Goal: Task Accomplishment & Management: Manage account settings

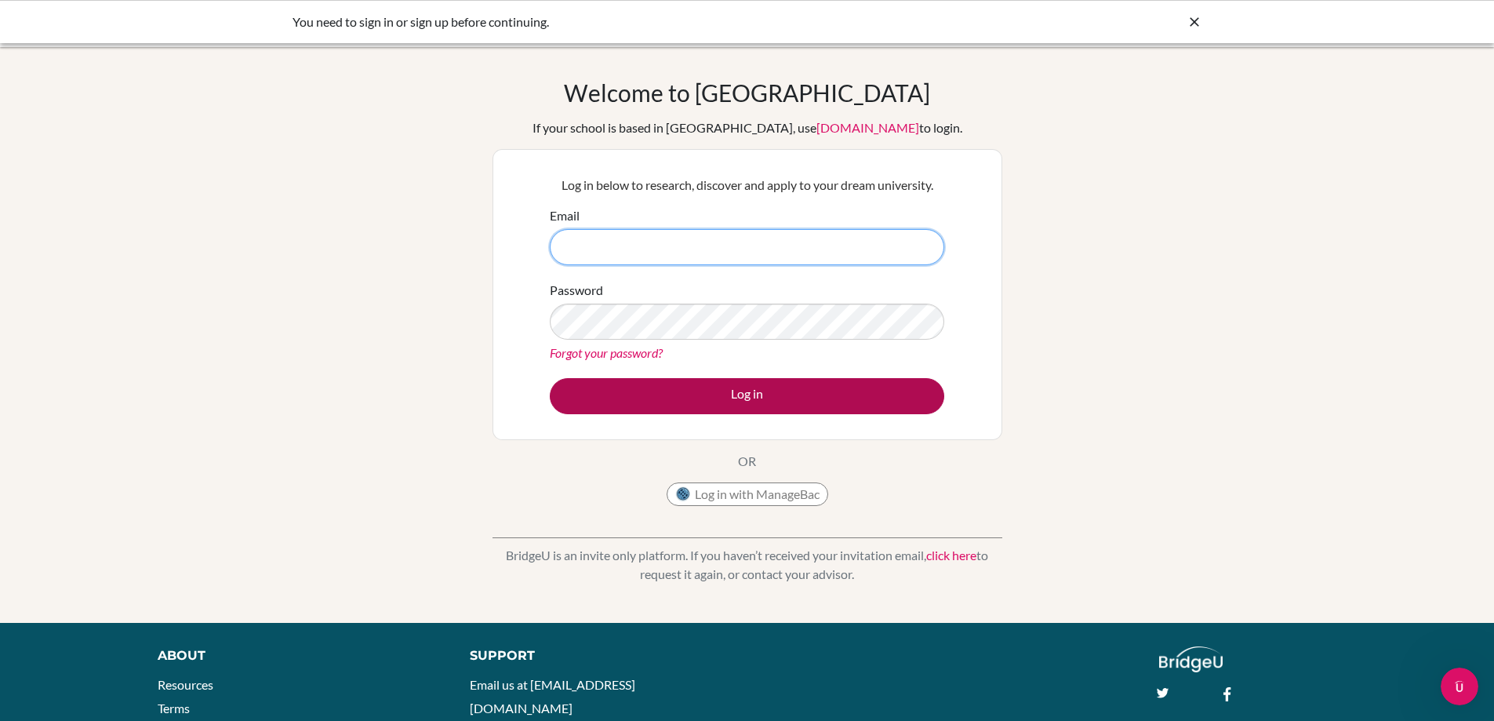
type input "fernandez.romezia@ips.ac.th"
click at [609, 378] on button "Log in" at bounding box center [747, 396] width 394 height 36
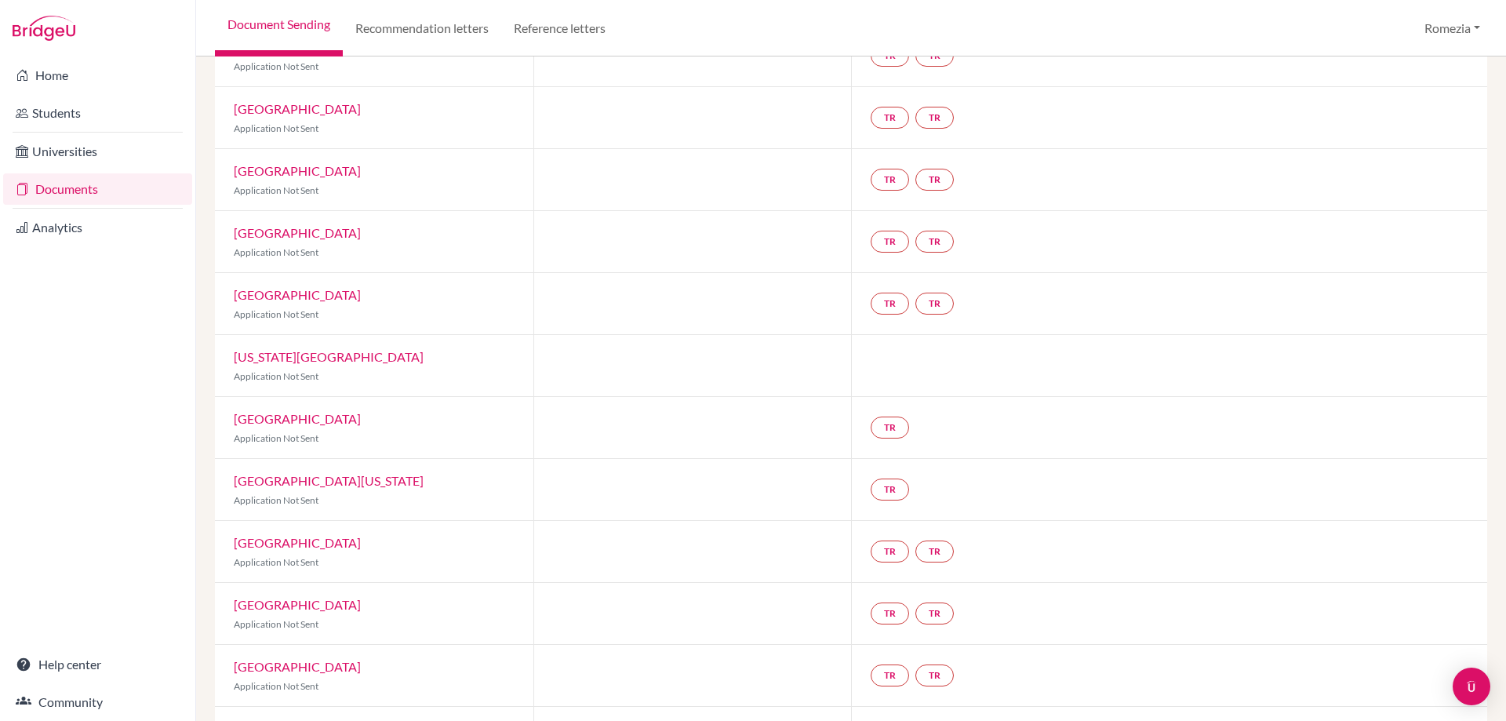
scroll to position [118, 0]
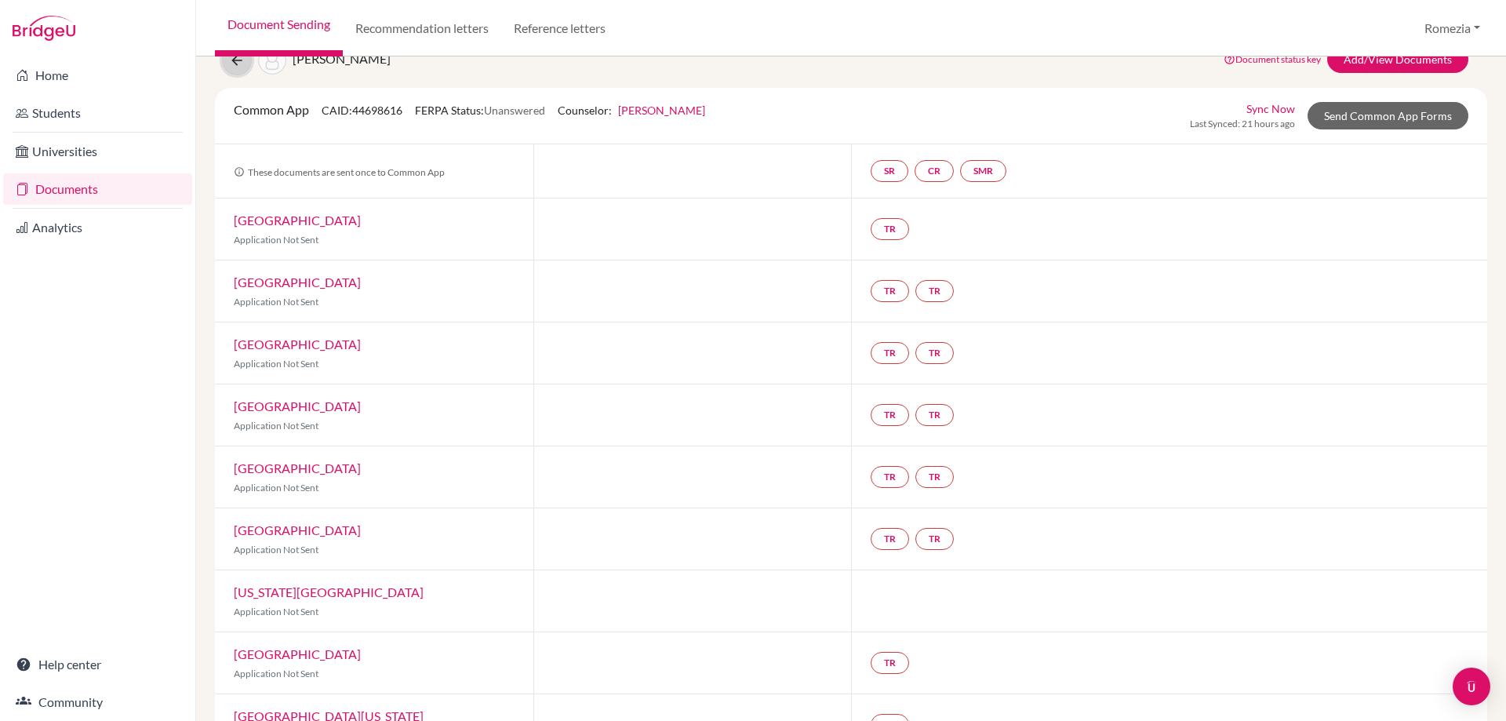
click at [231, 70] on button at bounding box center [237, 60] width 30 height 30
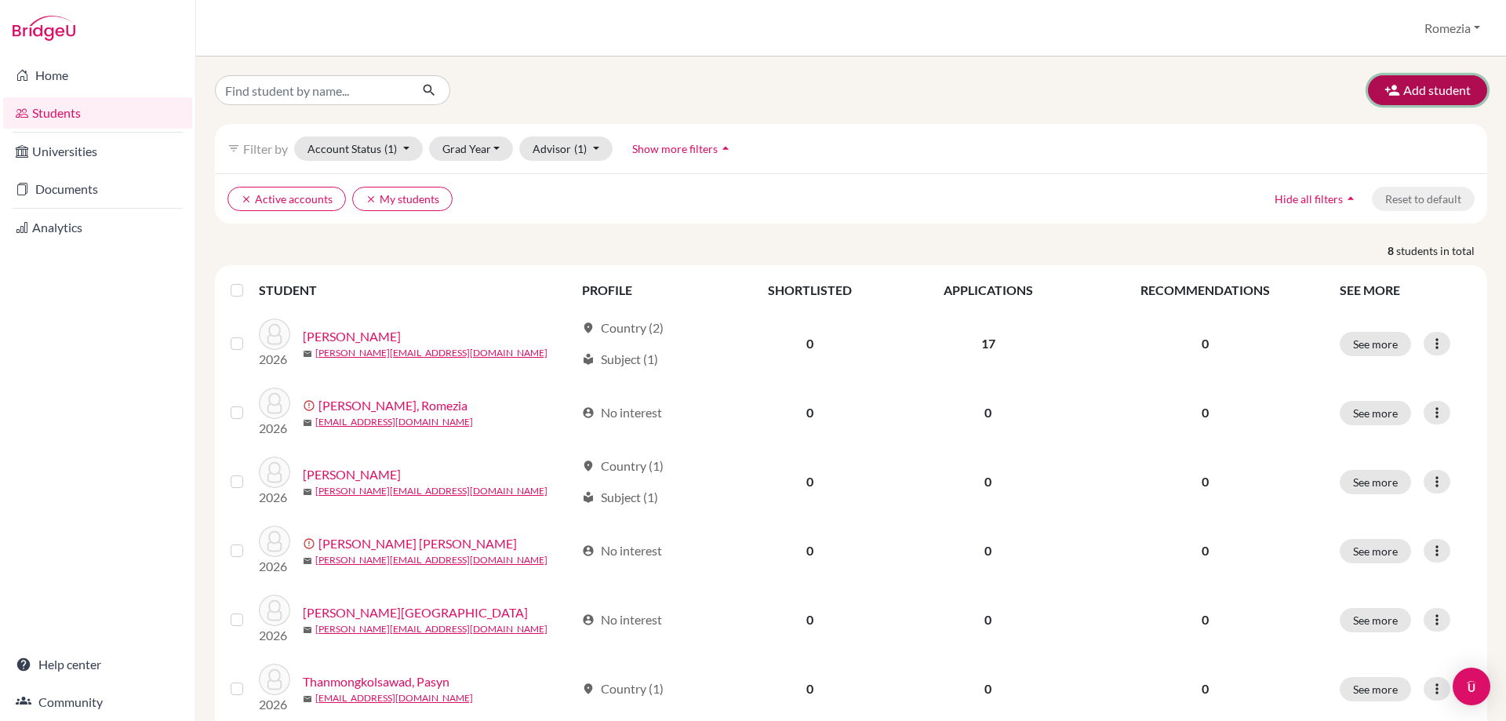
click at [1416, 97] on button "Add student" at bounding box center [1427, 90] width 119 height 30
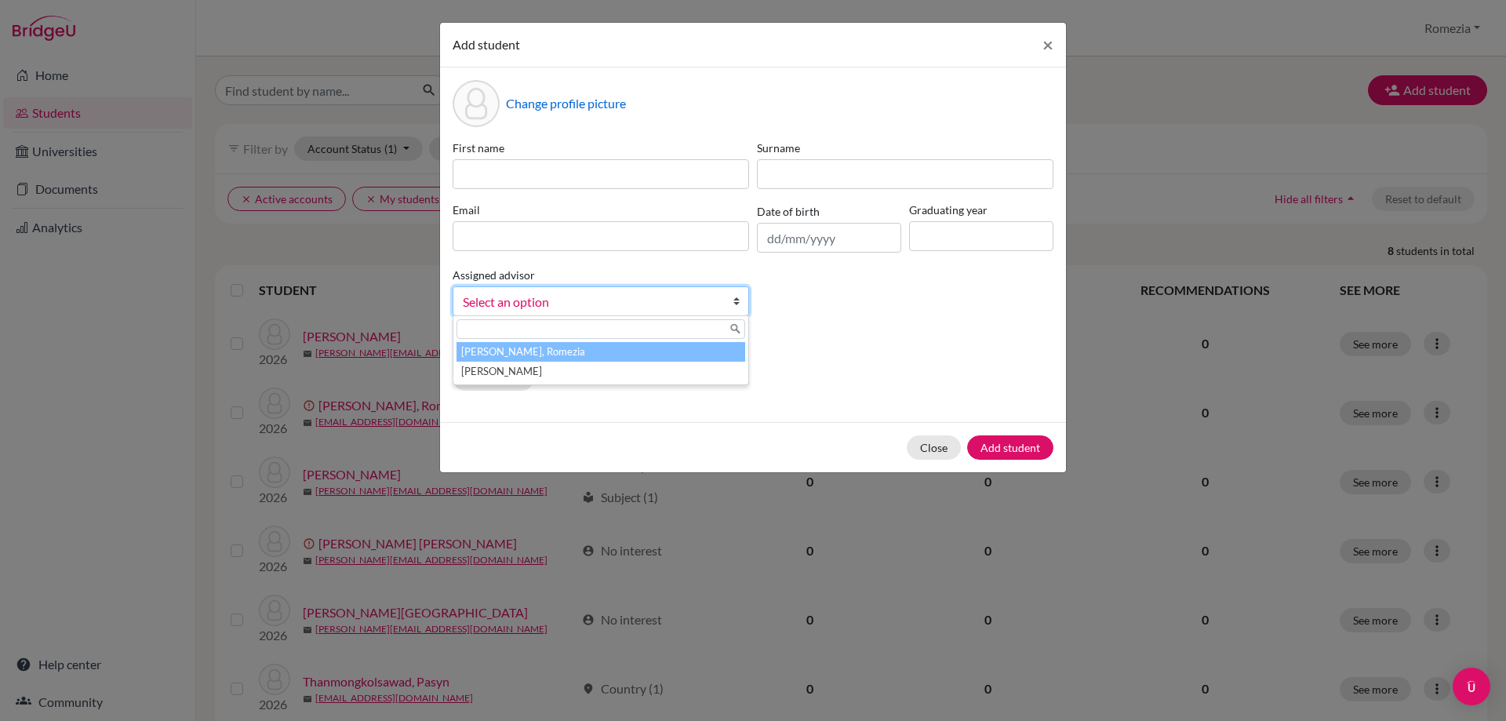
click at [722, 304] on link "Select an option" at bounding box center [601, 301] width 296 height 30
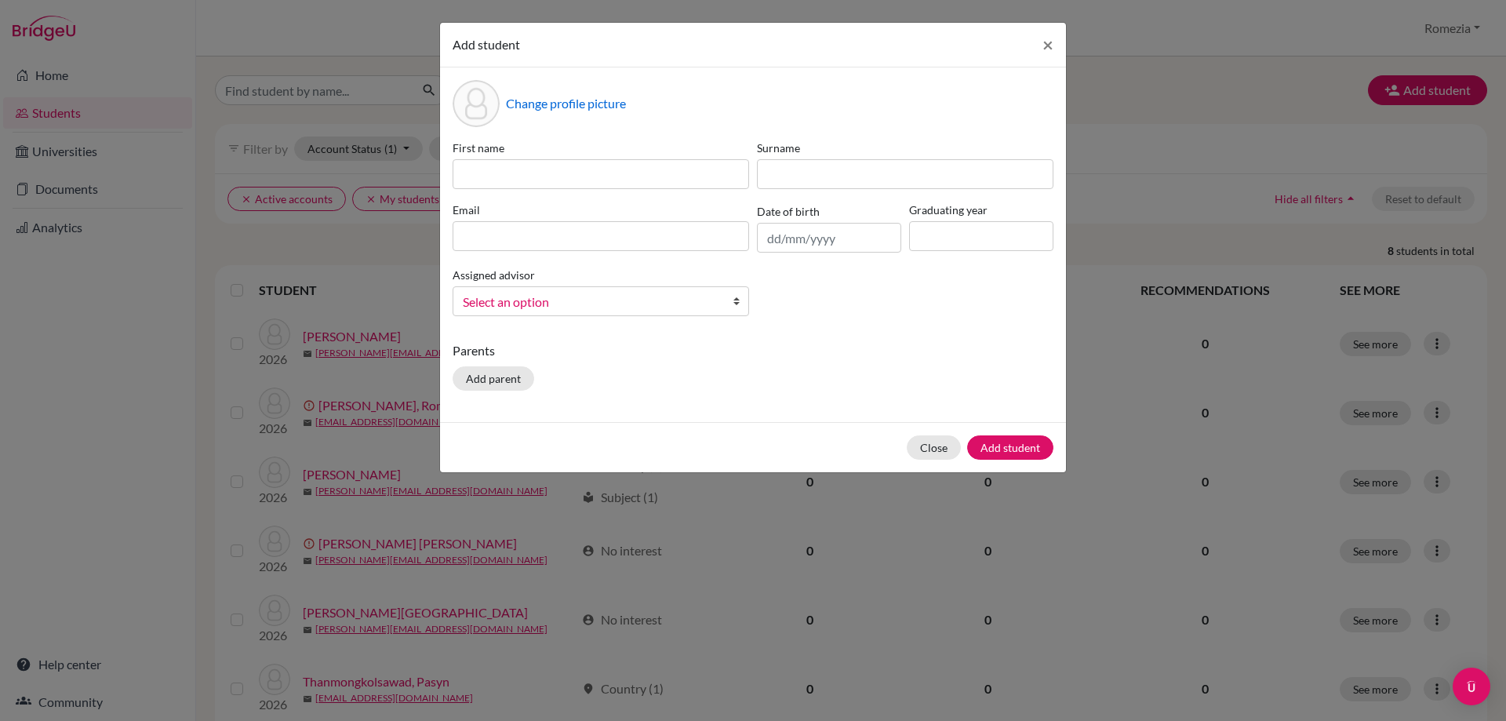
click at [722, 304] on link "Select an option" at bounding box center [601, 301] width 296 height 30
click at [939, 445] on button "Close" at bounding box center [934, 447] width 54 height 24
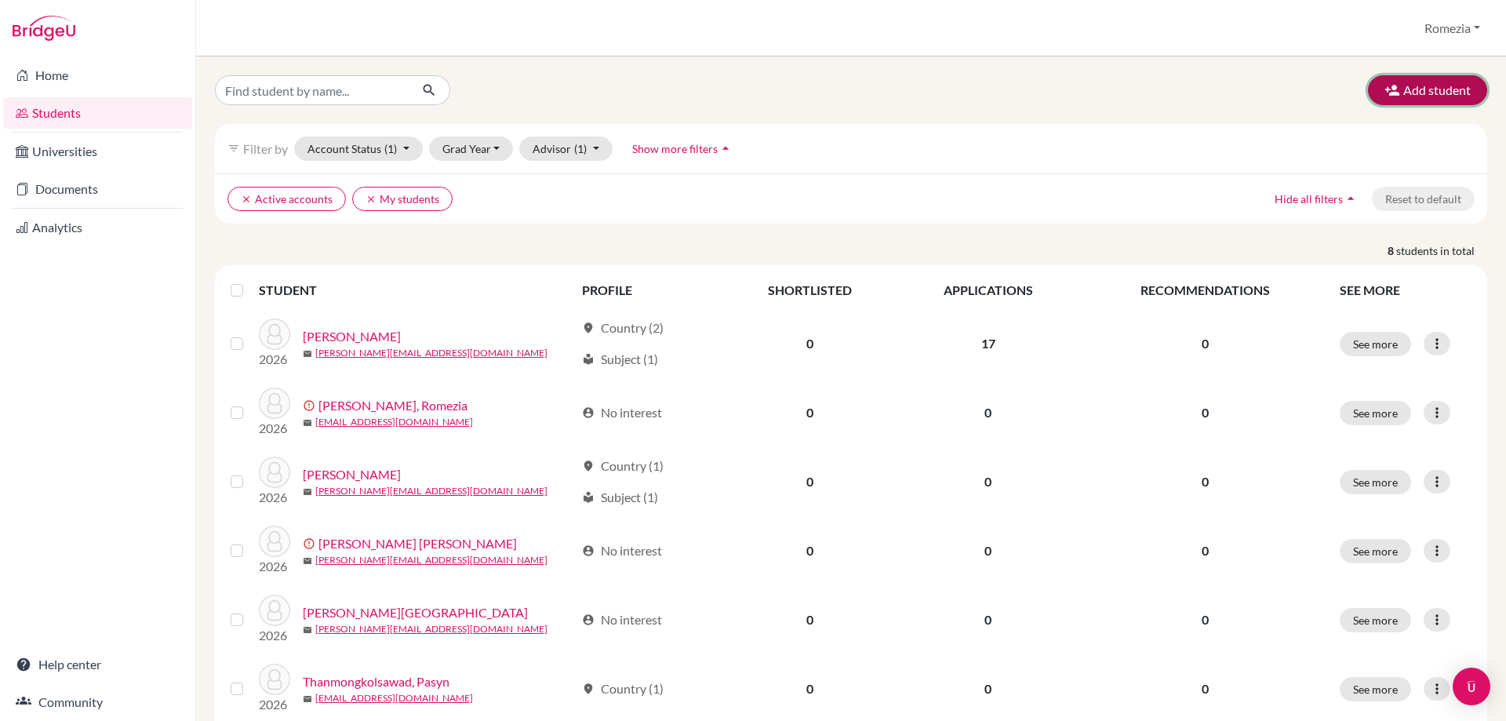
click at [1428, 96] on button "Add student" at bounding box center [1427, 90] width 119 height 30
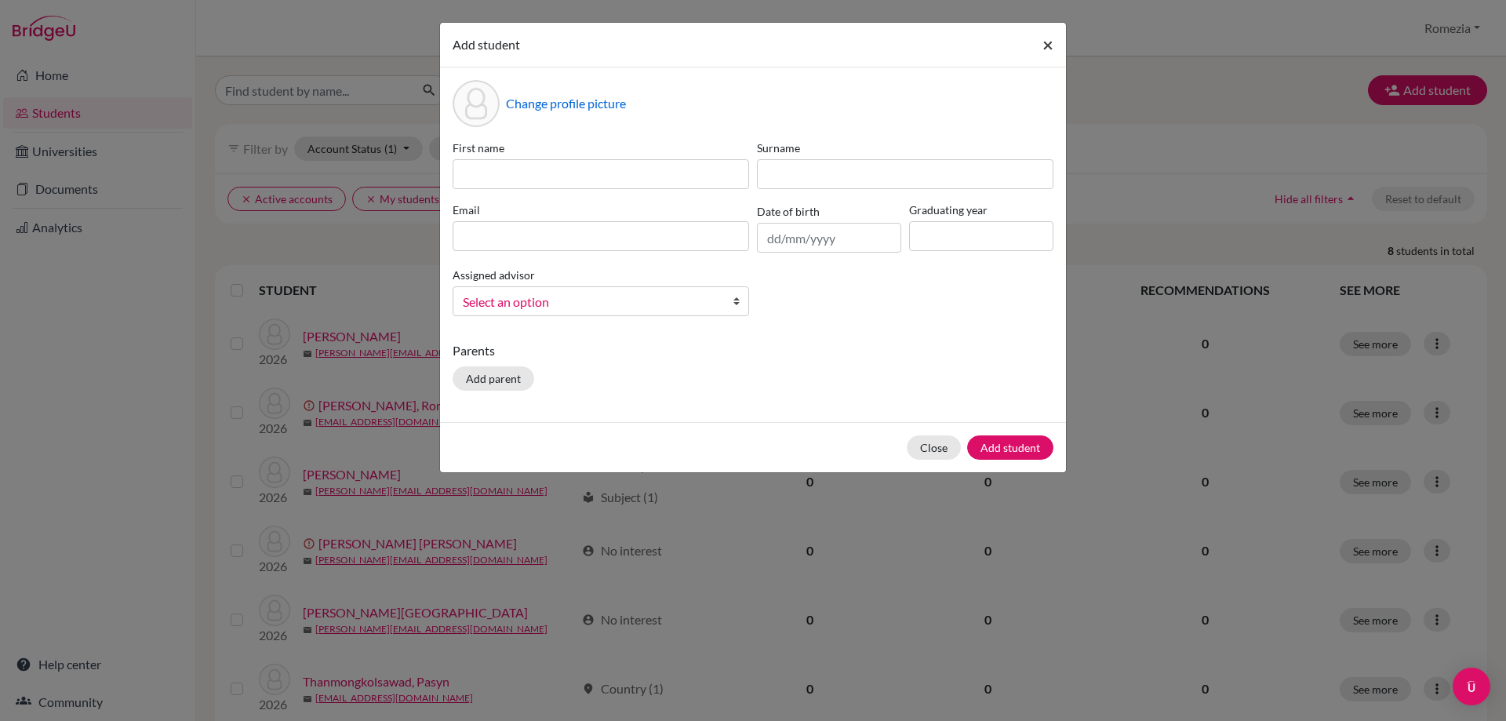
click at [1044, 46] on span "×" at bounding box center [1047, 44] width 11 height 23
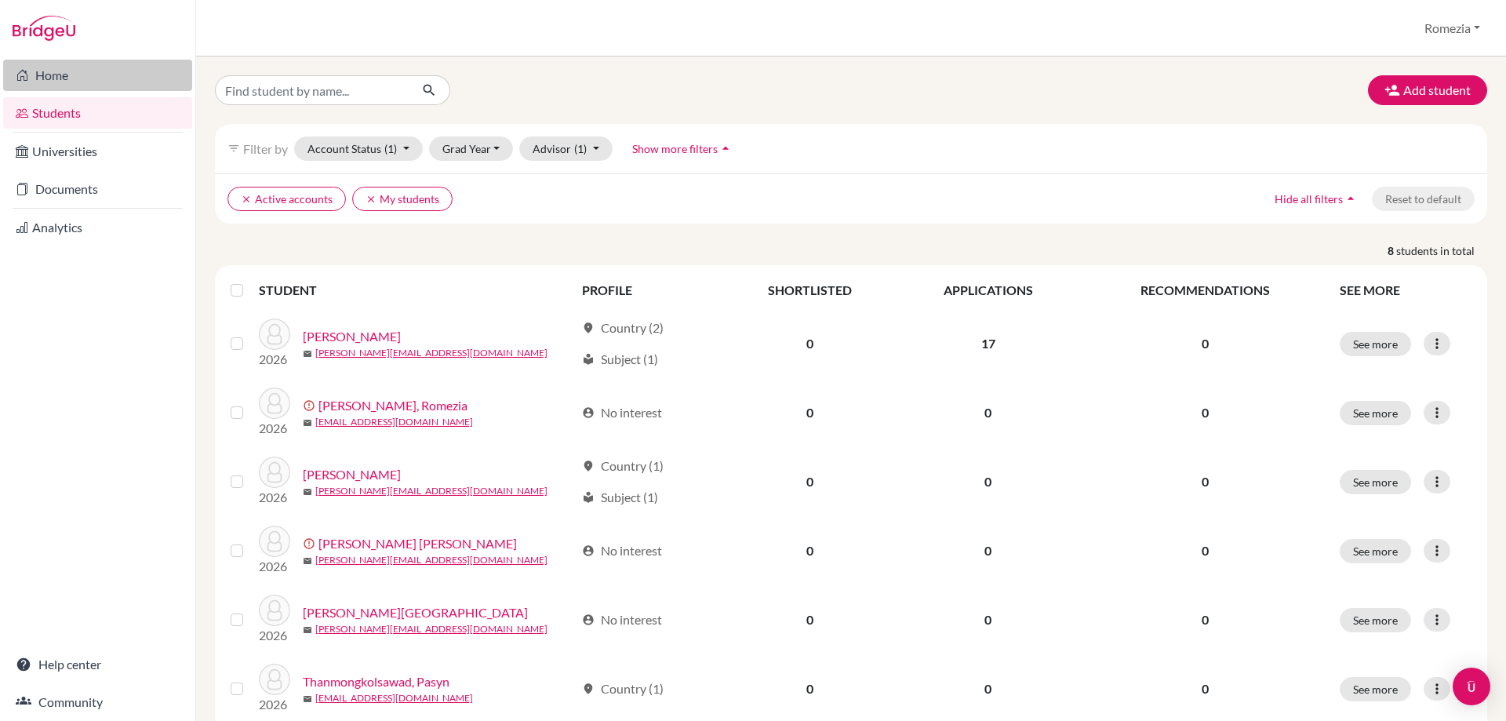
click at [53, 85] on link "Home" at bounding box center [97, 75] width 189 height 31
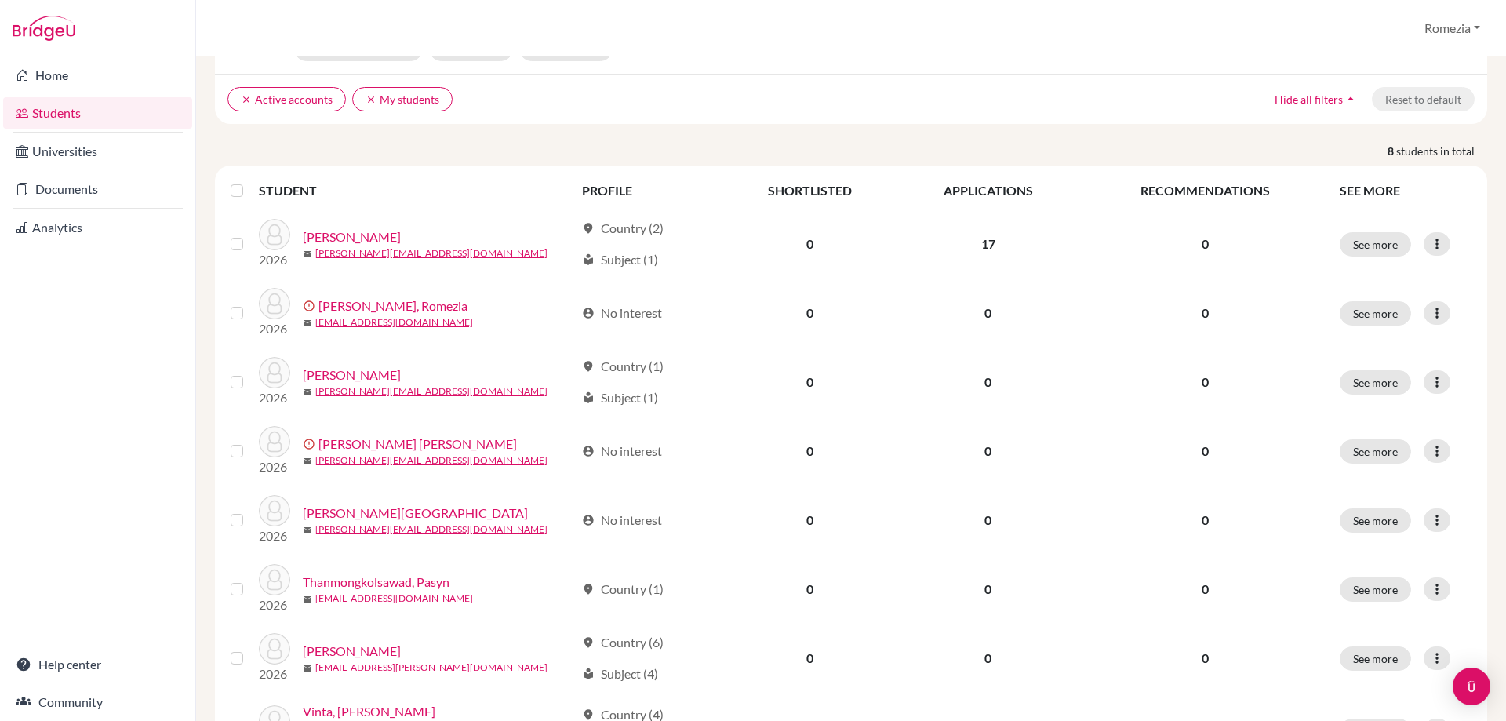
scroll to position [184, 0]
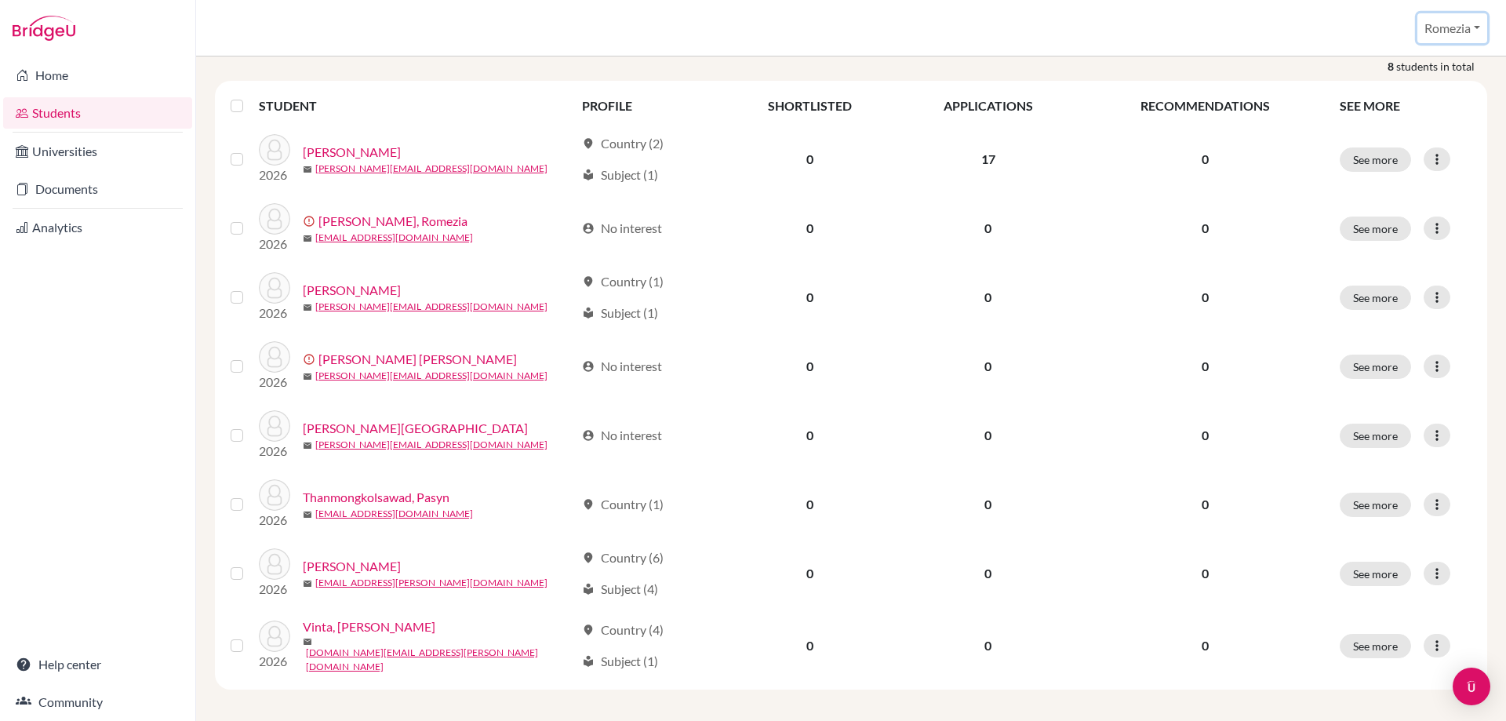
click at [1464, 26] on button "Romezia" at bounding box center [1452, 28] width 70 height 30
click at [1426, 93] on link "School Settings" at bounding box center [1428, 89] width 124 height 25
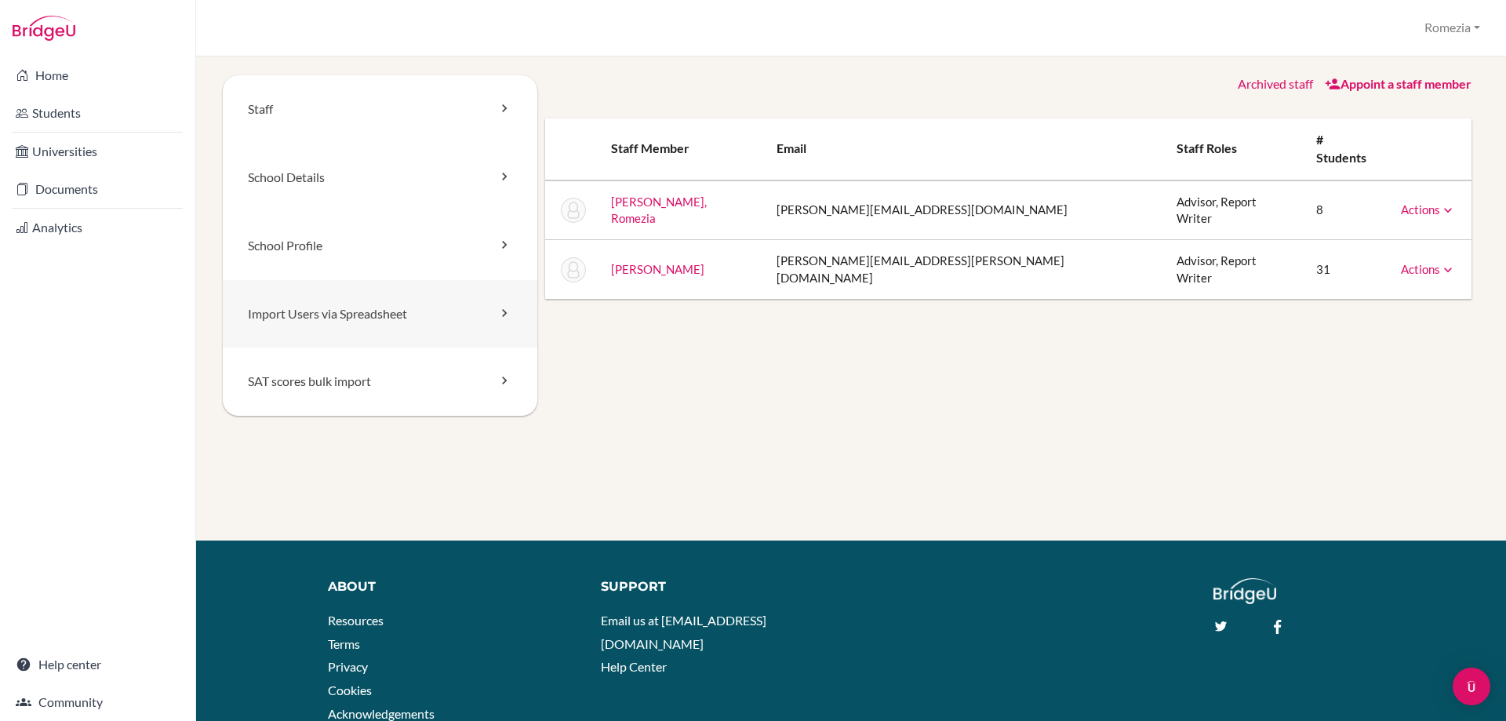
click at [373, 336] on link "Import Users via Spreadsheet" at bounding box center [380, 314] width 314 height 68
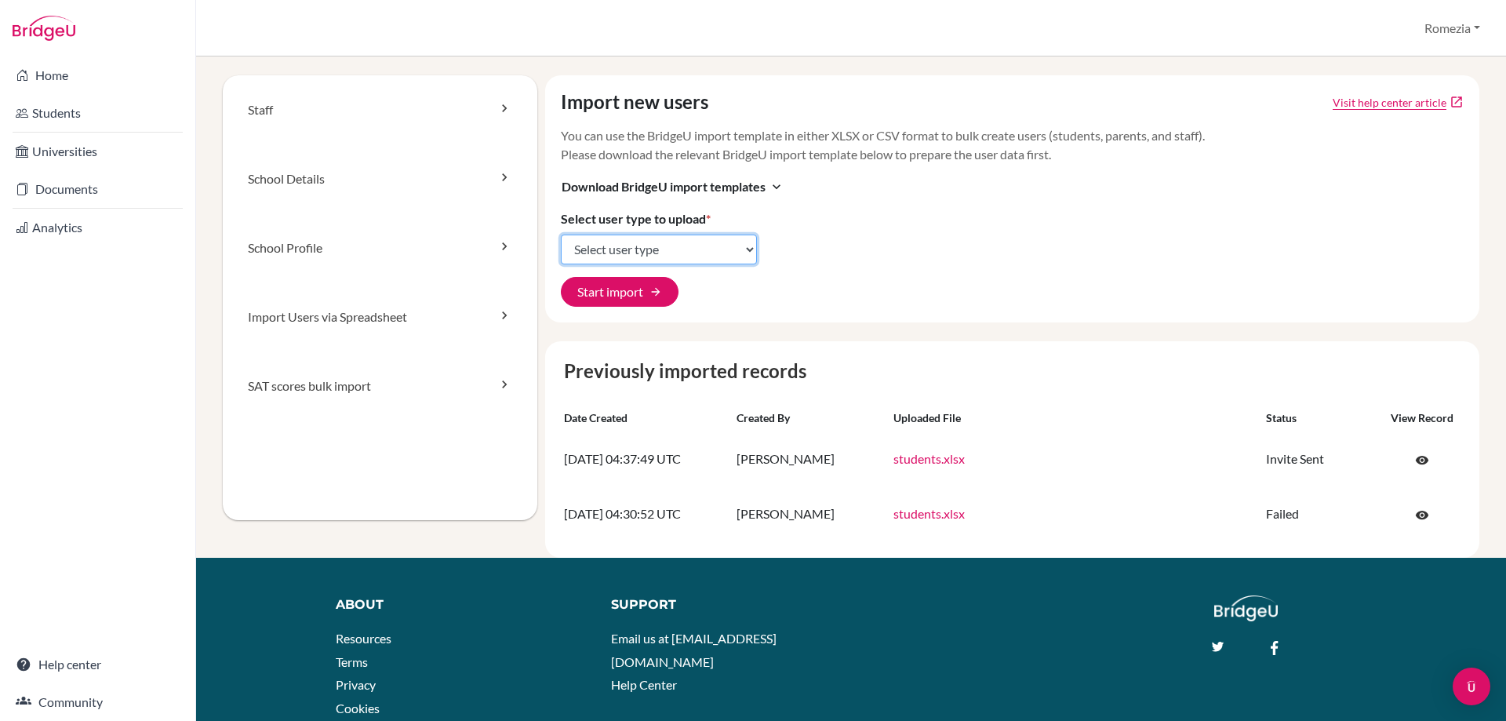
click at [657, 254] on select "Select user type Students Students and parents Parents Advisors Report writers" at bounding box center [659, 249] width 196 height 30
click at [658, 254] on select "Select user type Students Students and parents Parents Advisors Report writers" at bounding box center [659, 249] width 196 height 30
click at [751, 189] on span "Download BridgeU import templates" at bounding box center [664, 186] width 204 height 19
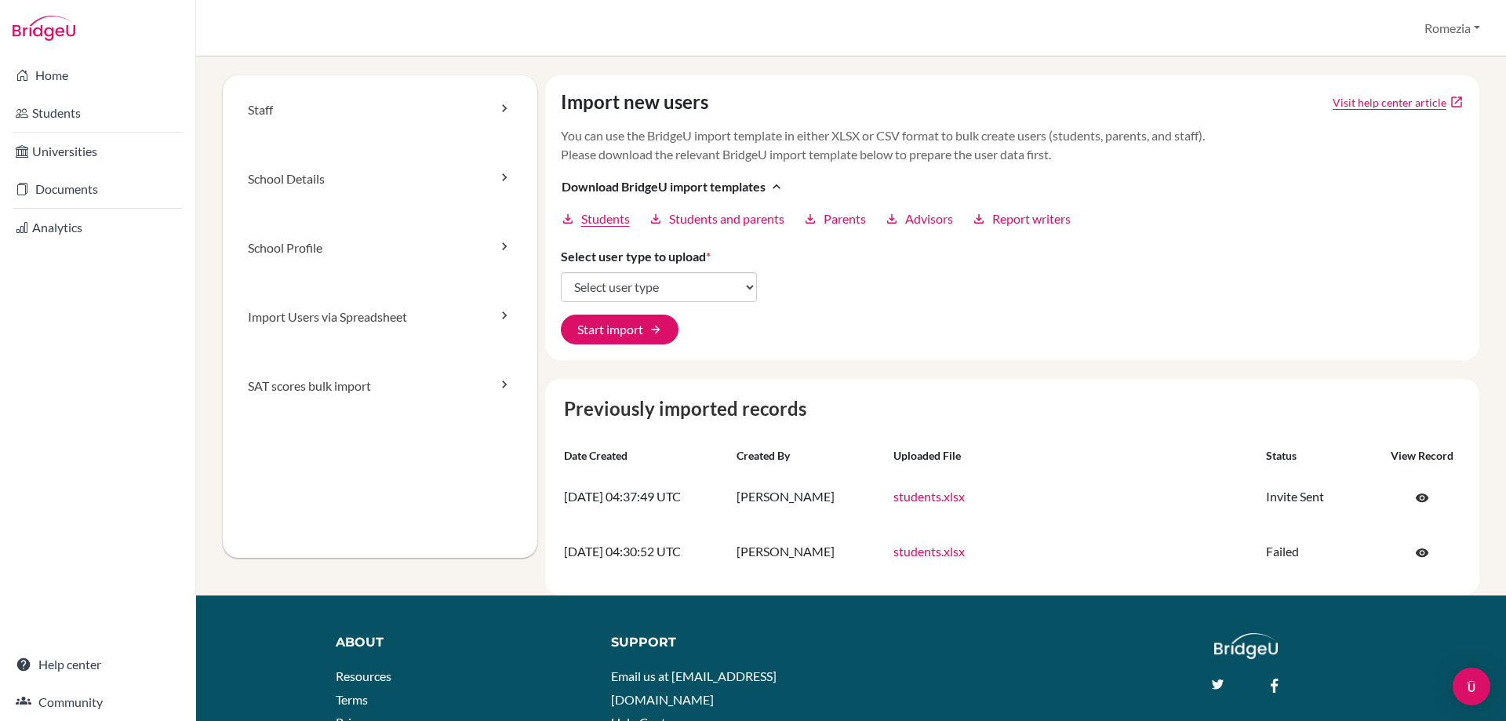
click at [605, 219] on span "Students" at bounding box center [605, 218] width 49 height 19
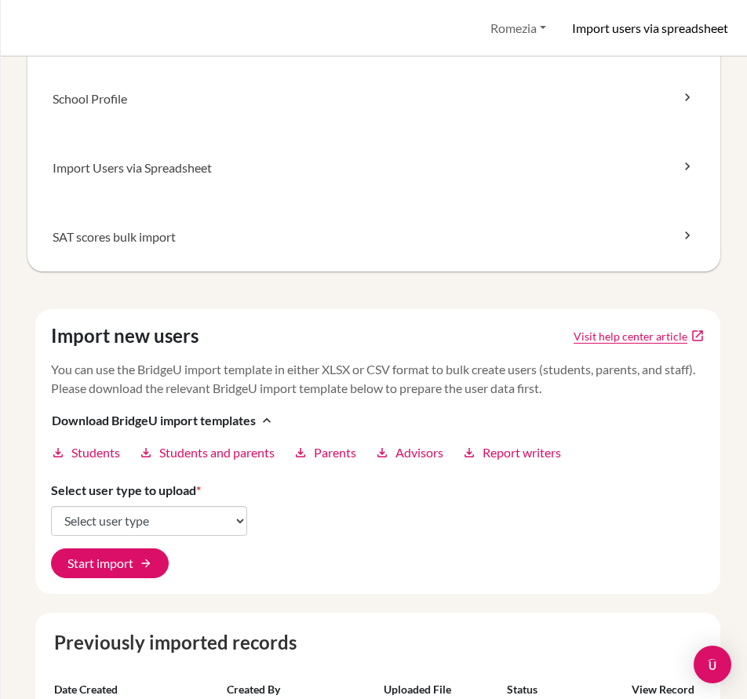
scroll to position [314, 0]
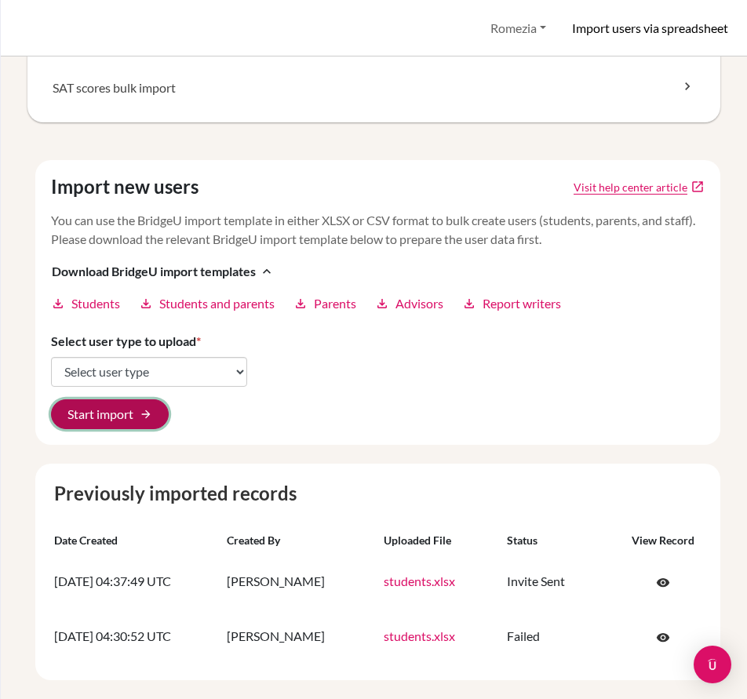
click at [140, 416] on button "Start import arrow_forward" at bounding box center [110, 414] width 118 height 30
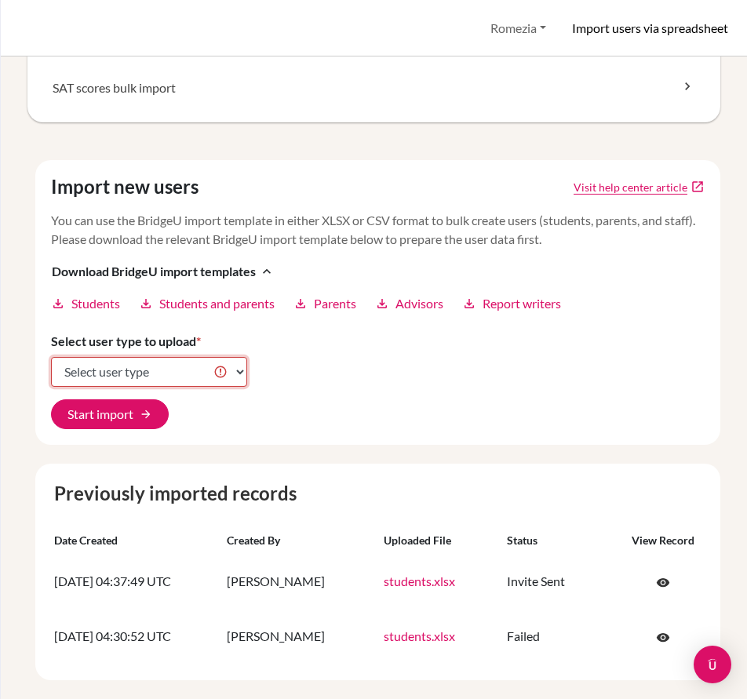
click at [163, 380] on select "Select user type Students Students and parents Parents Advisors Report writers" at bounding box center [149, 372] width 196 height 30
select select "students"
click at [51, 359] on select "Select user type Students Students and parents Parents Advisors Report writers" at bounding box center [149, 372] width 196 height 30
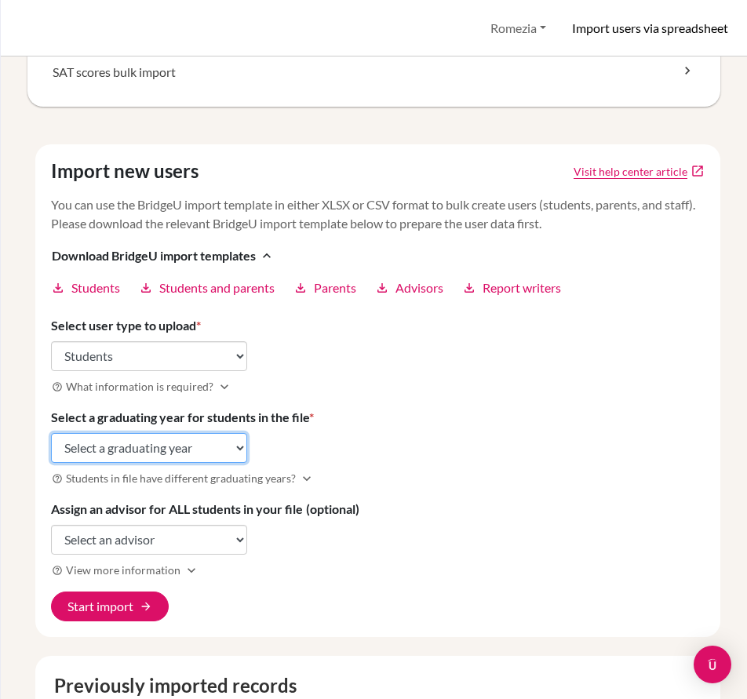
click at [125, 463] on select "Select a graduating year 2024 2025 2026 2027 2028 2029" at bounding box center [149, 448] width 196 height 30
select select "2026"
click at [51, 451] on select "Select a graduating year 2024 2025 2026 2027 2028 2029" at bounding box center [149, 448] width 196 height 30
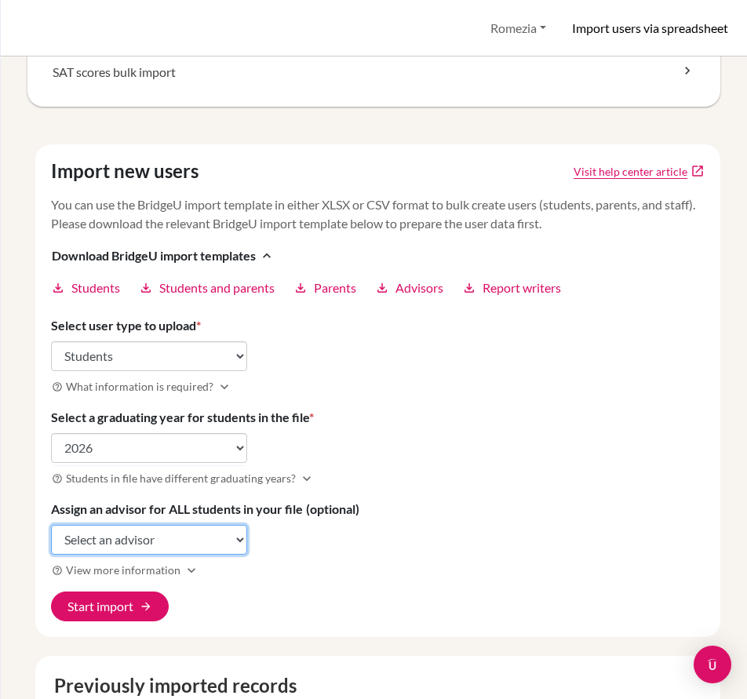
click at [134, 551] on select "Select an advisor Romezia Fernandez Karla Reyes" at bounding box center [149, 540] width 196 height 30
select select "458698"
click at [51, 543] on select "Select an advisor Romezia Fernandez Karla Reyes" at bounding box center [149, 540] width 196 height 30
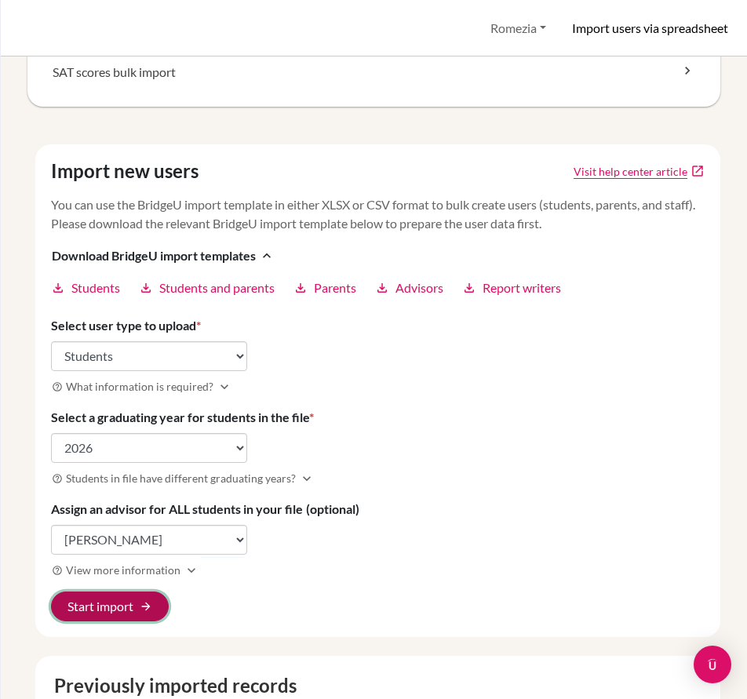
click at [122, 620] on button "Start import arrow_forward" at bounding box center [110, 606] width 118 height 30
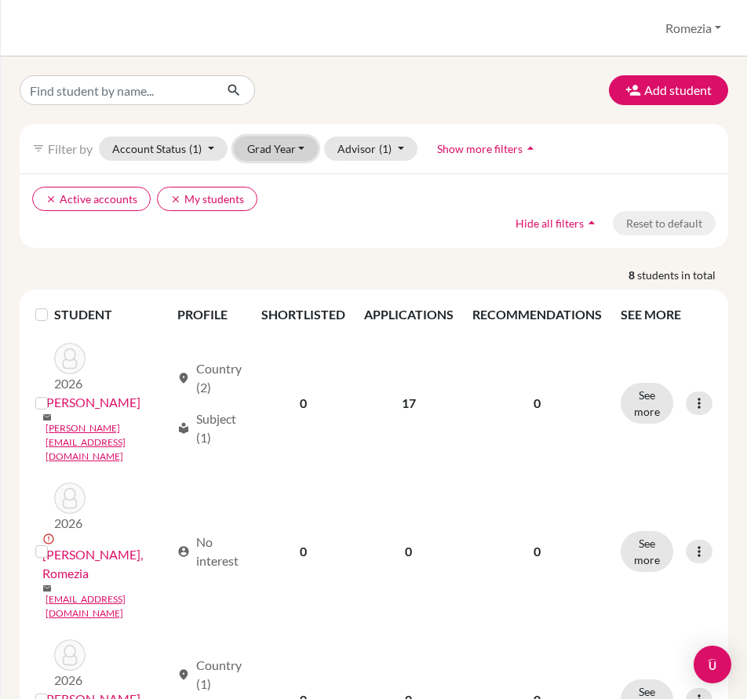
click at [301, 148] on button "Grad Year" at bounding box center [276, 148] width 85 height 24
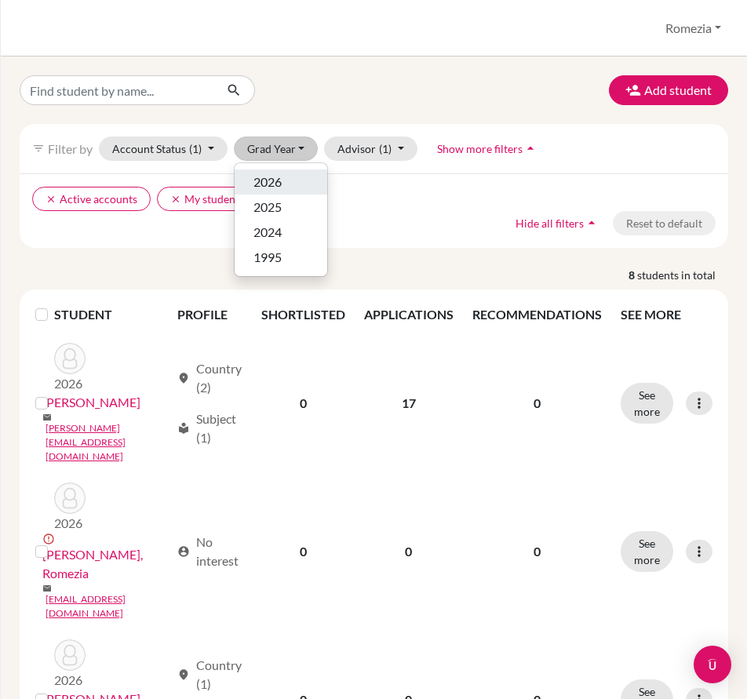
click at [288, 180] on div "2026" at bounding box center [280, 182] width 55 height 19
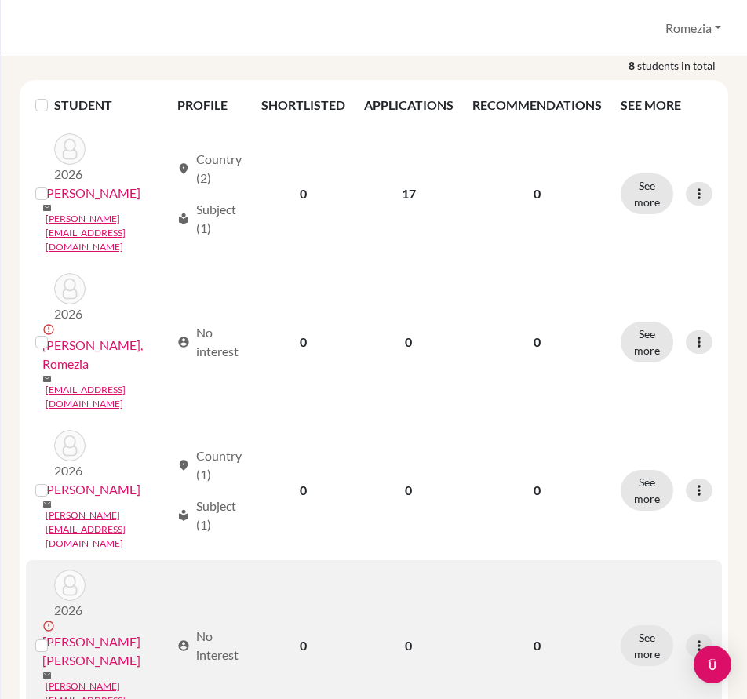
scroll to position [235, 0]
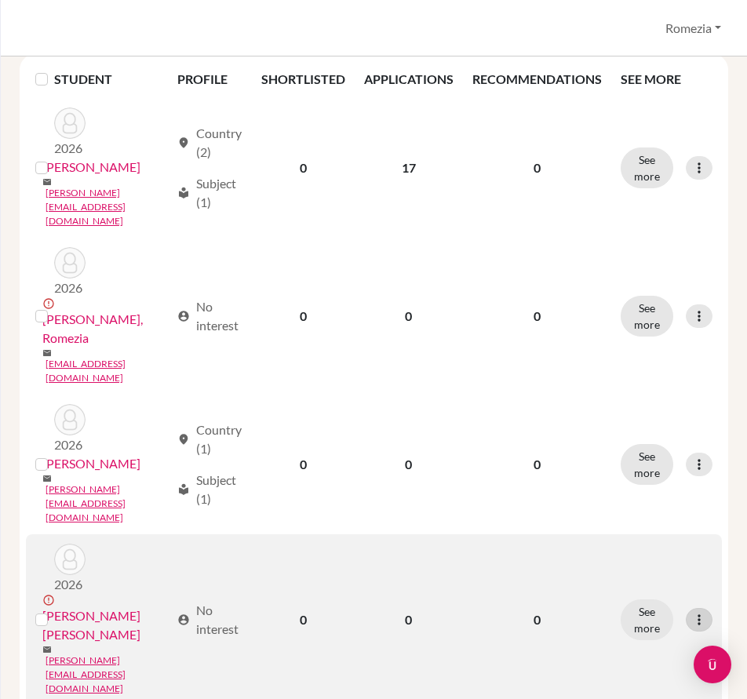
click at [700, 612] on icon at bounding box center [699, 620] width 16 height 16
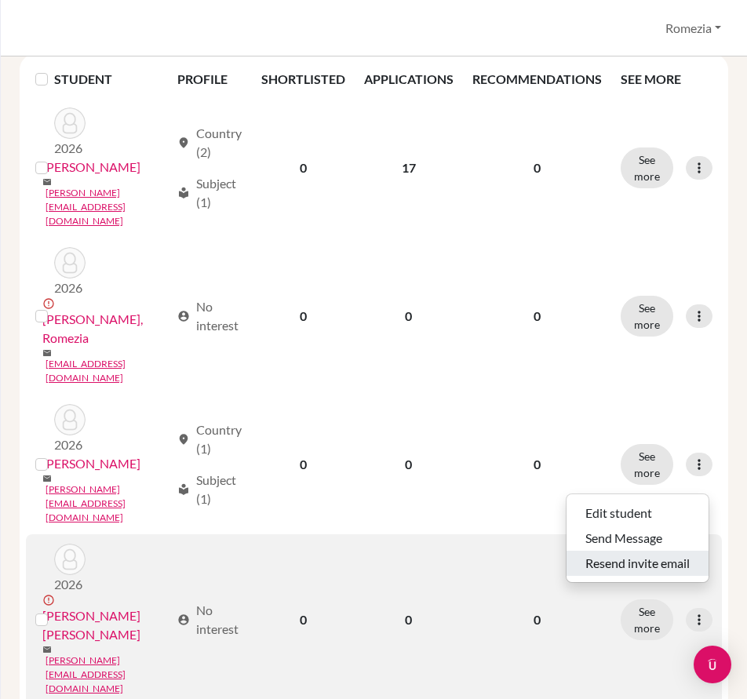
click at [653, 560] on button "Resend invite email" at bounding box center [637, 563] width 142 height 25
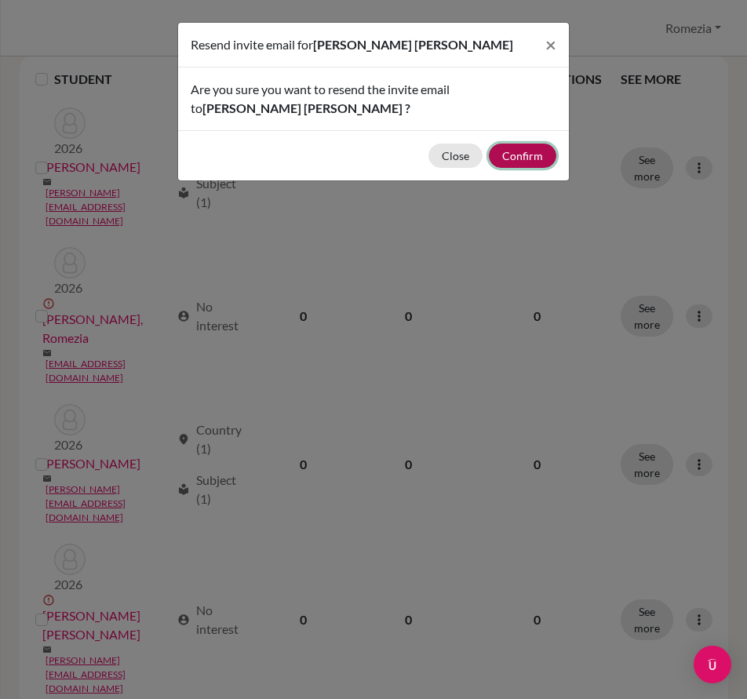
click at [533, 162] on button "Confirm" at bounding box center [522, 156] width 67 height 24
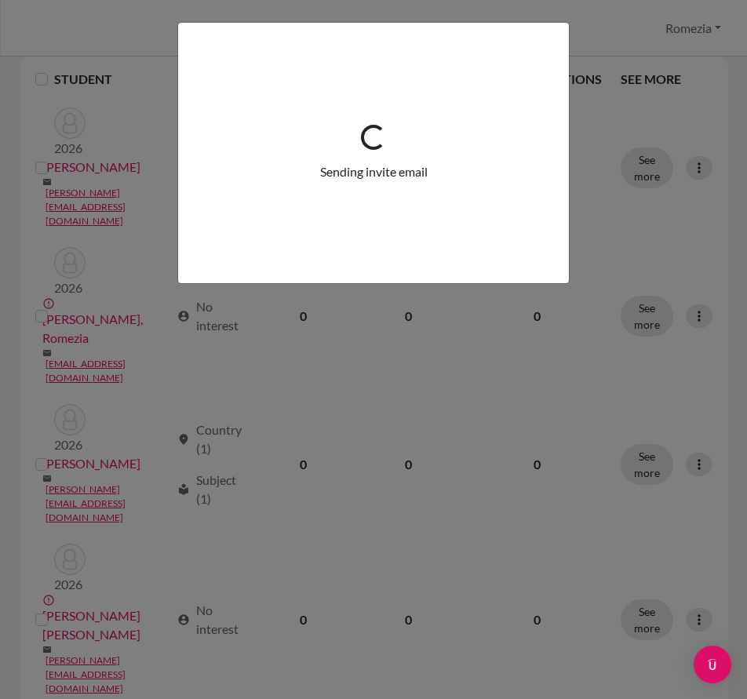
scroll to position [291, 0]
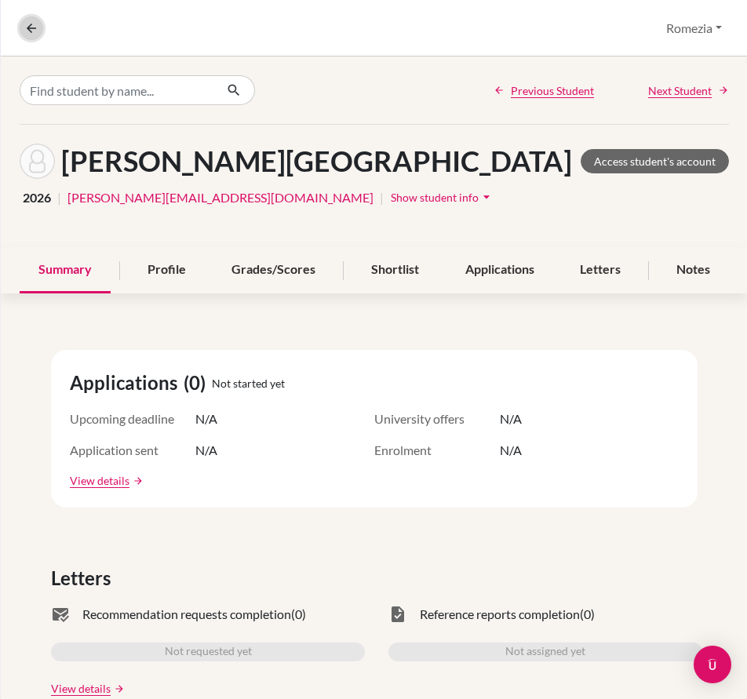
click at [29, 27] on icon at bounding box center [31, 28] width 14 height 14
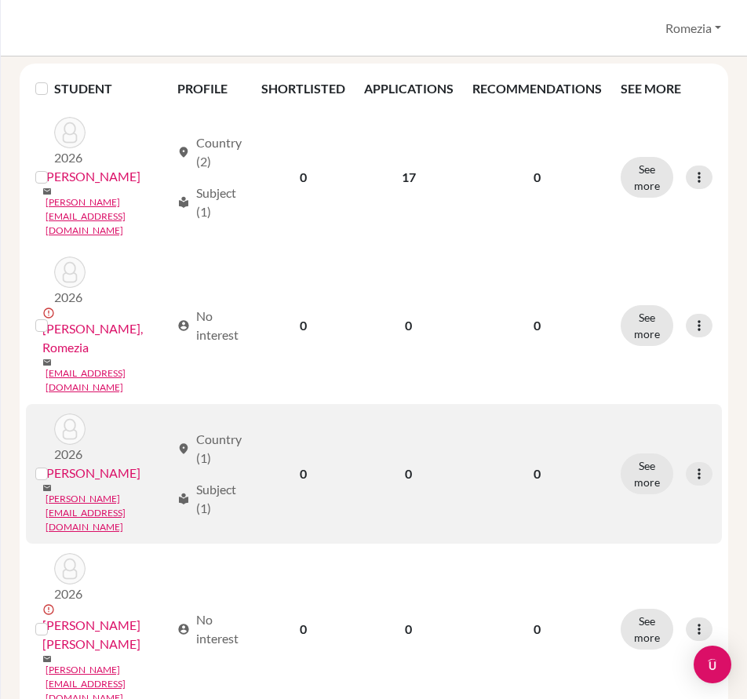
scroll to position [235, 0]
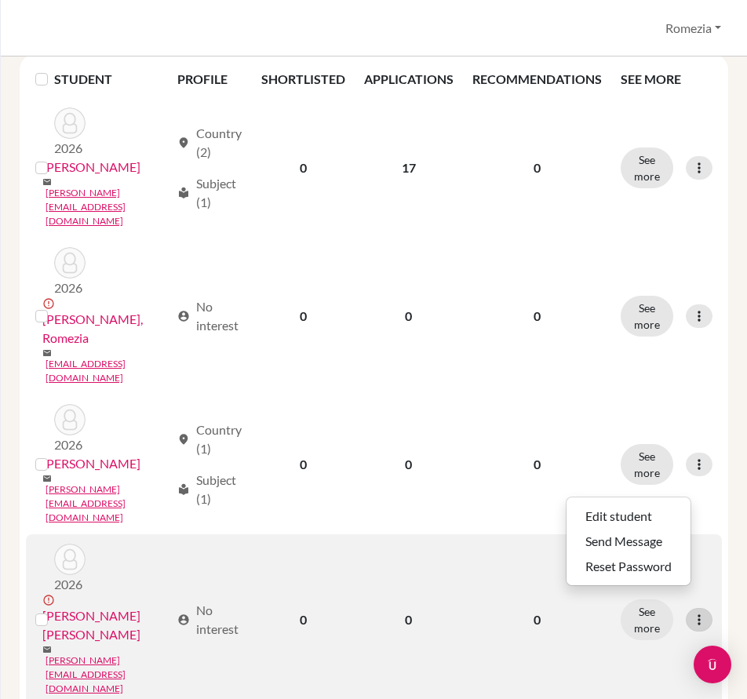
click at [696, 612] on icon at bounding box center [699, 620] width 16 height 16
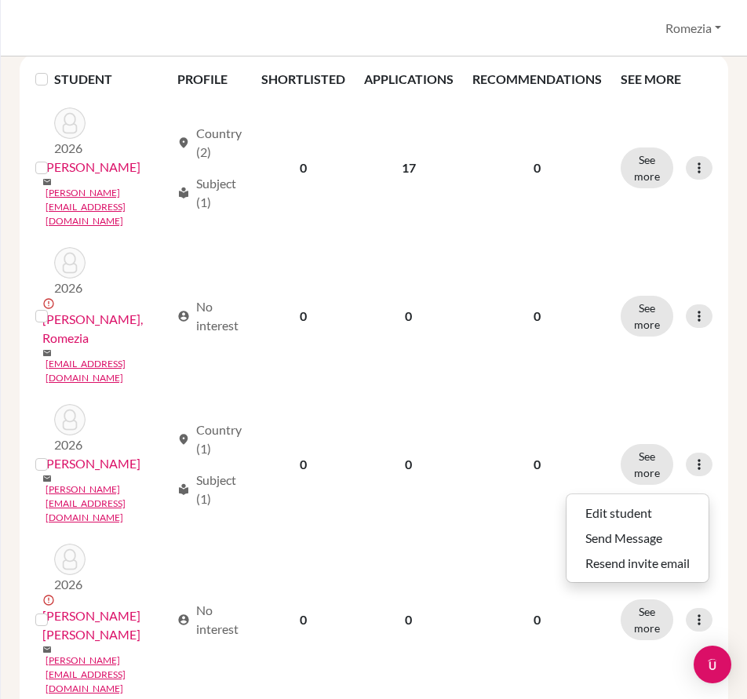
click at [646, 545] on button "Send Message" at bounding box center [628, 541] width 124 height 25
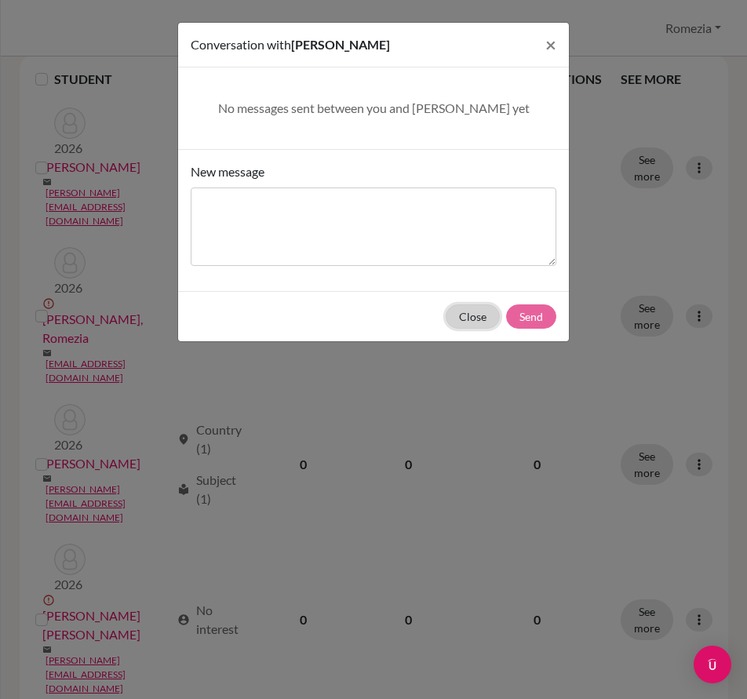
click at [485, 318] on button "Close" at bounding box center [472, 316] width 54 height 24
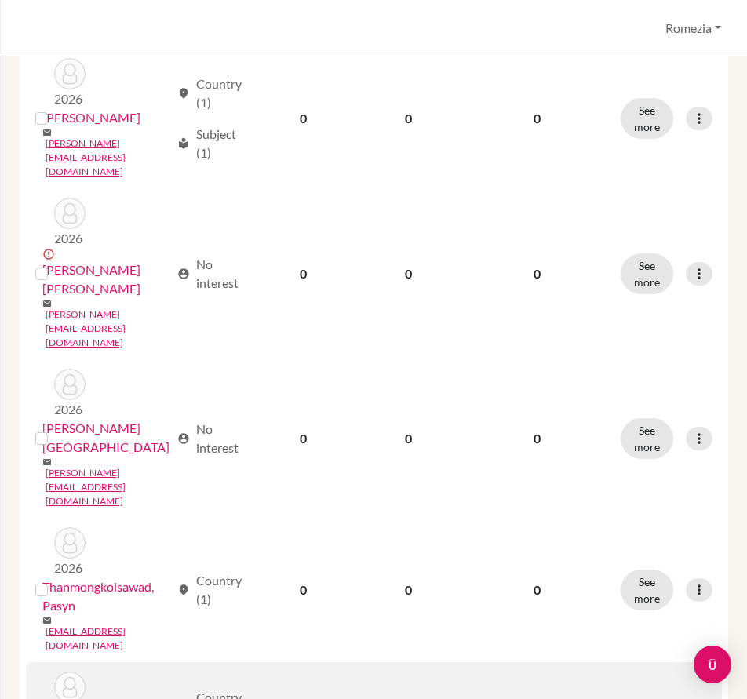
scroll to position [598, 0]
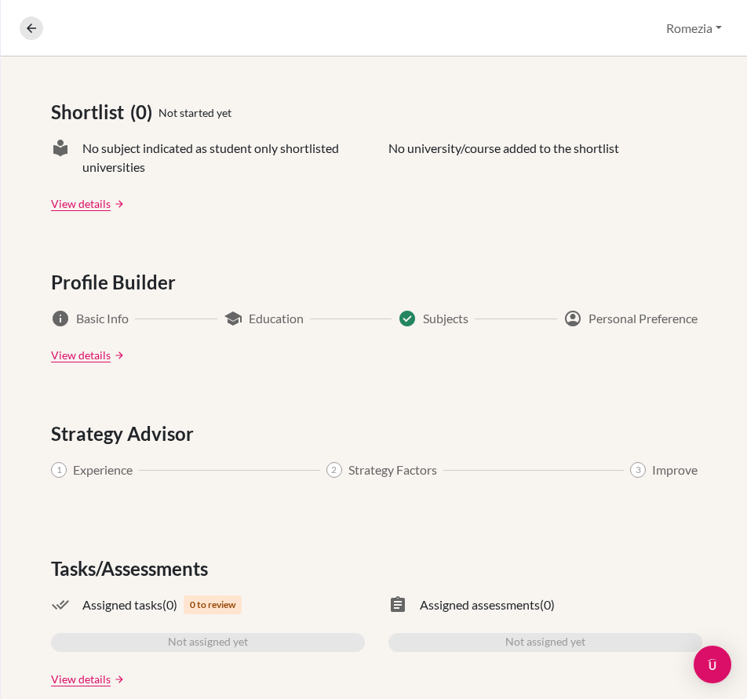
scroll to position [681, 0]
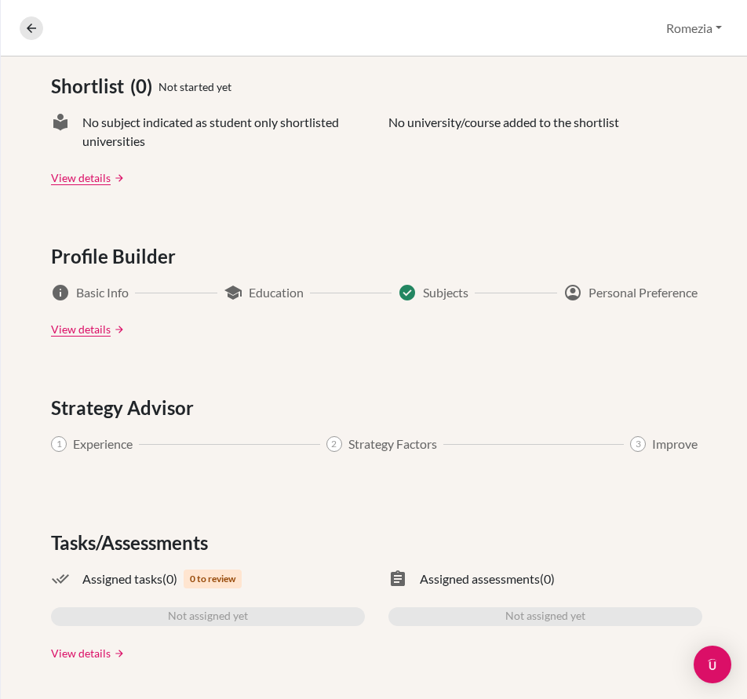
click at [92, 653] on link "View details" at bounding box center [81, 653] width 60 height 16
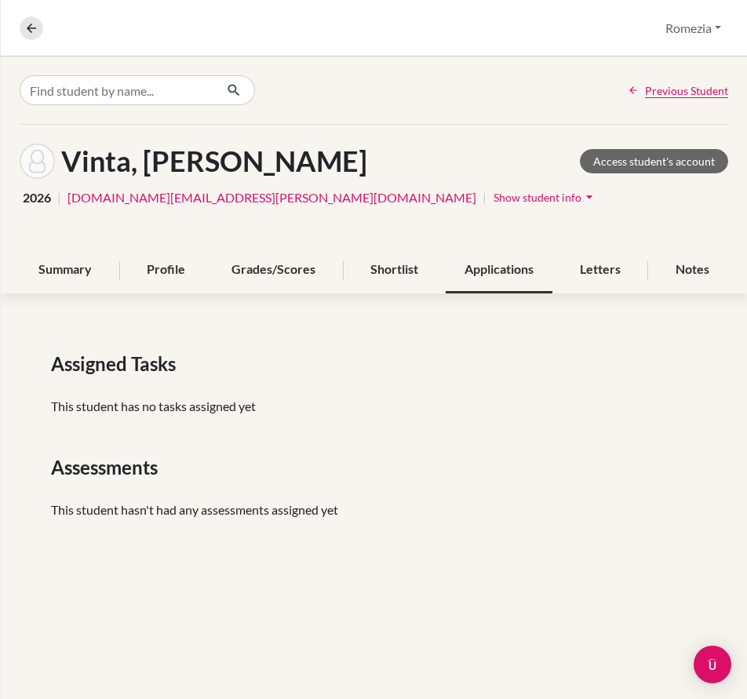
click at [491, 263] on div "Applications" at bounding box center [498, 270] width 107 height 46
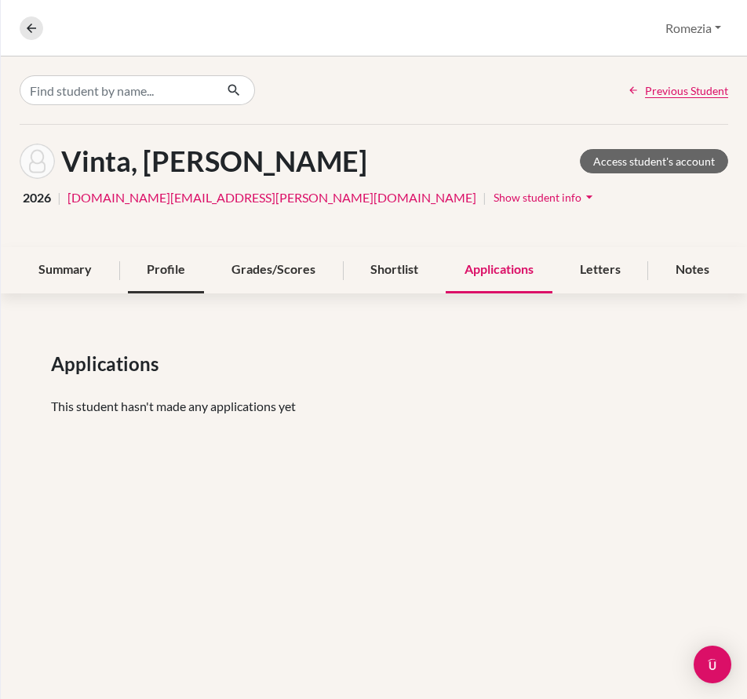
click at [183, 259] on div "Profile" at bounding box center [166, 270] width 76 height 46
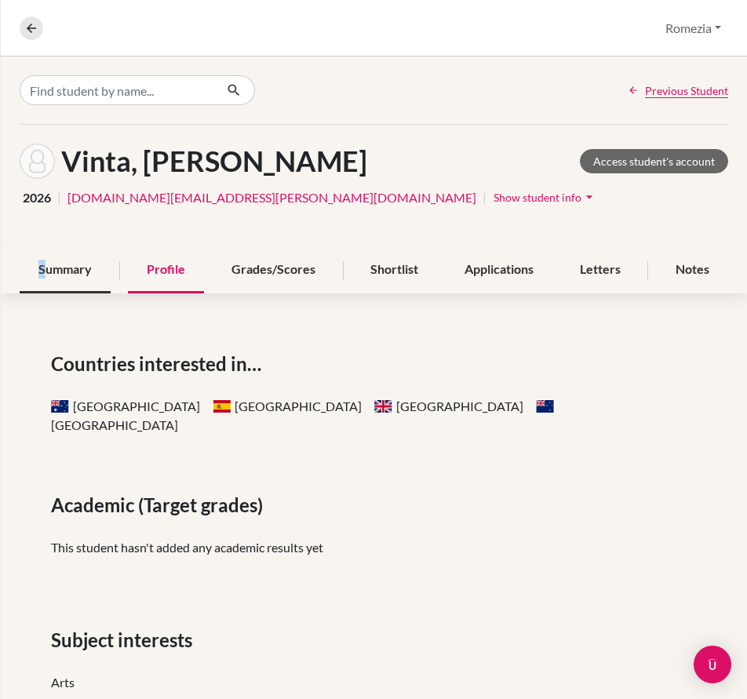
click at [43, 278] on div "Summary" at bounding box center [65, 270] width 91 height 46
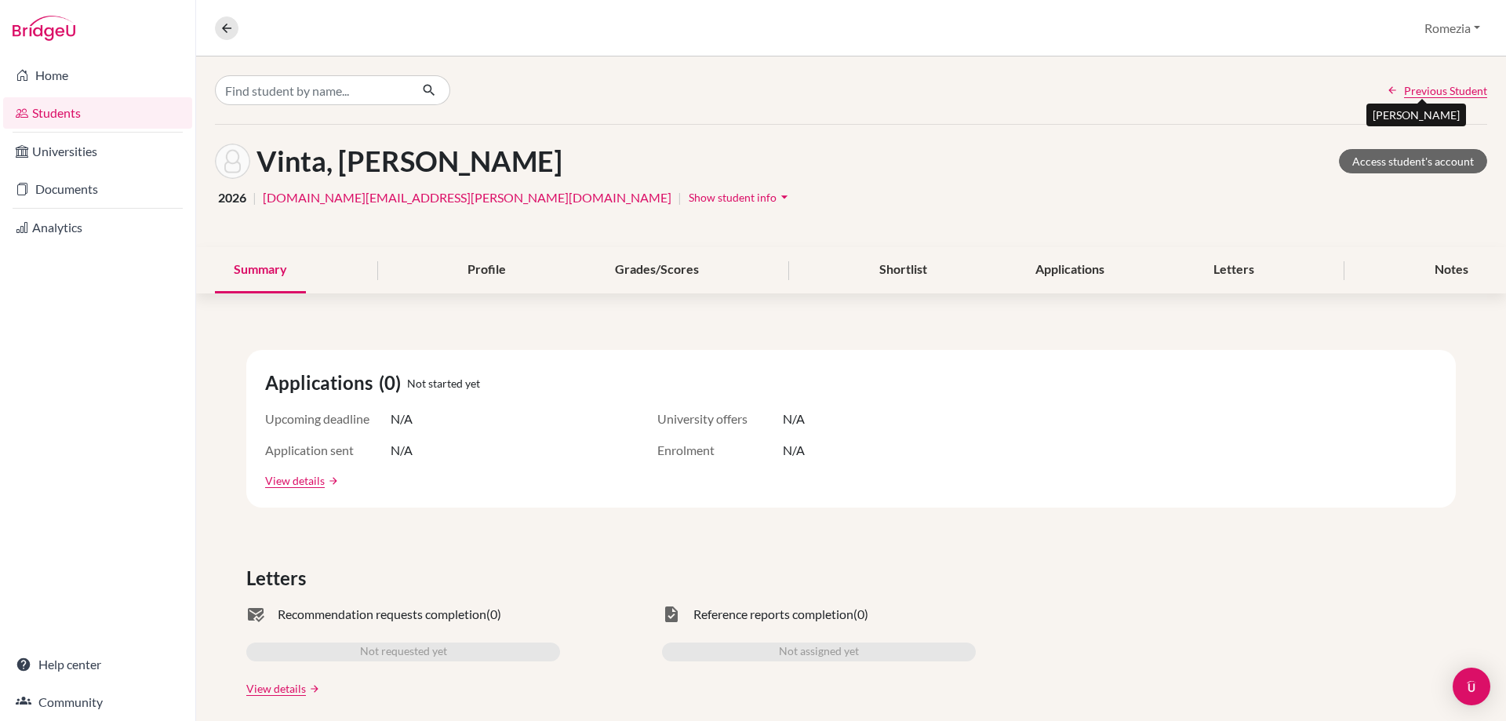
click at [746, 91] on span "Previous Student" at bounding box center [1445, 90] width 83 height 16
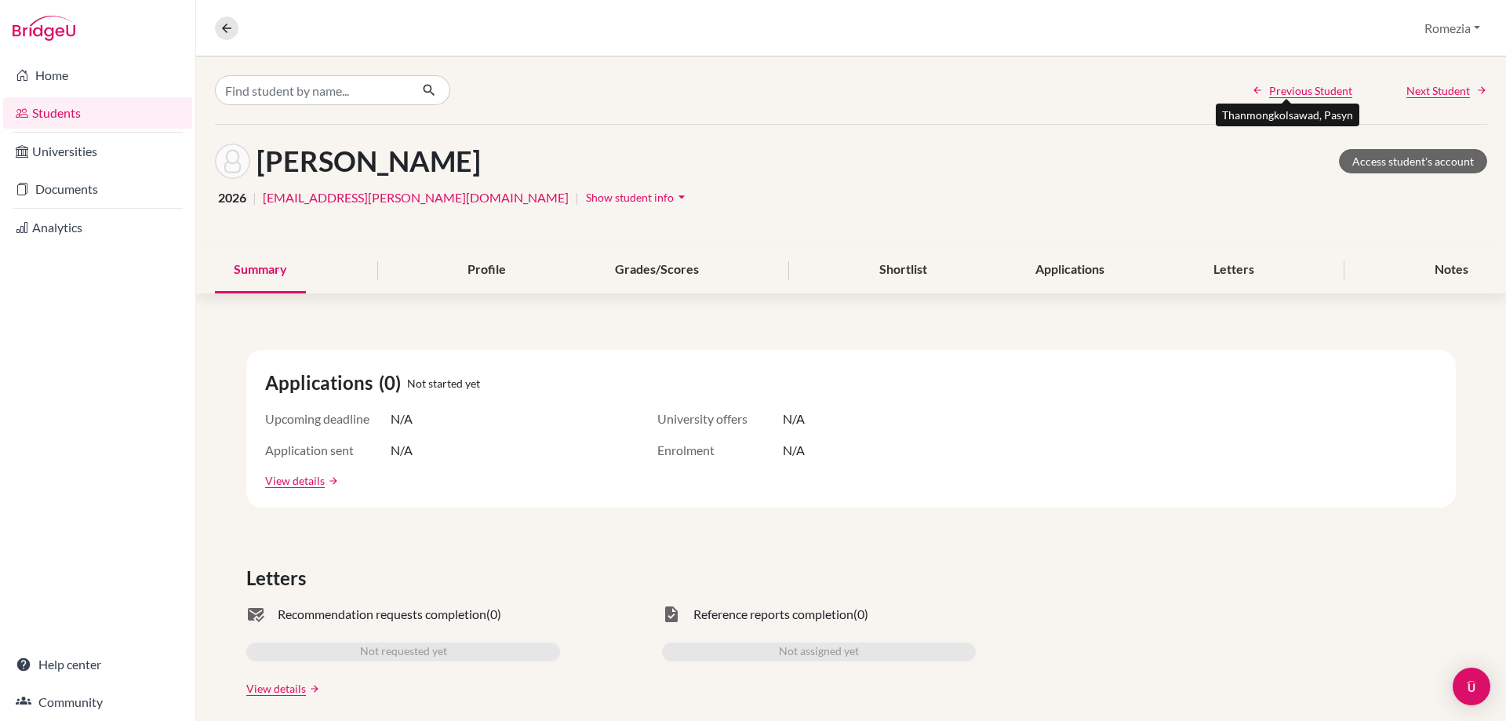
click at [746, 96] on span "Previous Student" at bounding box center [1310, 90] width 83 height 16
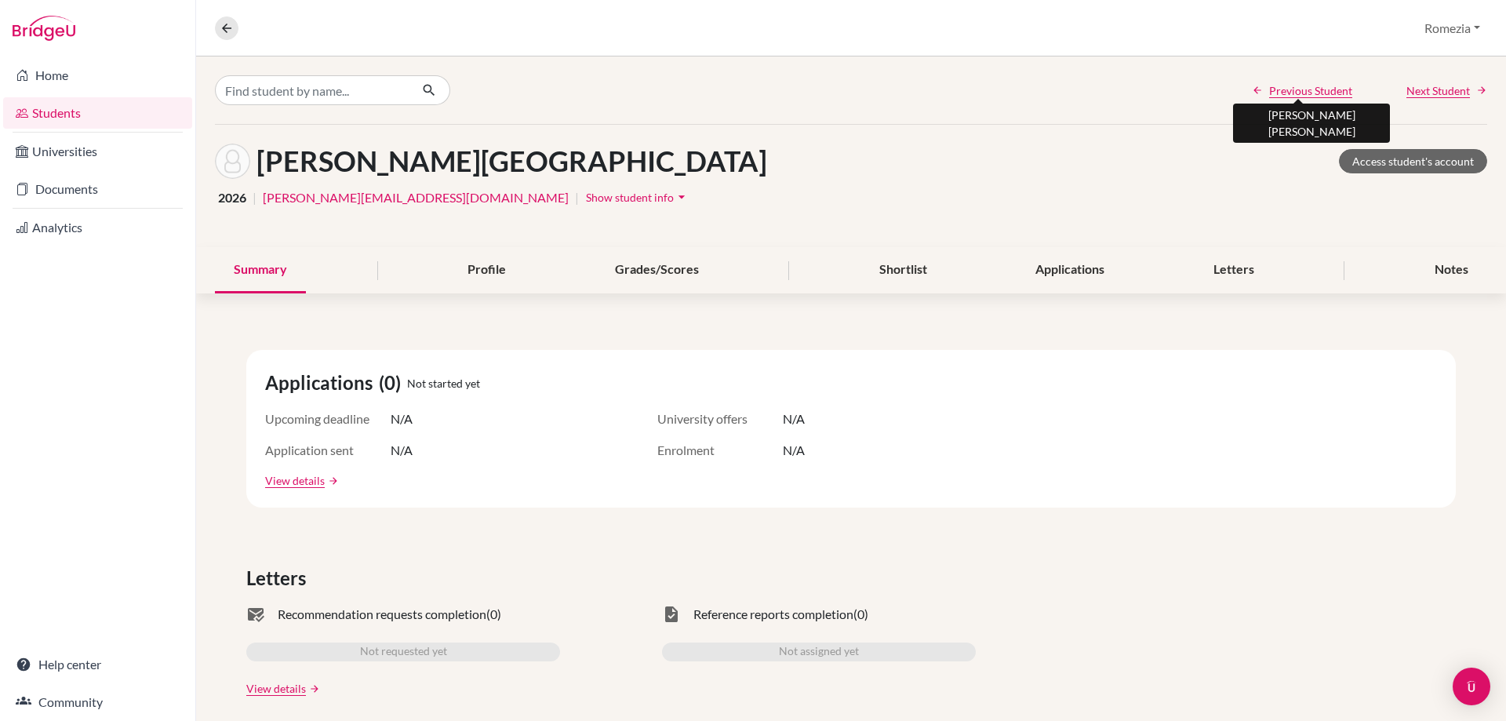
click at [746, 96] on span "Previous Student" at bounding box center [1310, 90] width 83 height 16
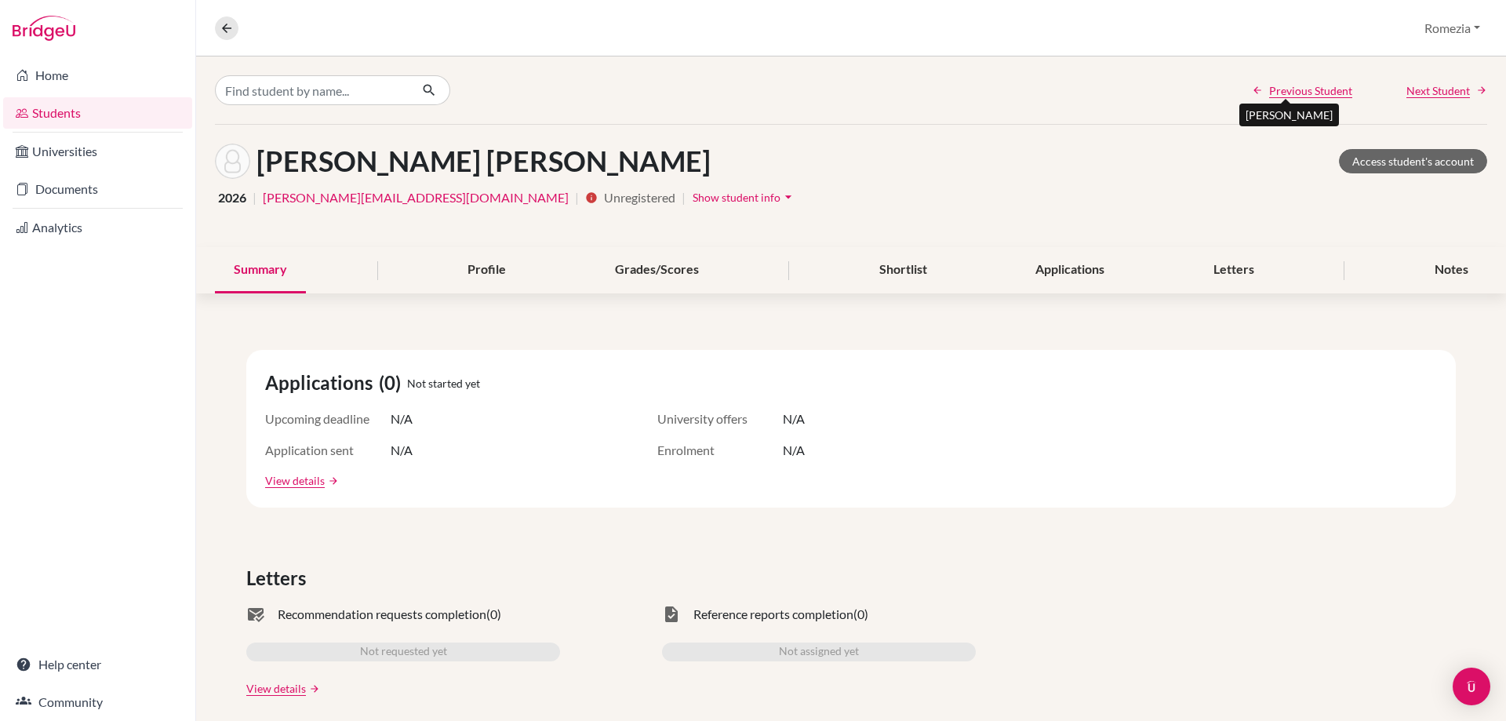
click at [746, 96] on span "Previous Student" at bounding box center [1310, 90] width 83 height 16
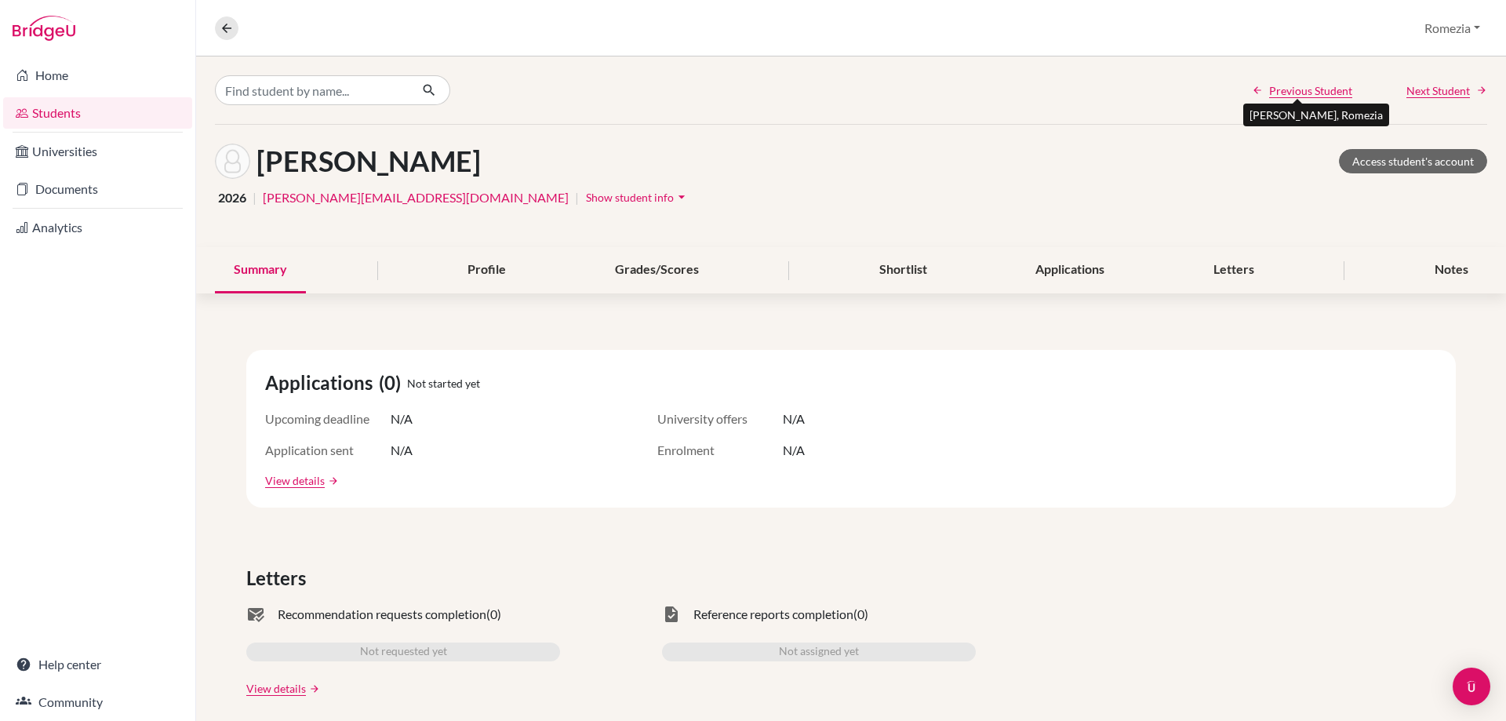
click at [746, 96] on span "Previous Student" at bounding box center [1310, 90] width 83 height 16
drag, startPoint x: 435, startPoint y: 198, endPoint x: 506, endPoint y: 196, distance: 70.6
click at [506, 196] on div "2026 | 3534270@myuwc.ac.za | info Unregistered | Show student info arrow_drop_d…" at bounding box center [851, 197] width 1272 height 24
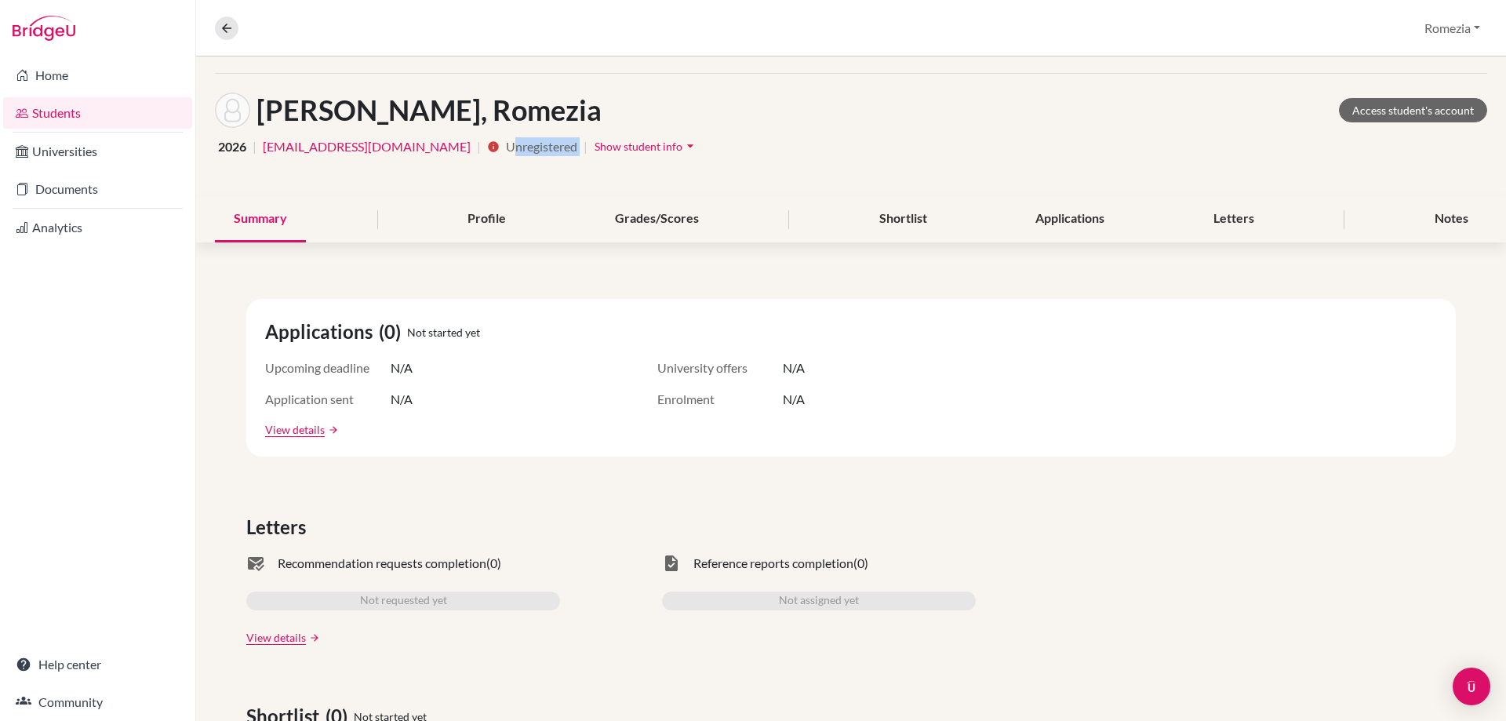
scroll to position [78, 0]
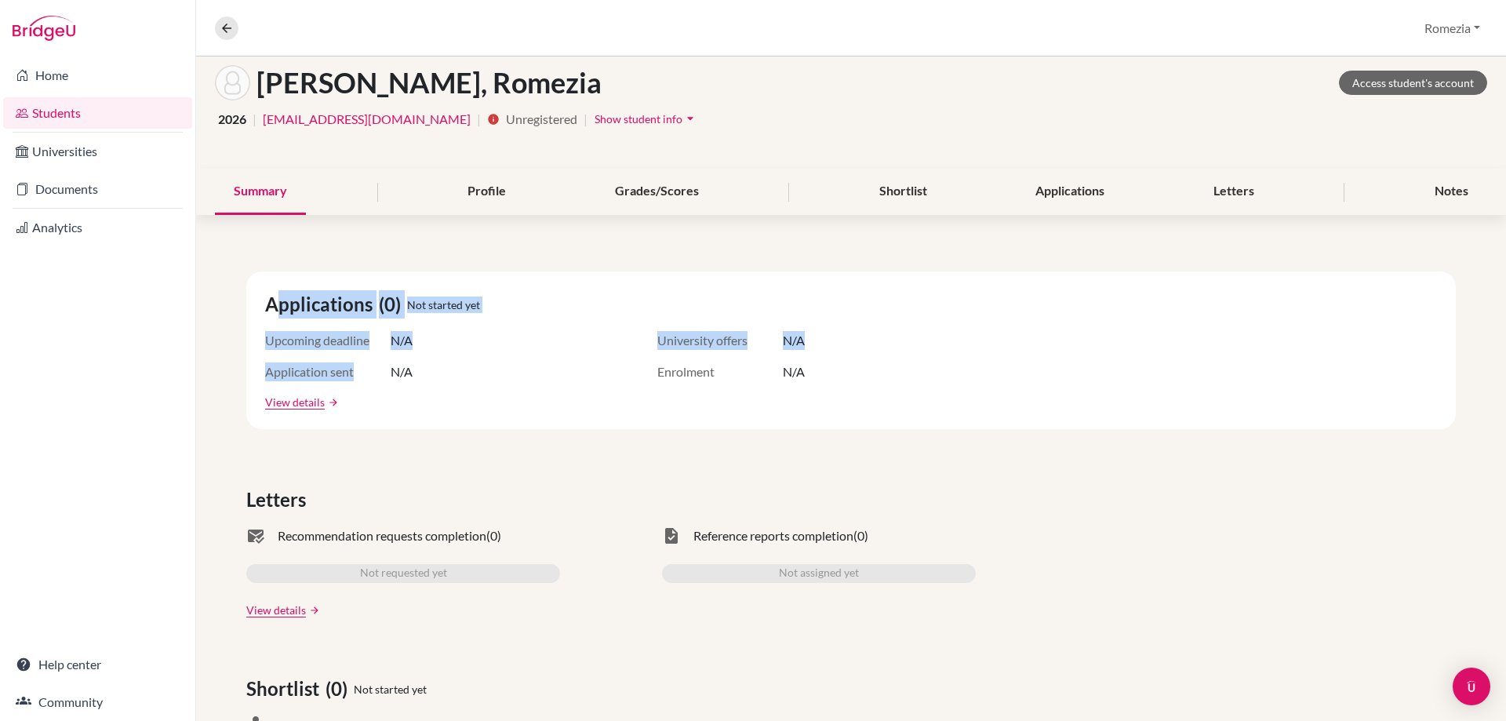
drag, startPoint x: 344, startPoint y: 313, endPoint x: 388, endPoint y: 374, distance: 75.3
click at [387, 373] on div "Applications (0) Not started yet Upcoming deadline N/A University offers N/A Ap…" at bounding box center [850, 350] width 1209 height 158
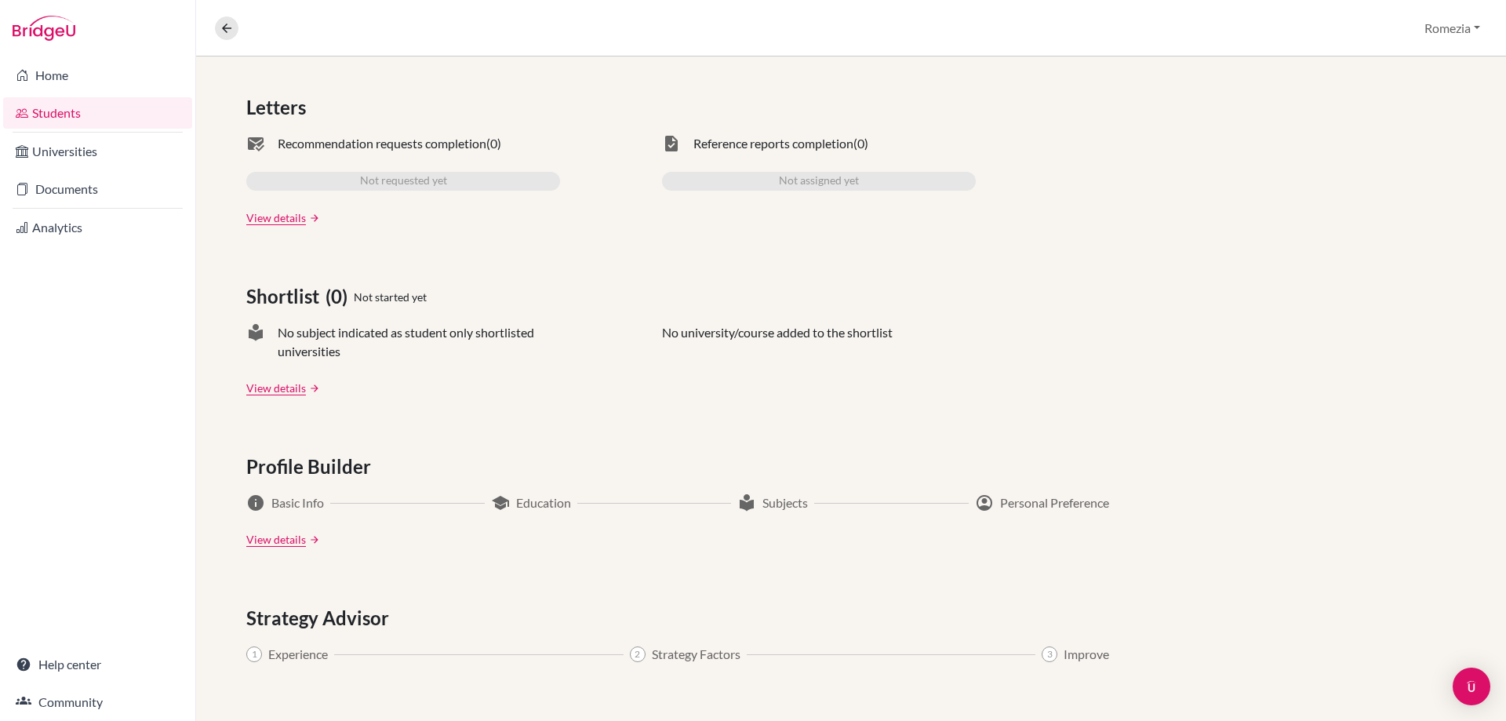
scroll to position [549, 0]
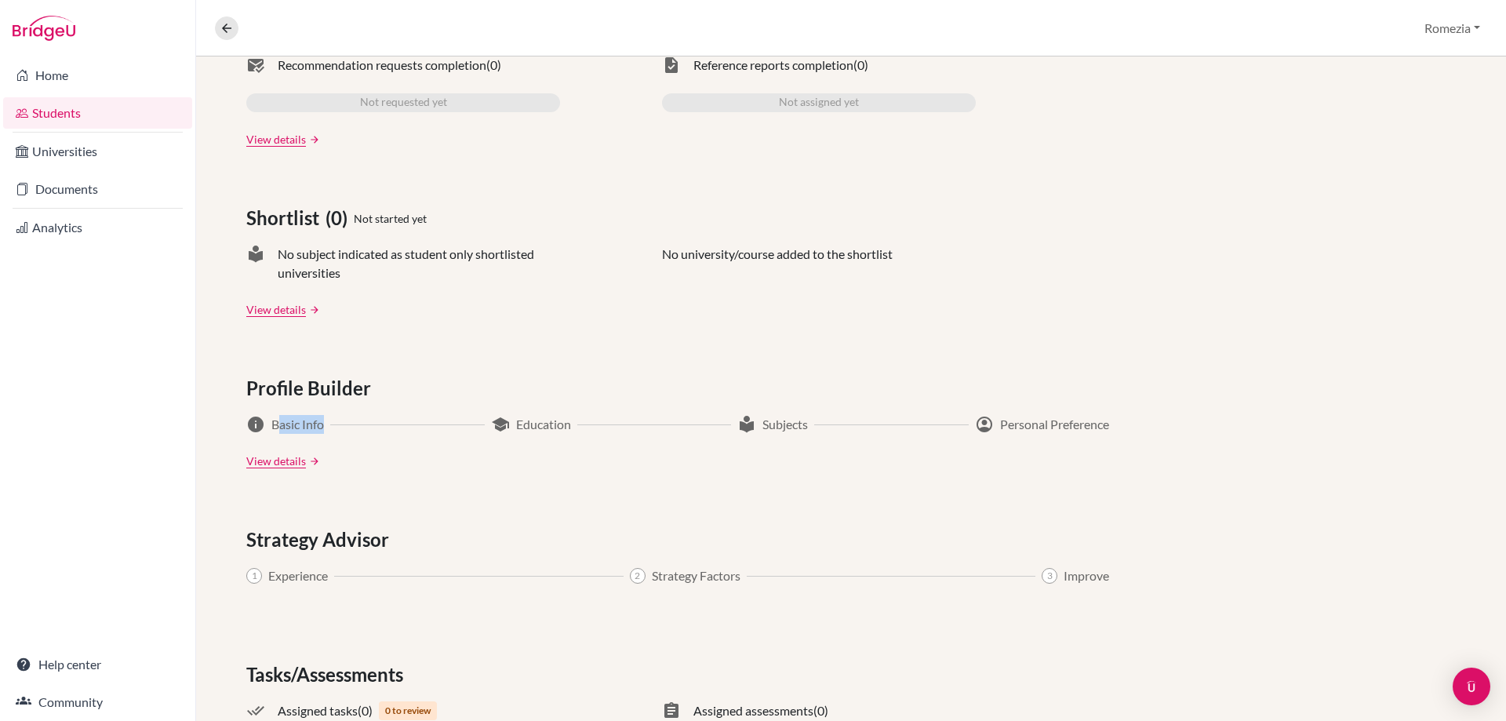
drag, startPoint x: 276, startPoint y: 427, endPoint x: 369, endPoint y: 428, distance: 93.3
click at [369, 428] on div "info Basic Info school Education local_library Subjects account_circle Personal…" at bounding box center [677, 424] width 863 height 19
drag, startPoint x: 499, startPoint y: 417, endPoint x: 562, endPoint y: 416, distance: 63.5
click at [746, 416] on div "school Education" at bounding box center [1042, 424] width 134 height 19
drag, startPoint x: 798, startPoint y: 423, endPoint x: 837, endPoint y: 423, distance: 39.2
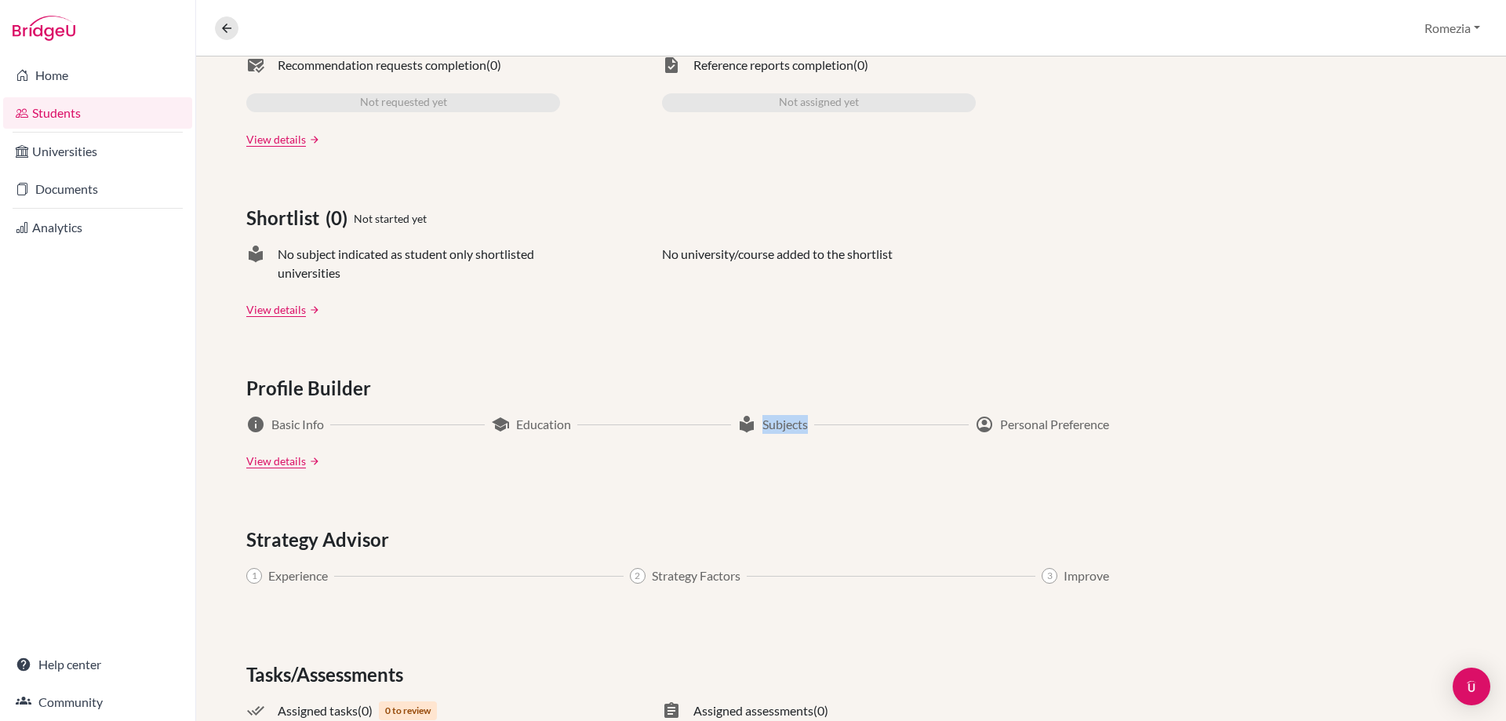
click at [746, 423] on div "info Basic Info school Education local_library Subjects account_circle Personal…" at bounding box center [677, 424] width 863 height 19
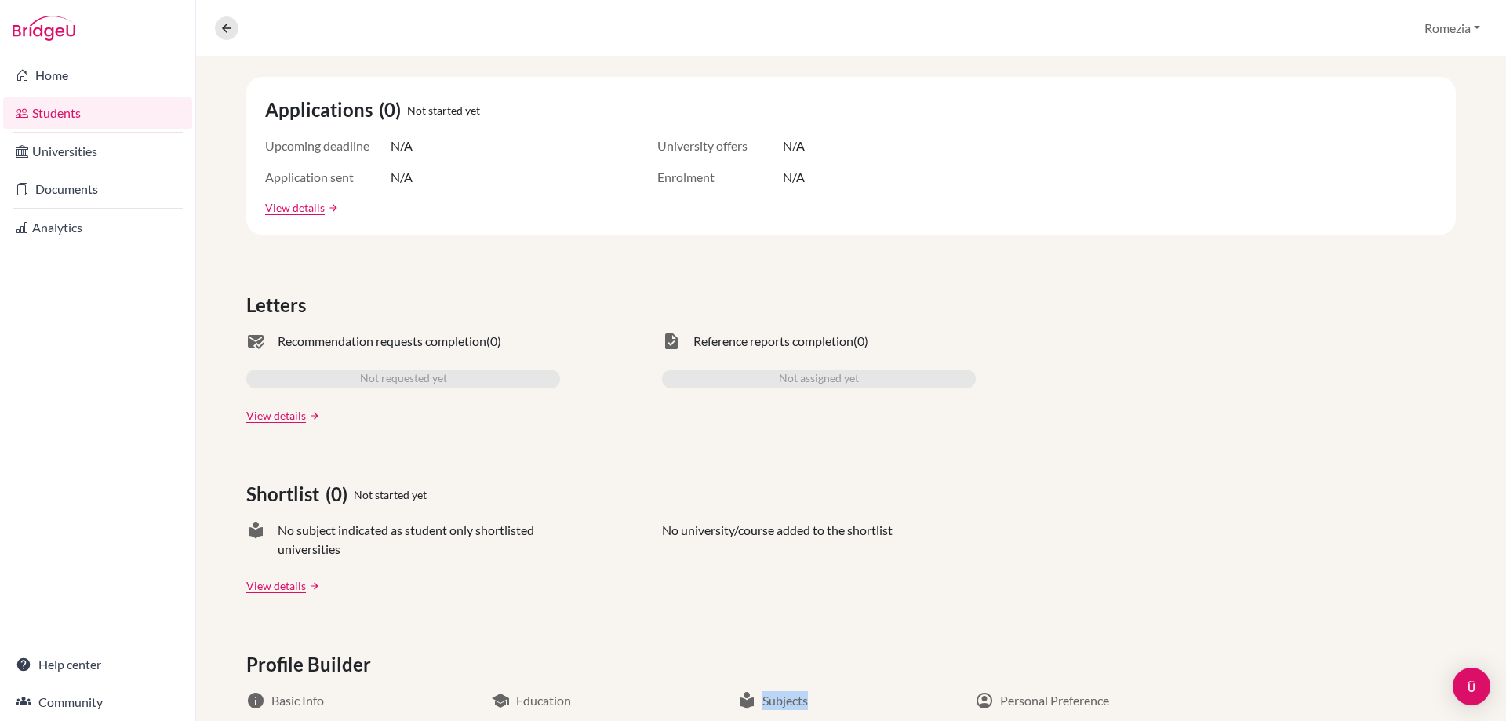
scroll to position [267, 0]
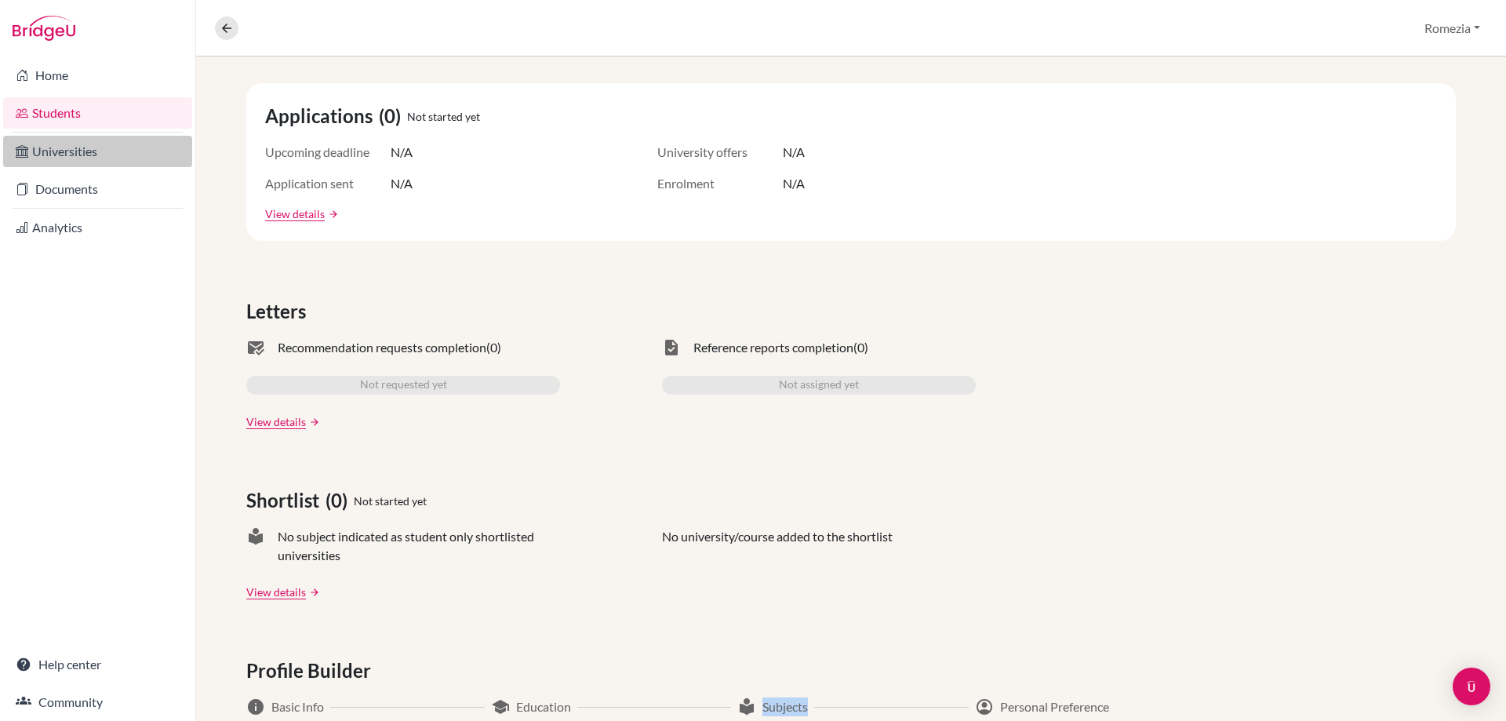
click at [85, 157] on link "Universities" at bounding box center [97, 151] width 189 height 31
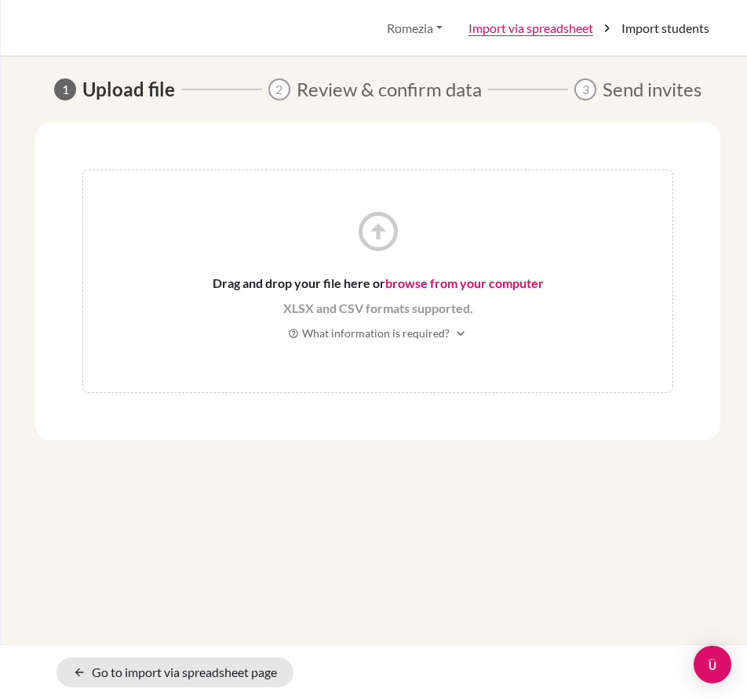
click at [422, 291] on span "Drag and drop your file here or browse from your computer" at bounding box center [378, 283] width 331 height 19
click at [433, 285] on link "browse from your computer" at bounding box center [464, 282] width 158 height 15
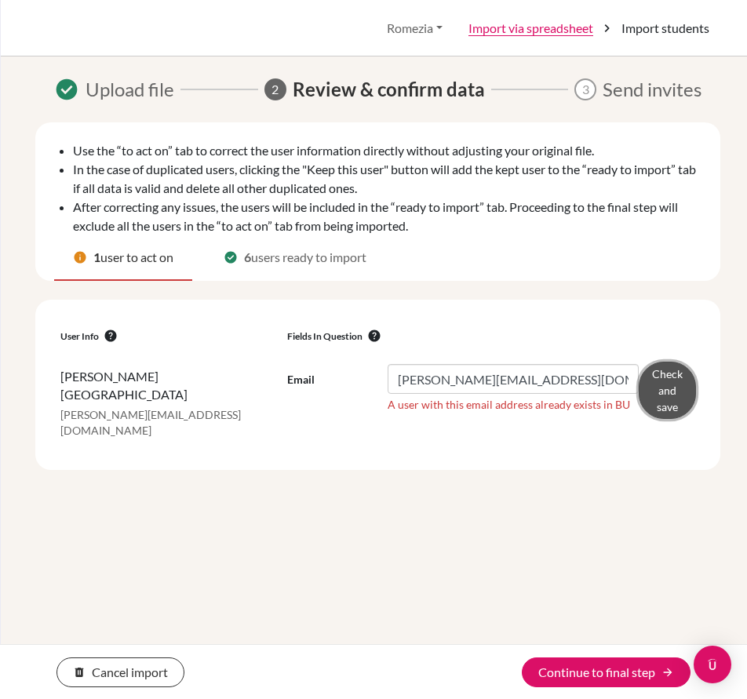
click at [652, 394] on button "Check and save" at bounding box center [666, 390] width 57 height 57
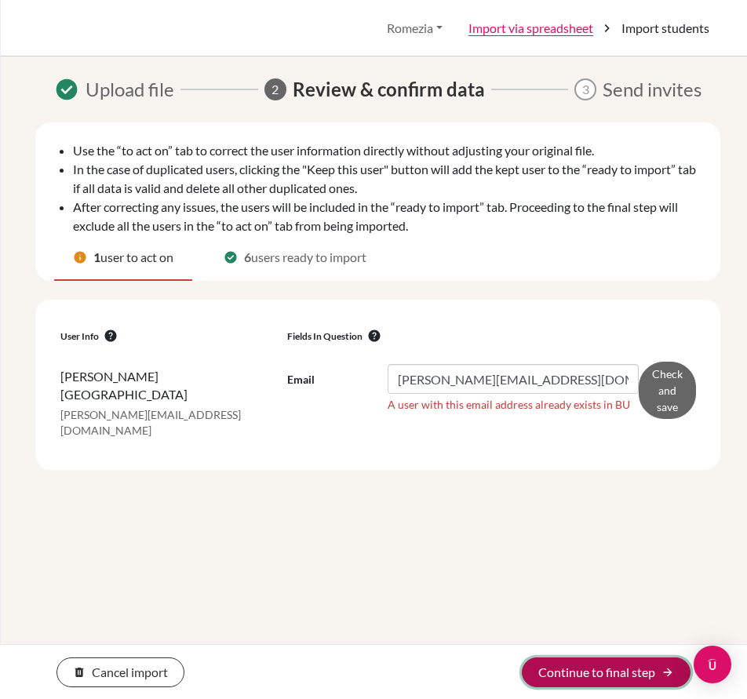
click at [613, 676] on button "Continue to final step arrow_forward" at bounding box center [606, 672] width 169 height 30
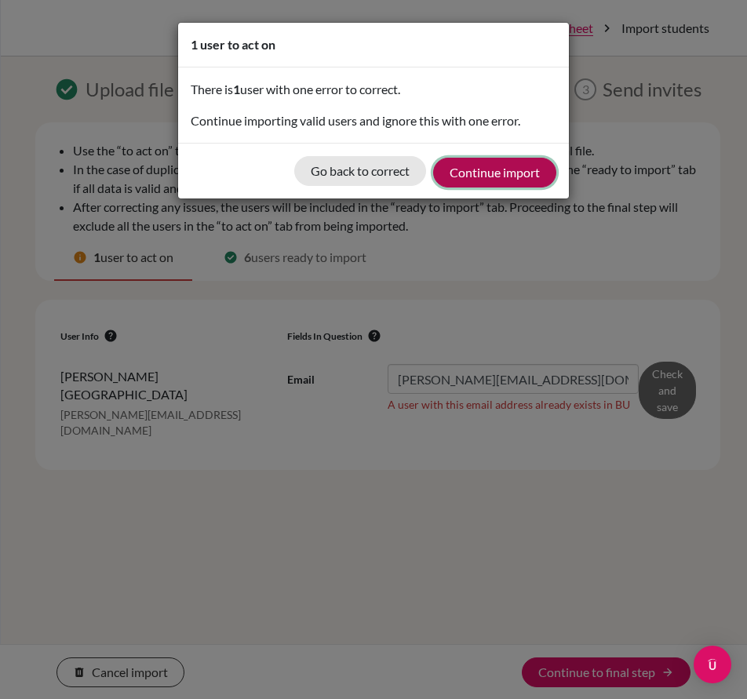
click at [488, 177] on button "Continue import" at bounding box center [494, 173] width 123 height 30
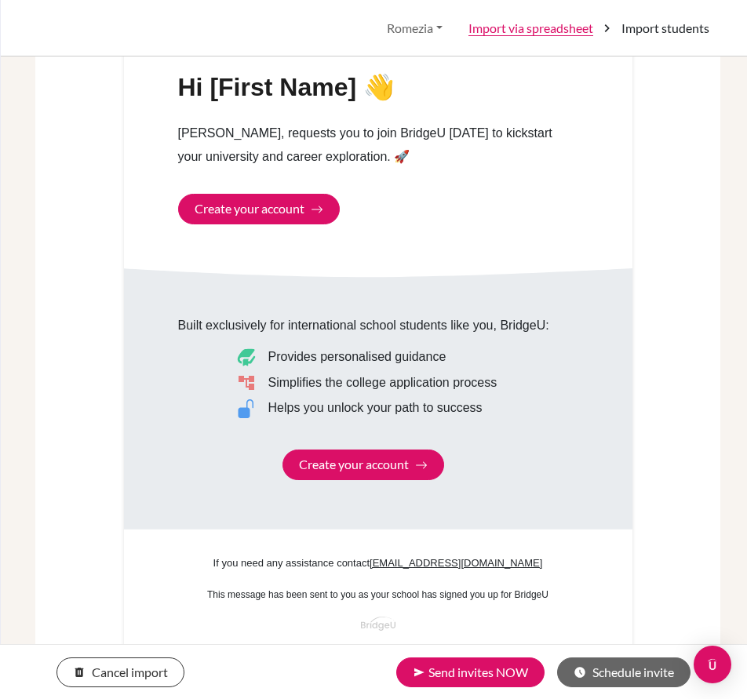
scroll to position [784, 0]
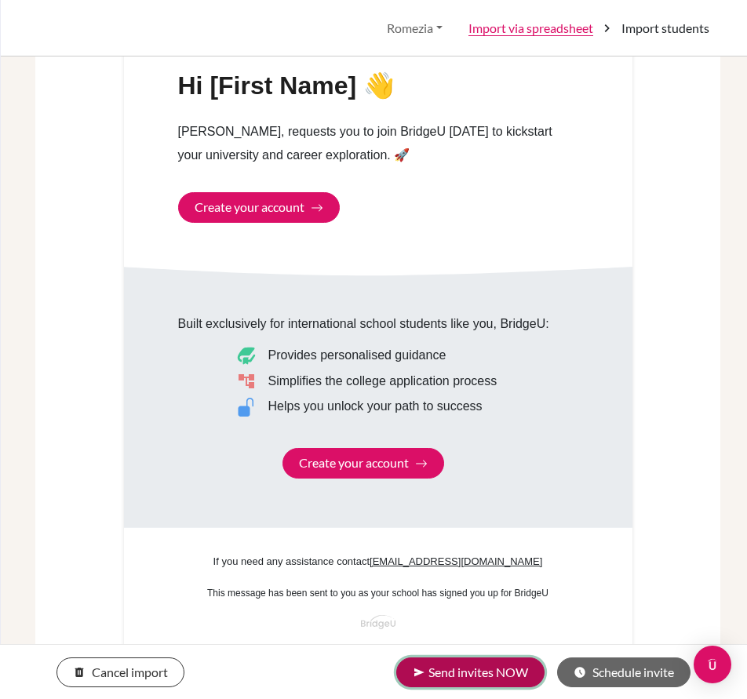
click at [495, 678] on button "send Send invites NOW" at bounding box center [470, 672] width 148 height 30
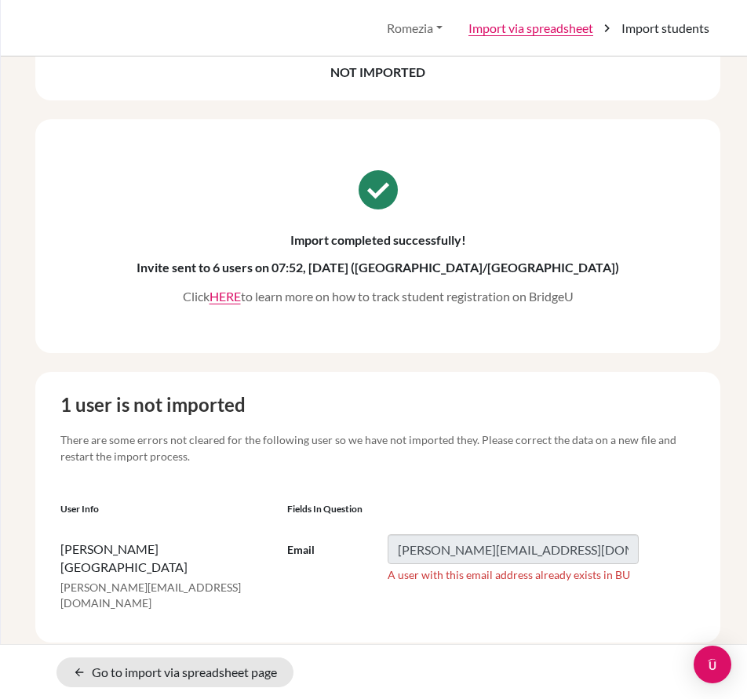
scroll to position [92, 0]
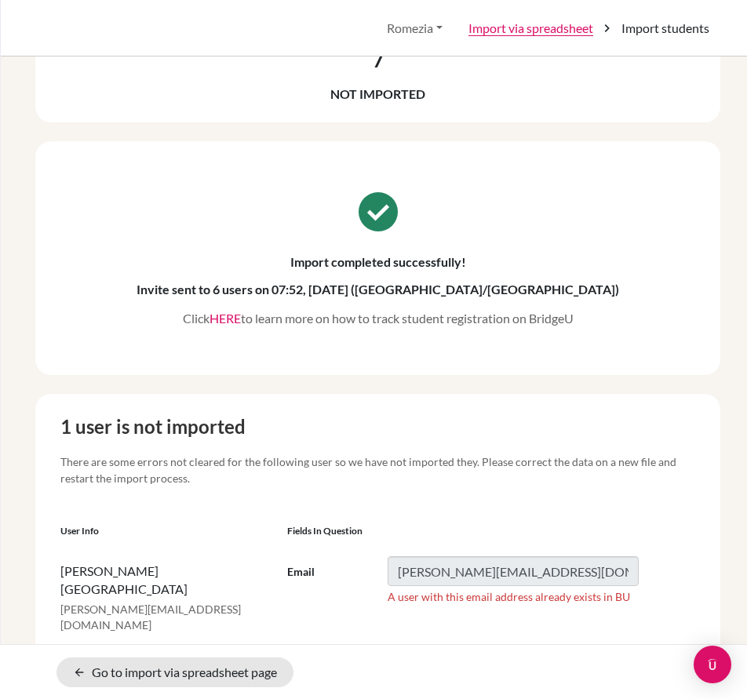
click at [224, 322] on link "HERE" at bounding box center [224, 318] width 31 height 15
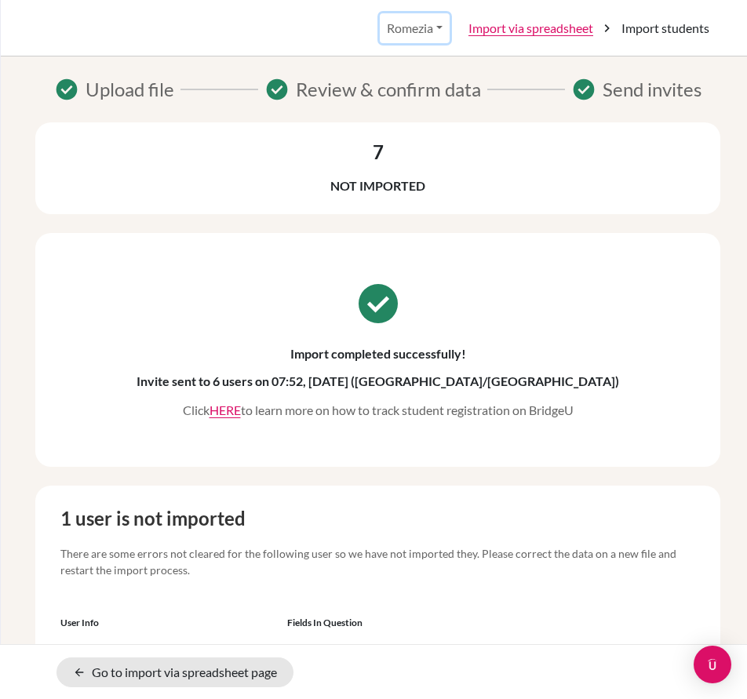
click at [420, 27] on button "Romezia" at bounding box center [415, 28] width 70 height 30
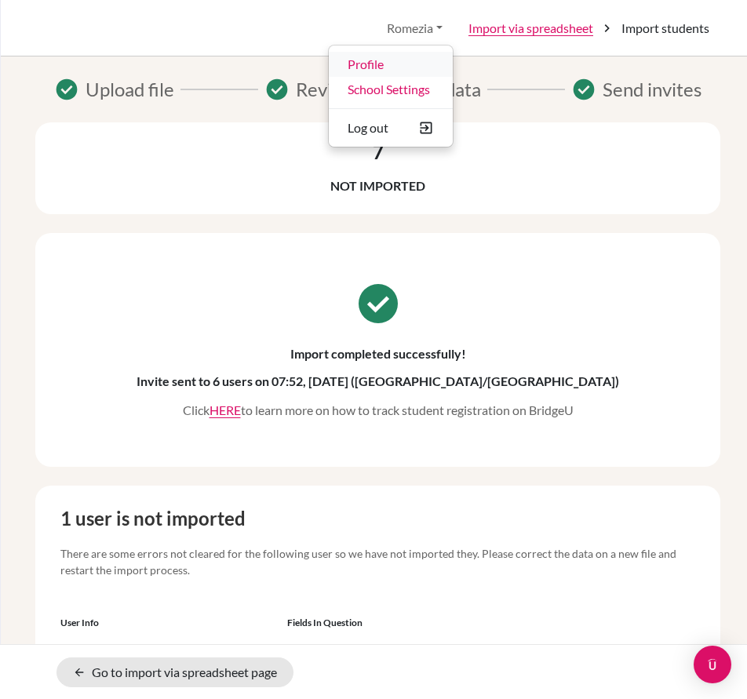
click at [383, 67] on link "Profile" at bounding box center [391, 64] width 124 height 25
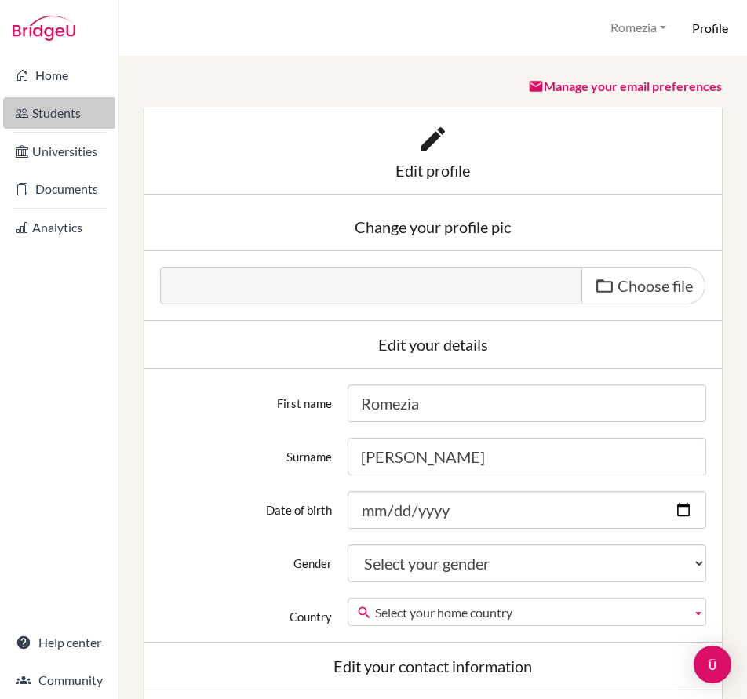
click at [56, 115] on link "Students" at bounding box center [59, 112] width 112 height 31
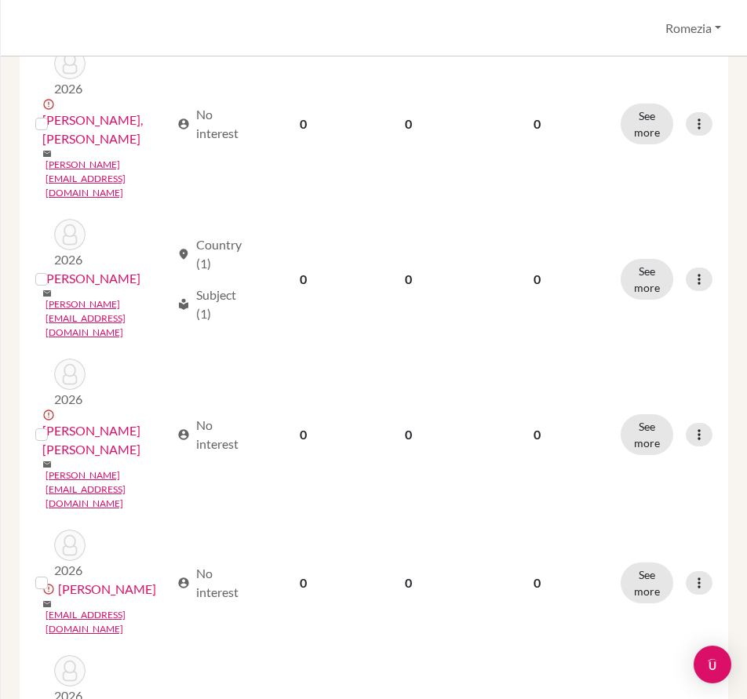
scroll to position [1007, 0]
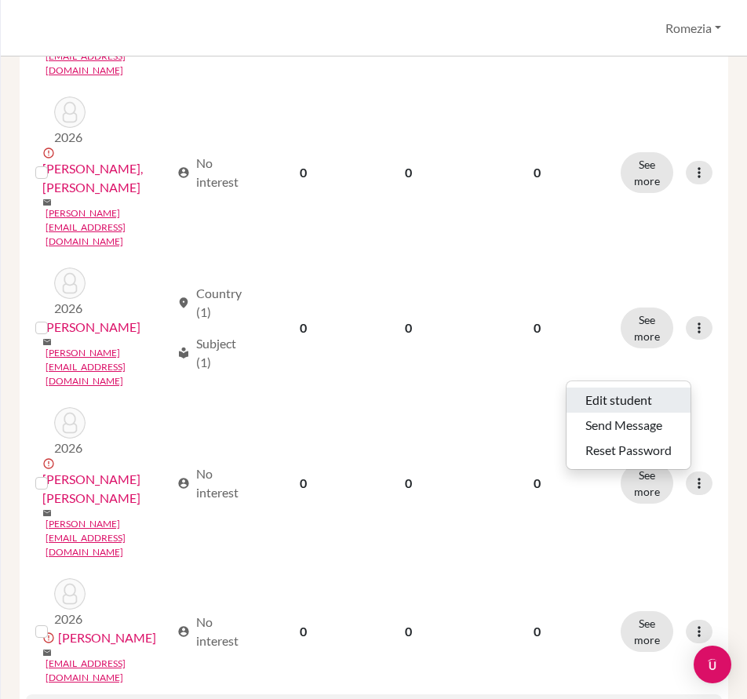
click at [639, 405] on button "Edit student" at bounding box center [628, 399] width 124 height 25
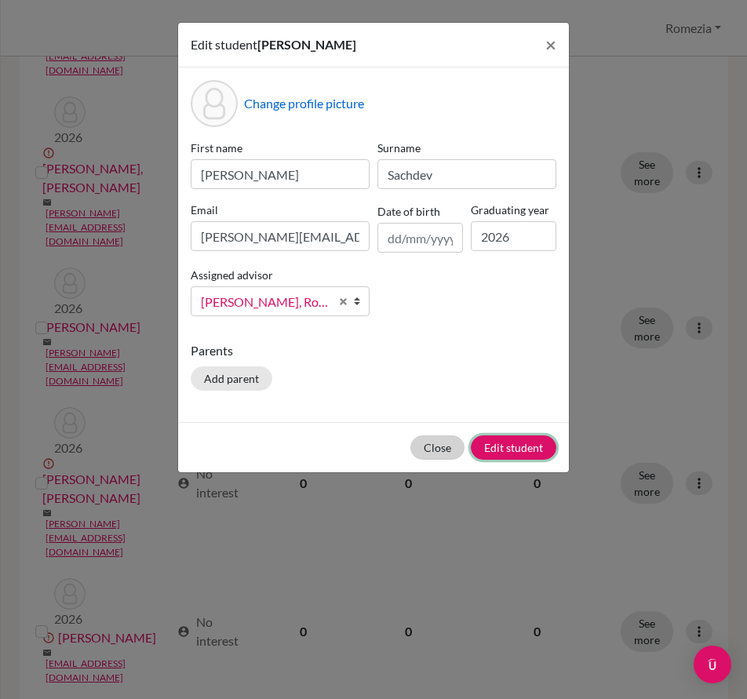
drag, startPoint x: 504, startPoint y: 449, endPoint x: 442, endPoint y: 454, distance: 62.1
click at [442, 454] on div "Close Edit student" at bounding box center [373, 447] width 391 height 50
click at [507, 454] on button "Edit student" at bounding box center [513, 447] width 85 height 24
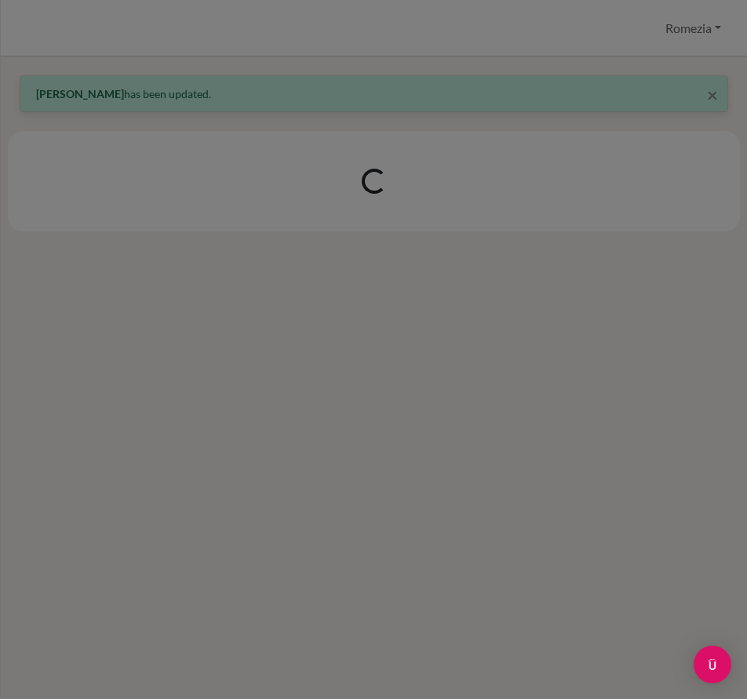
scroll to position [0, 0]
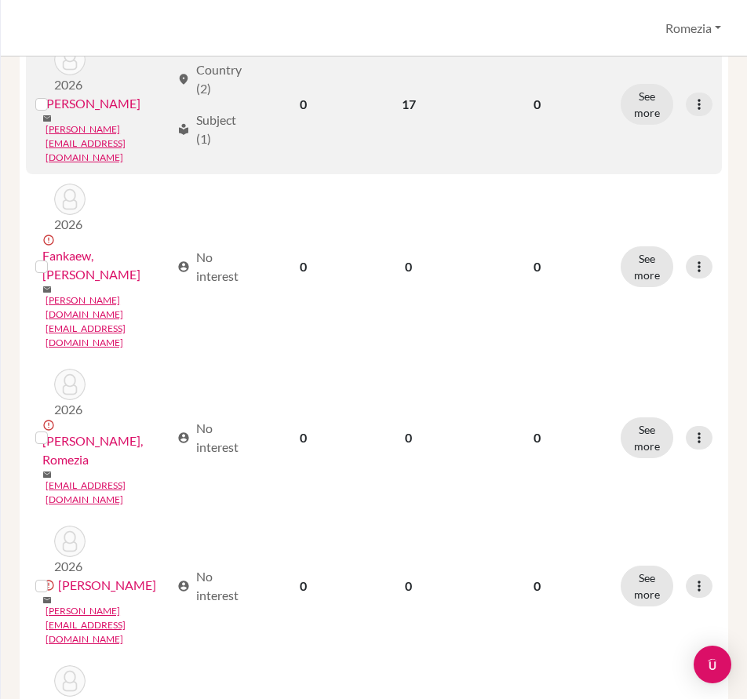
scroll to position [549, 0]
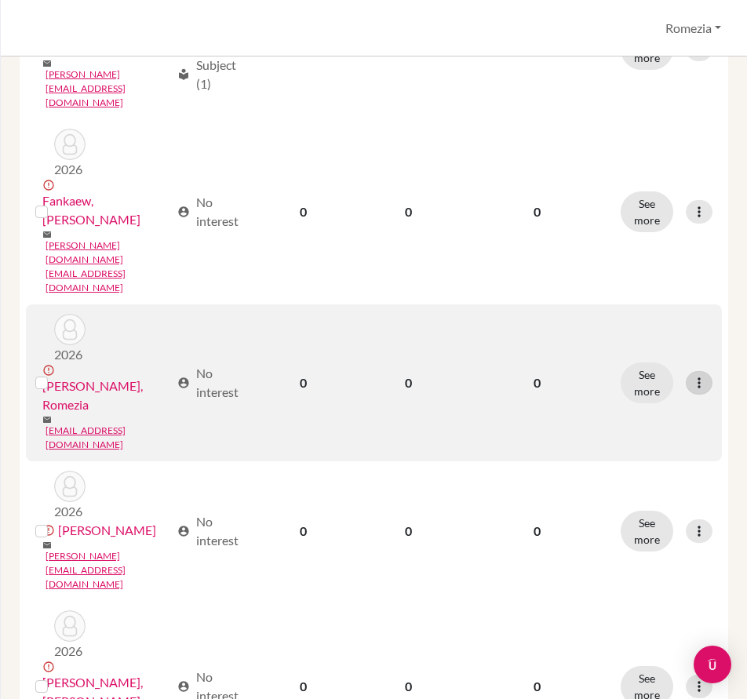
click at [698, 375] on icon at bounding box center [699, 383] width 16 height 16
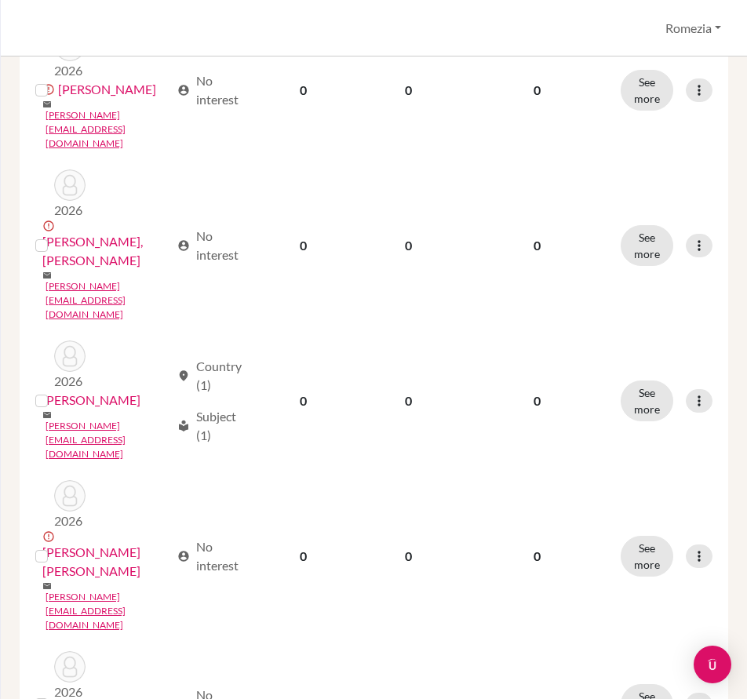
scroll to position [918, 0]
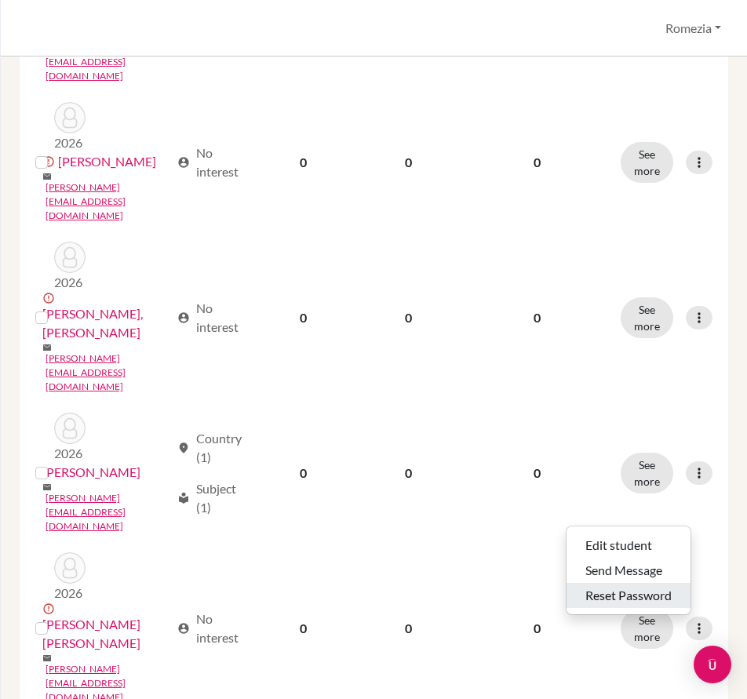
click at [651, 598] on button "Reset Password" at bounding box center [628, 595] width 124 height 25
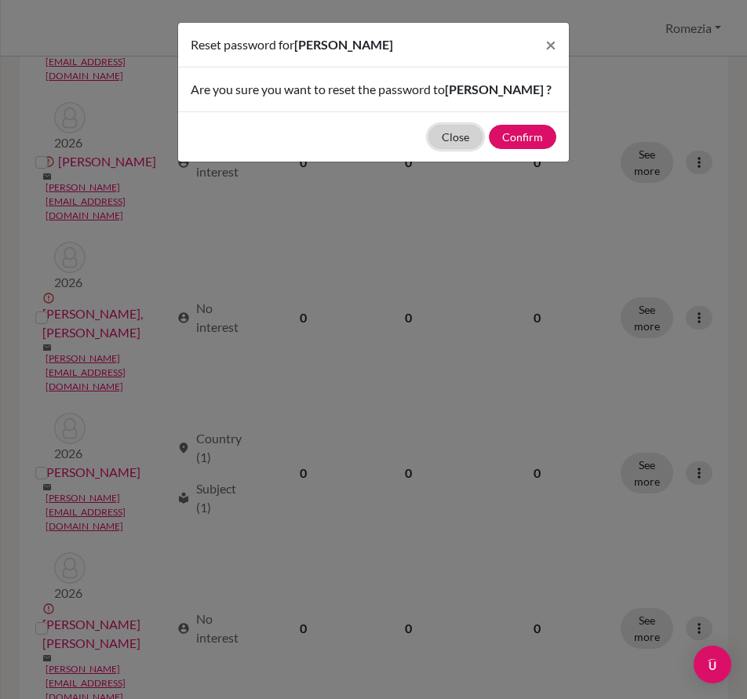
click at [455, 138] on button "Close" at bounding box center [455, 137] width 54 height 24
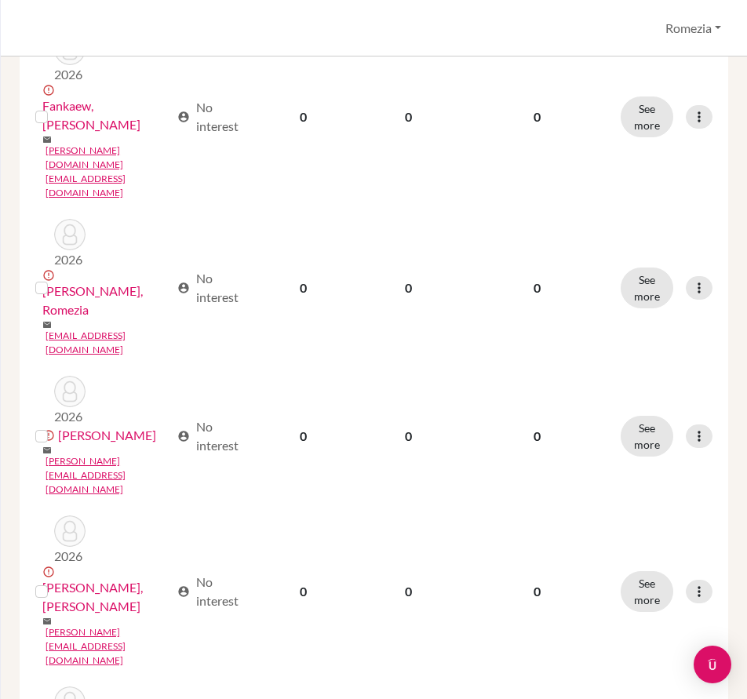
scroll to position [604, 0]
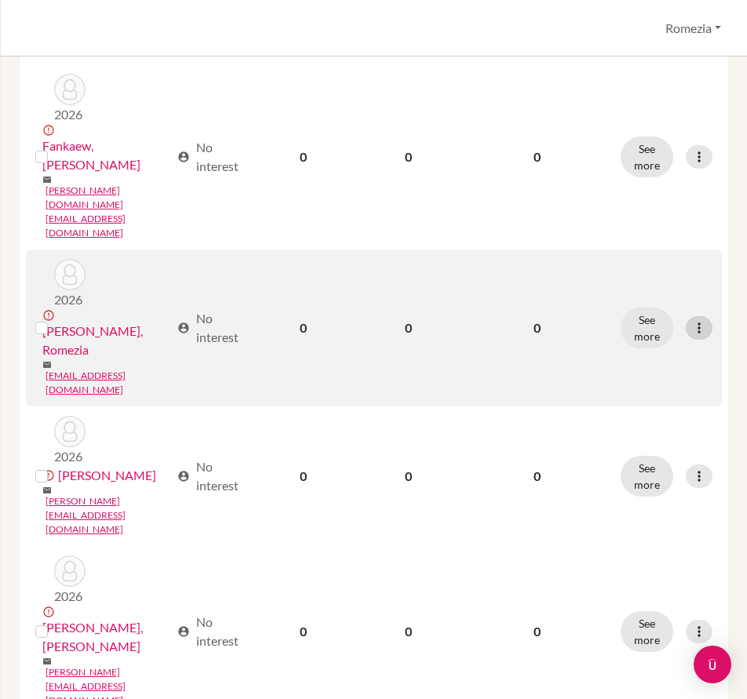
click at [699, 320] on icon at bounding box center [699, 328] width 16 height 16
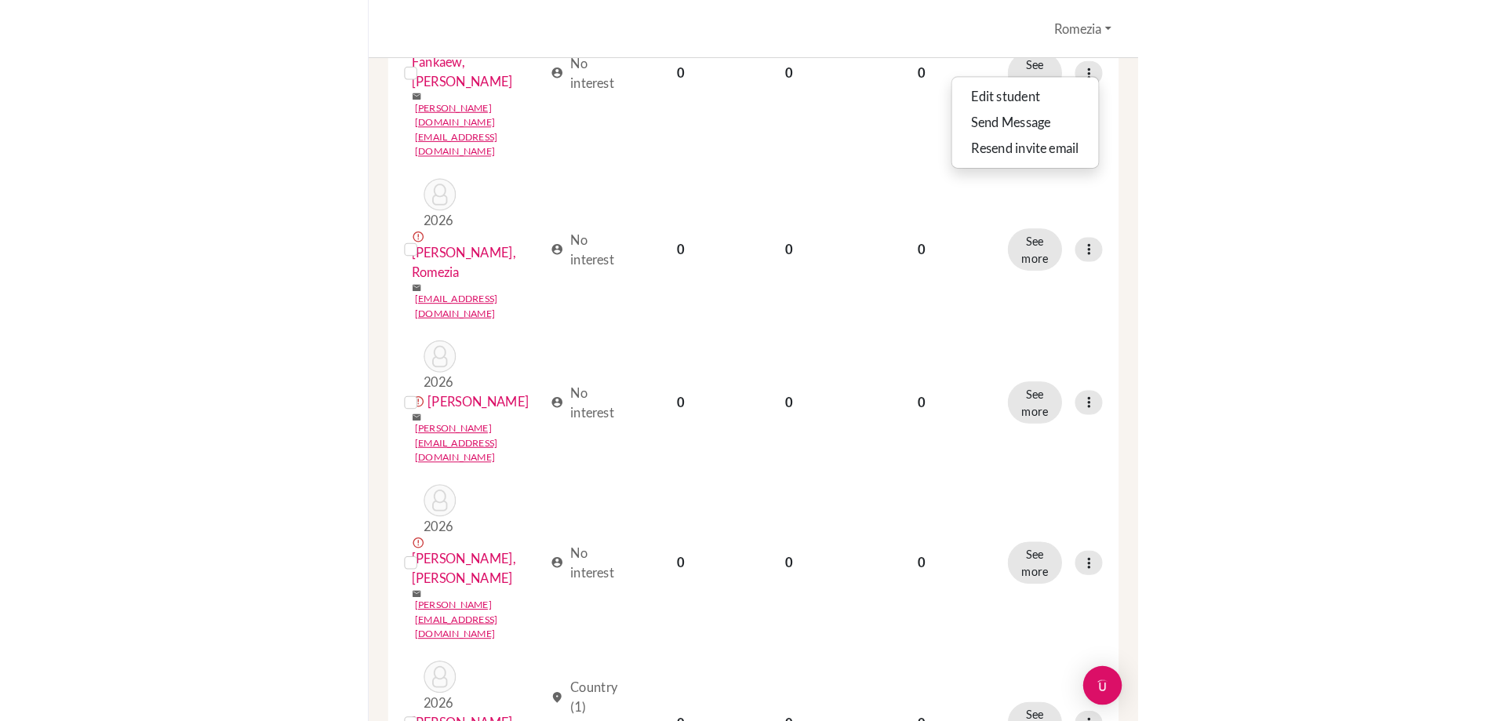
scroll to position [839, 0]
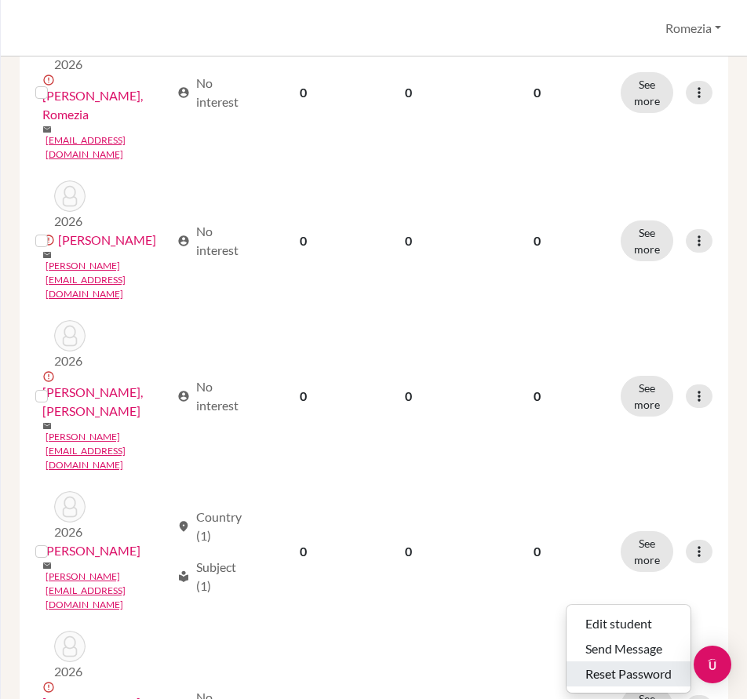
click at [657, 671] on button "Reset Password" at bounding box center [628, 673] width 124 height 25
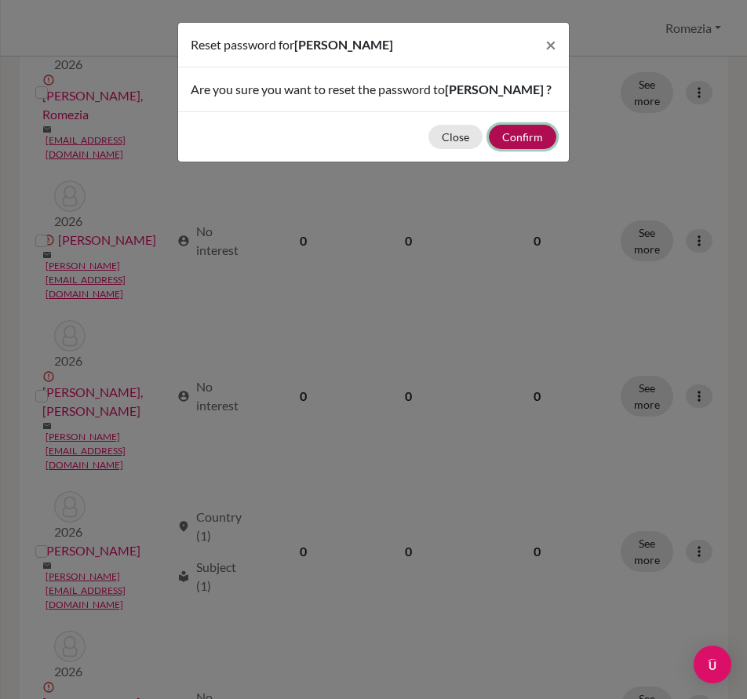
click at [511, 140] on button "Confirm" at bounding box center [522, 137] width 67 height 24
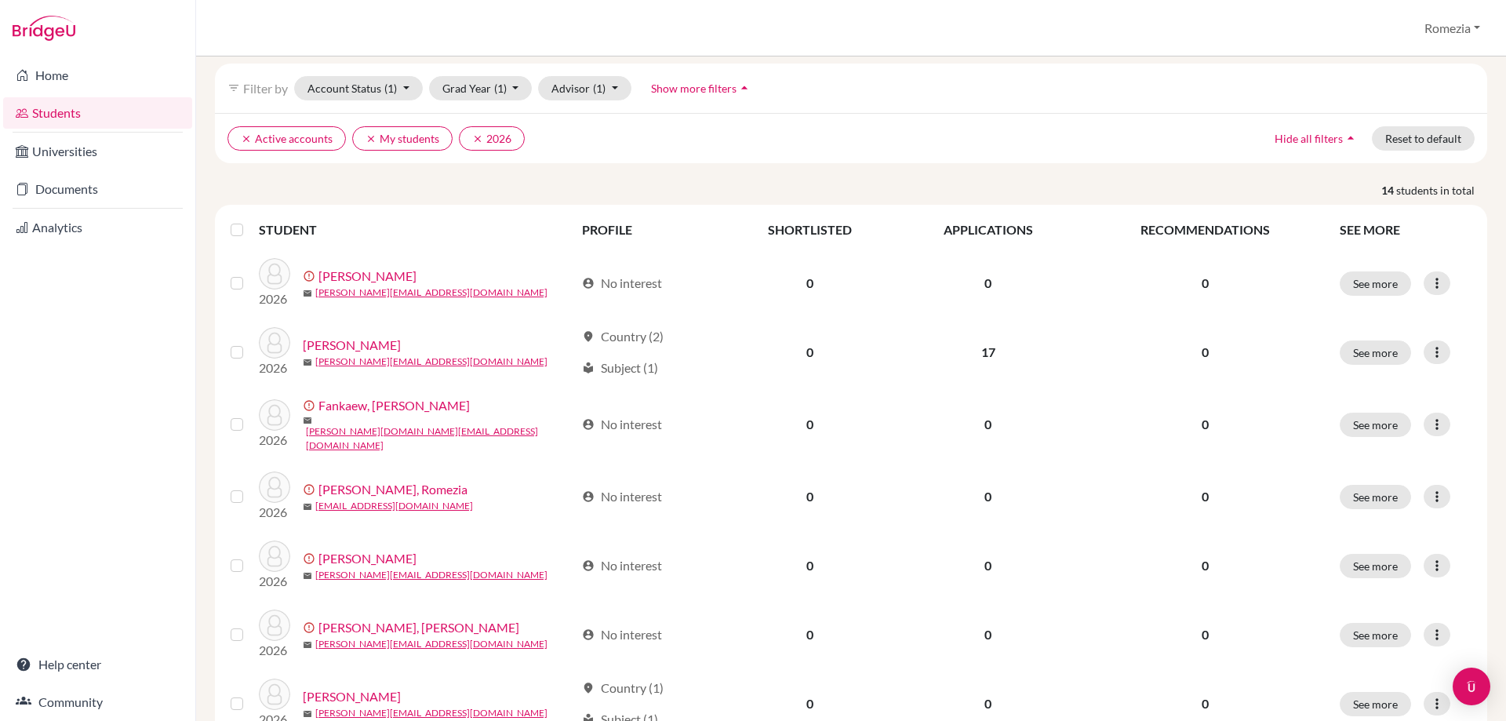
scroll to position [105, 0]
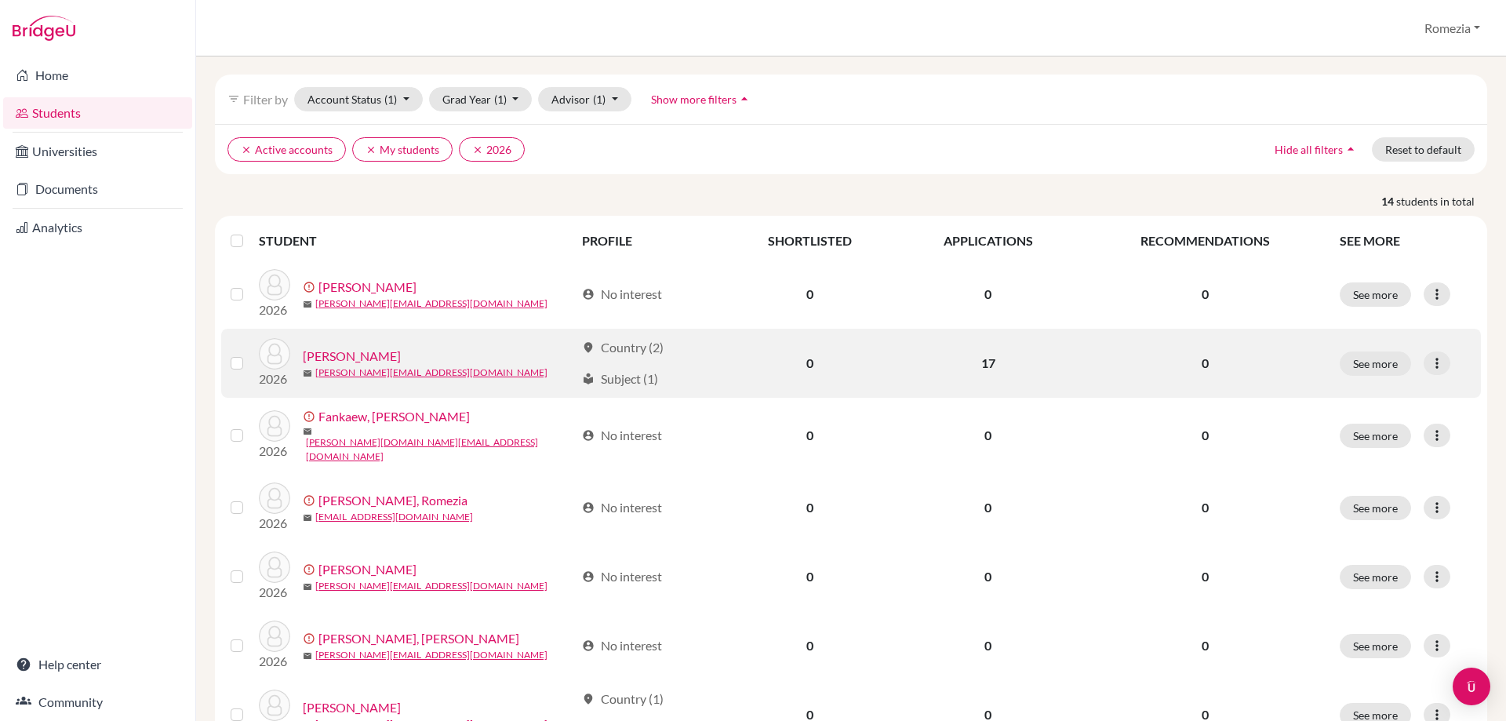
click at [746, 362] on td "17" at bounding box center [987, 363] width 183 height 69
click at [746, 356] on button "See more" at bounding box center [1375, 363] width 71 height 24
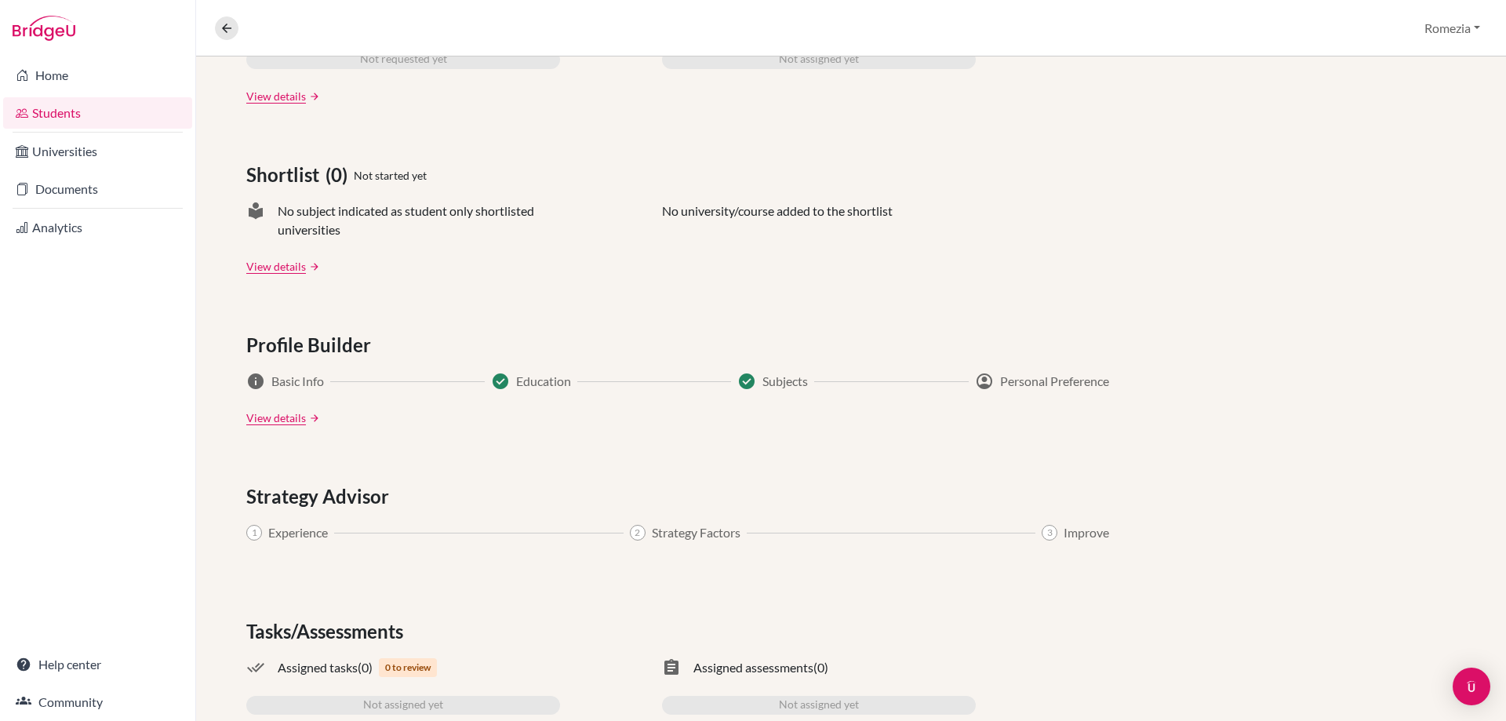
scroll to position [659, 0]
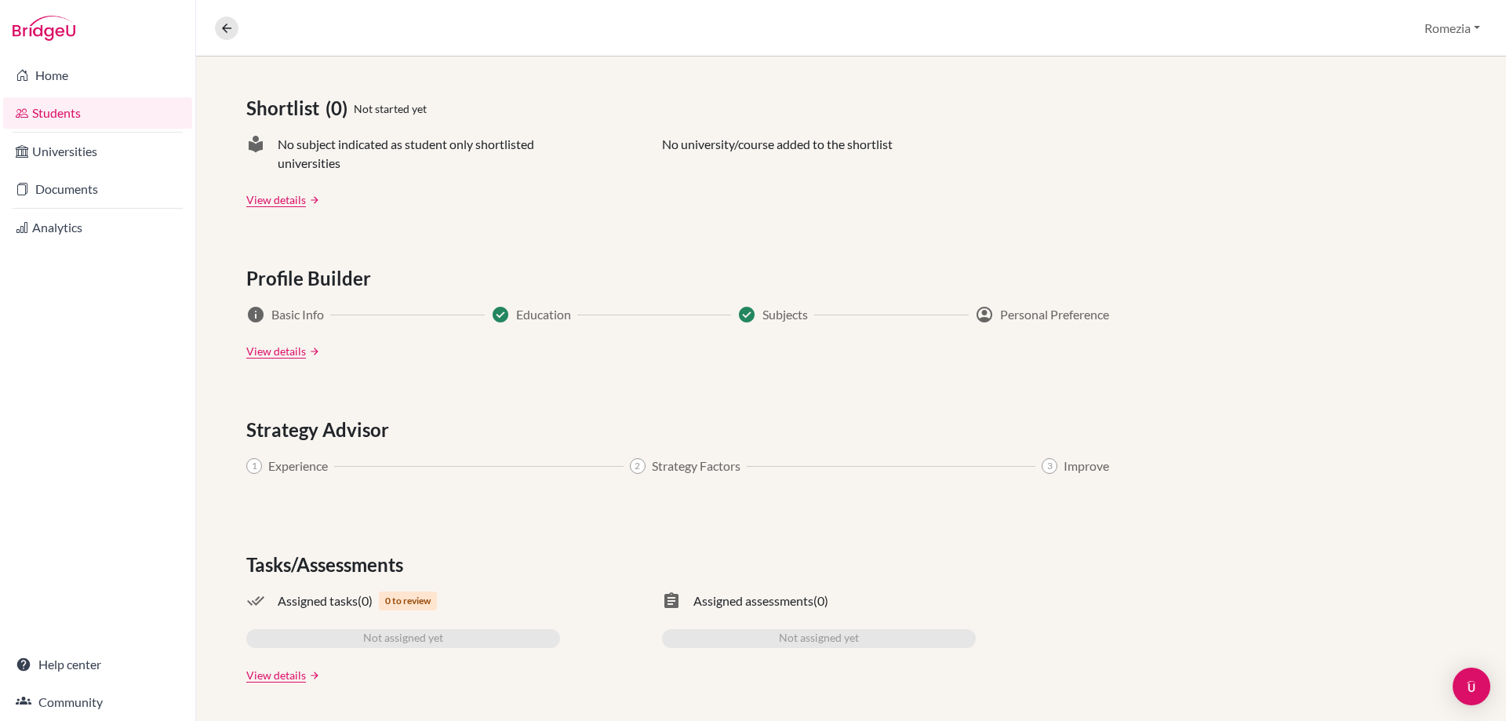
click at [422, 600] on span "0 to review" at bounding box center [408, 600] width 58 height 19
click at [293, 679] on link "View details" at bounding box center [276, 675] width 60 height 16
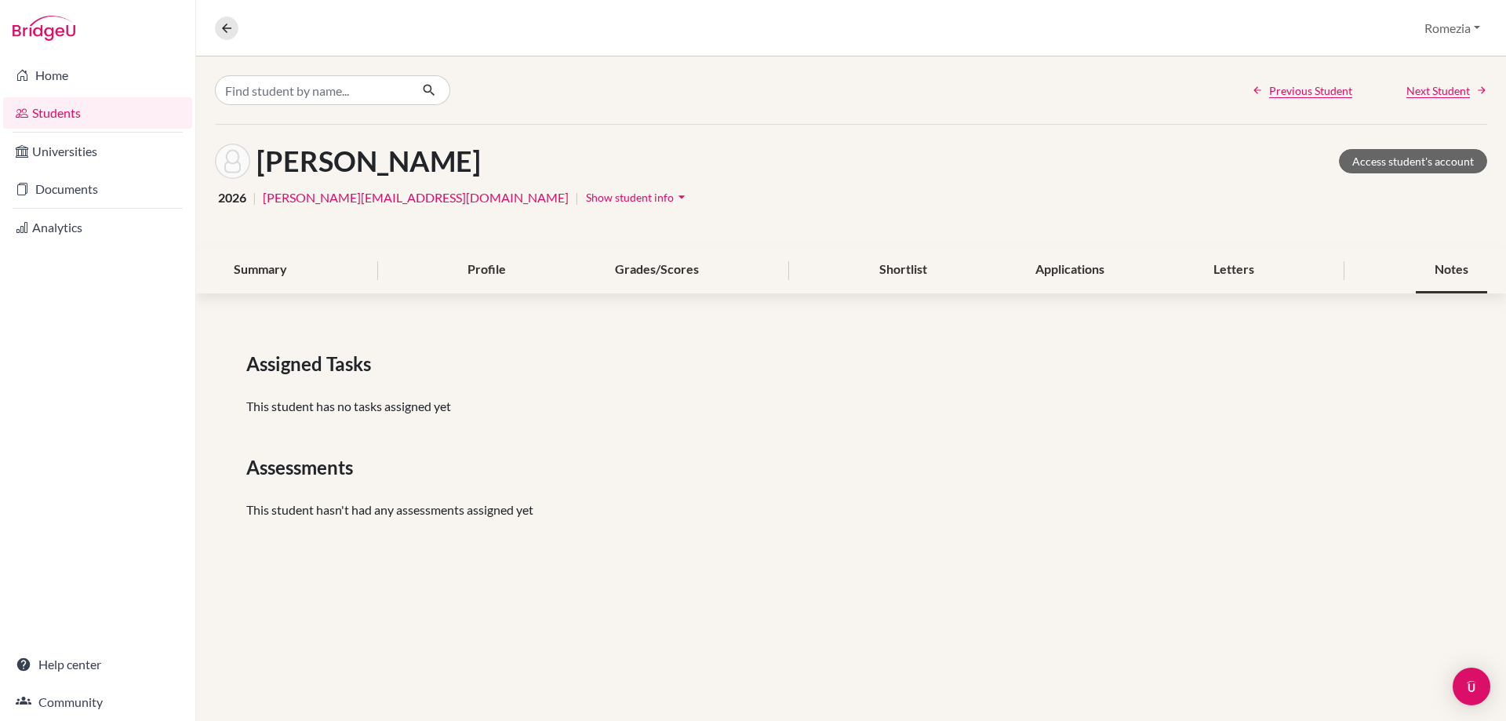
click at [746, 267] on div "Notes" at bounding box center [1451, 270] width 71 height 46
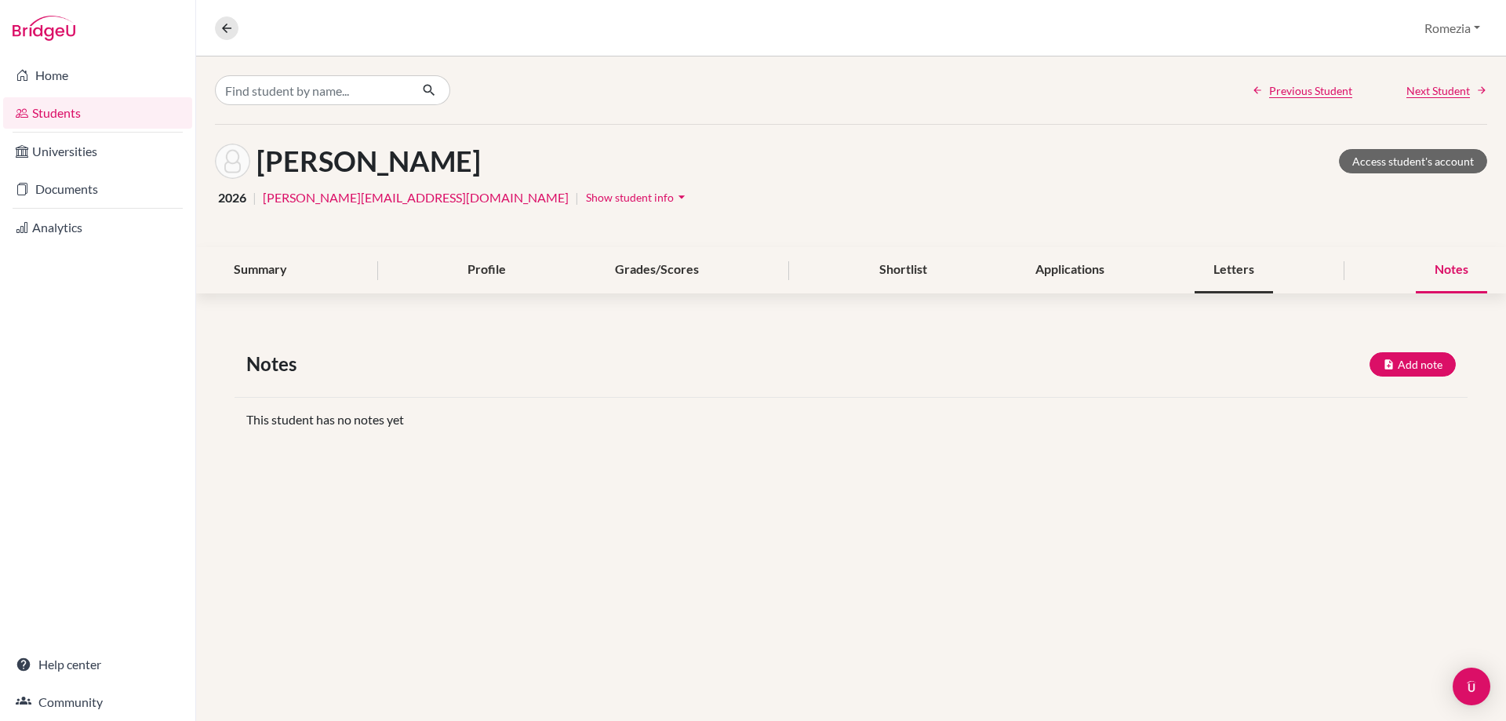
click at [746, 273] on div "Letters" at bounding box center [1233, 270] width 78 height 46
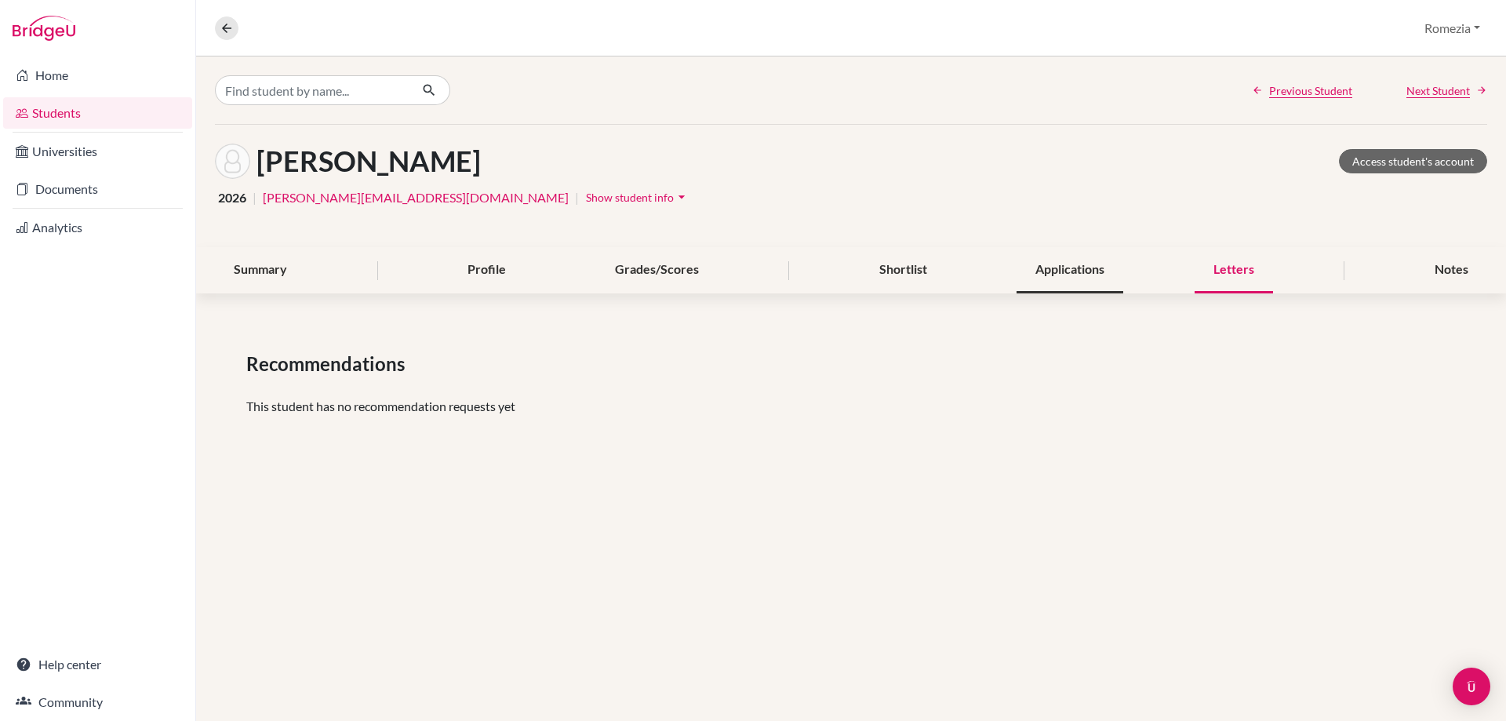
click at [746, 272] on div "Applications" at bounding box center [1069, 270] width 107 height 46
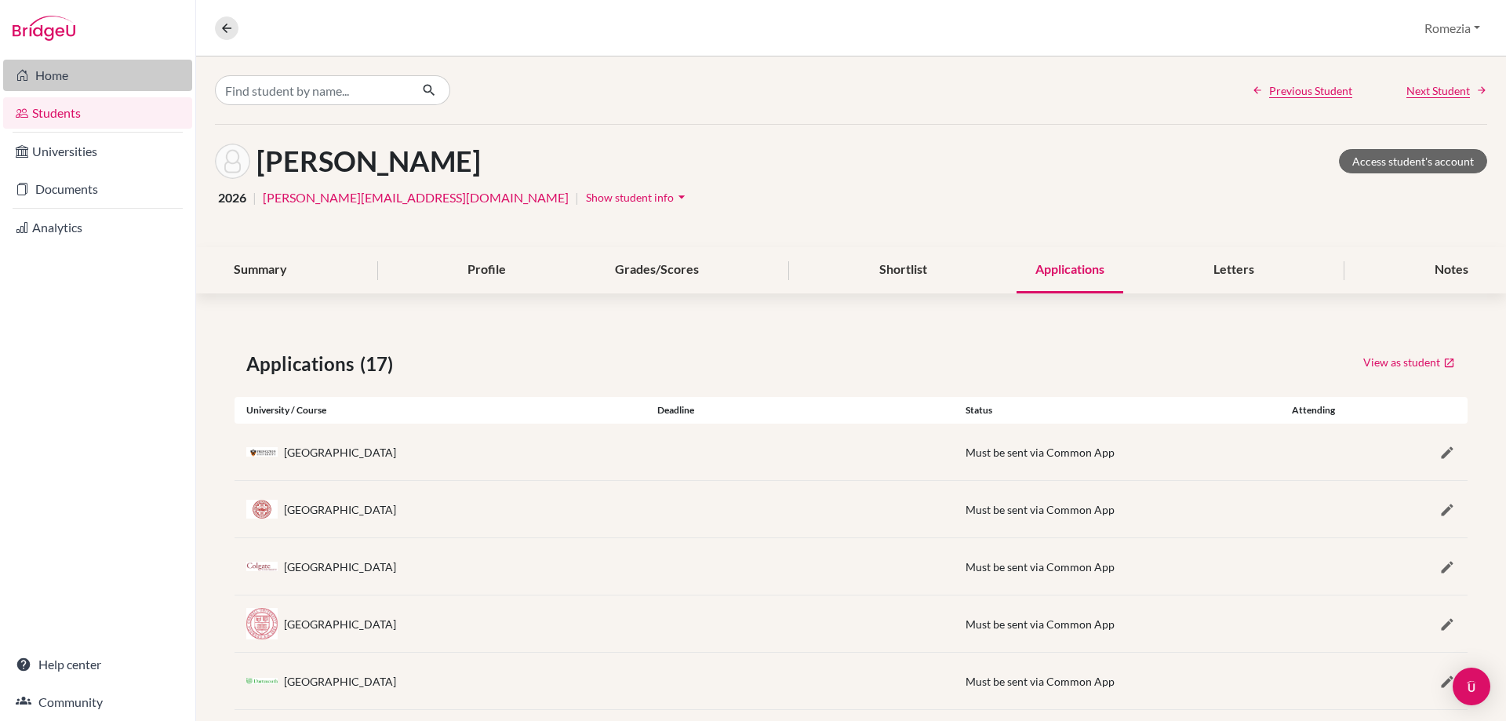
click at [75, 79] on link "Home" at bounding box center [97, 75] width 189 height 31
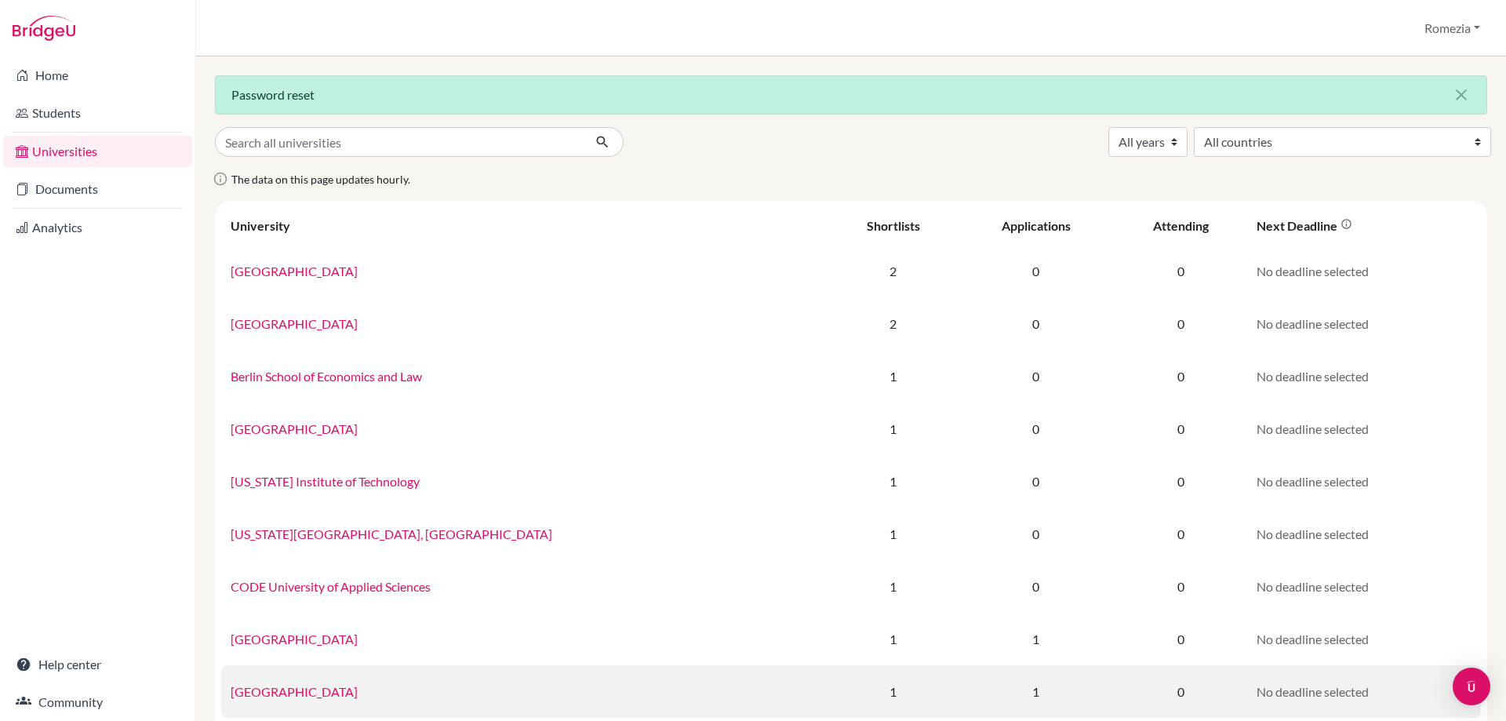
scroll to position [157, 0]
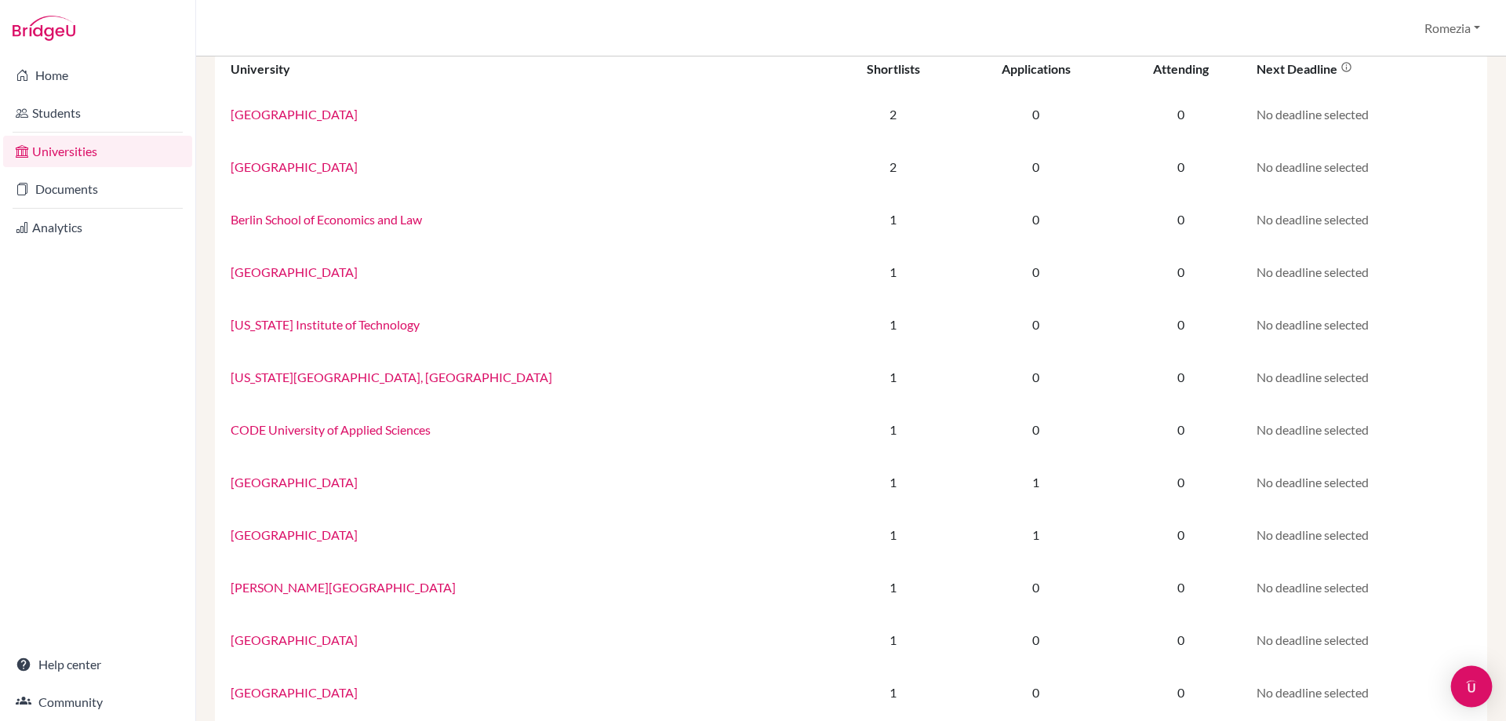
click at [1477, 685] on img "Open Intercom Messenger" at bounding box center [1471, 686] width 20 height 20
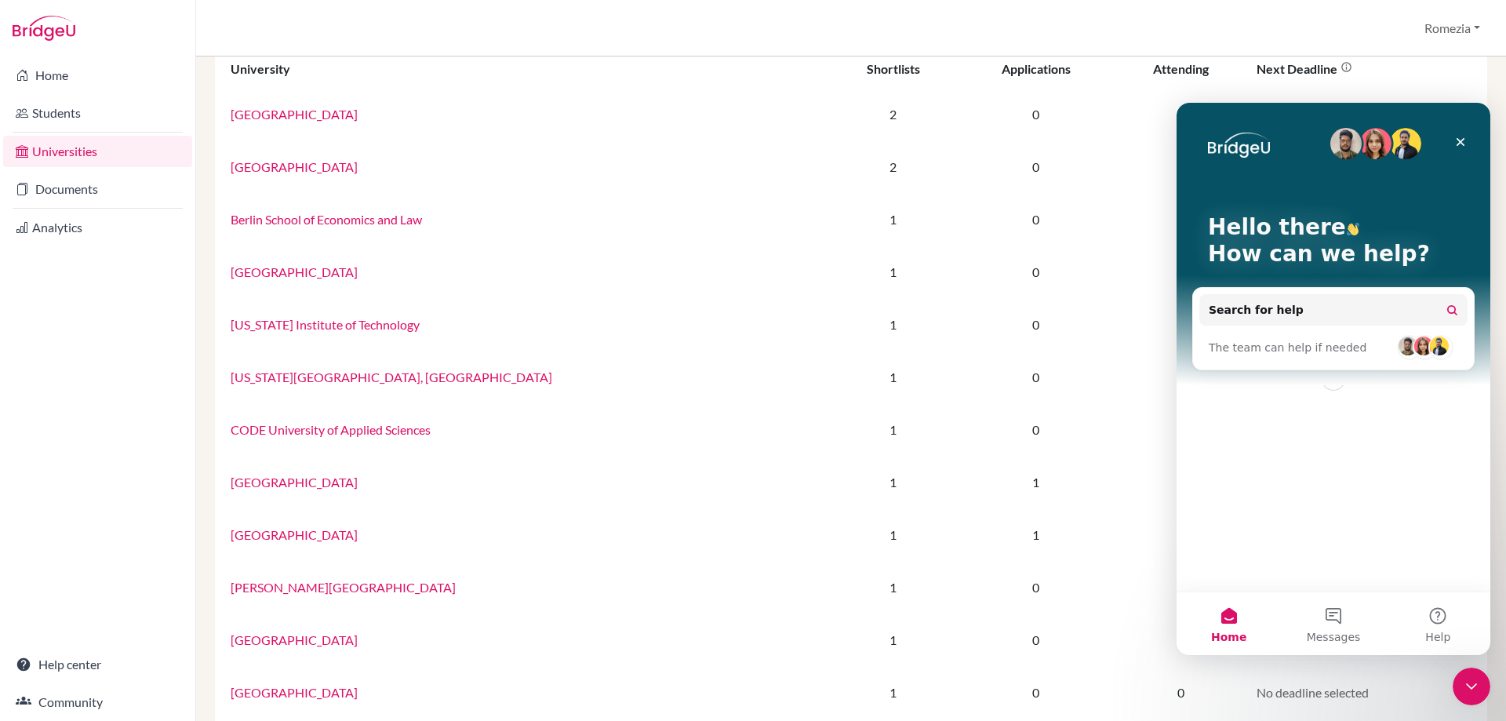
scroll to position [0, 0]
click at [1314, 340] on span "The team can help if needed" at bounding box center [1288, 348] width 158 height 16
click at [1302, 354] on span "The team can help if needed" at bounding box center [1288, 348] width 158 height 16
click at [1285, 316] on button "Search for help" at bounding box center [1333, 309] width 268 height 31
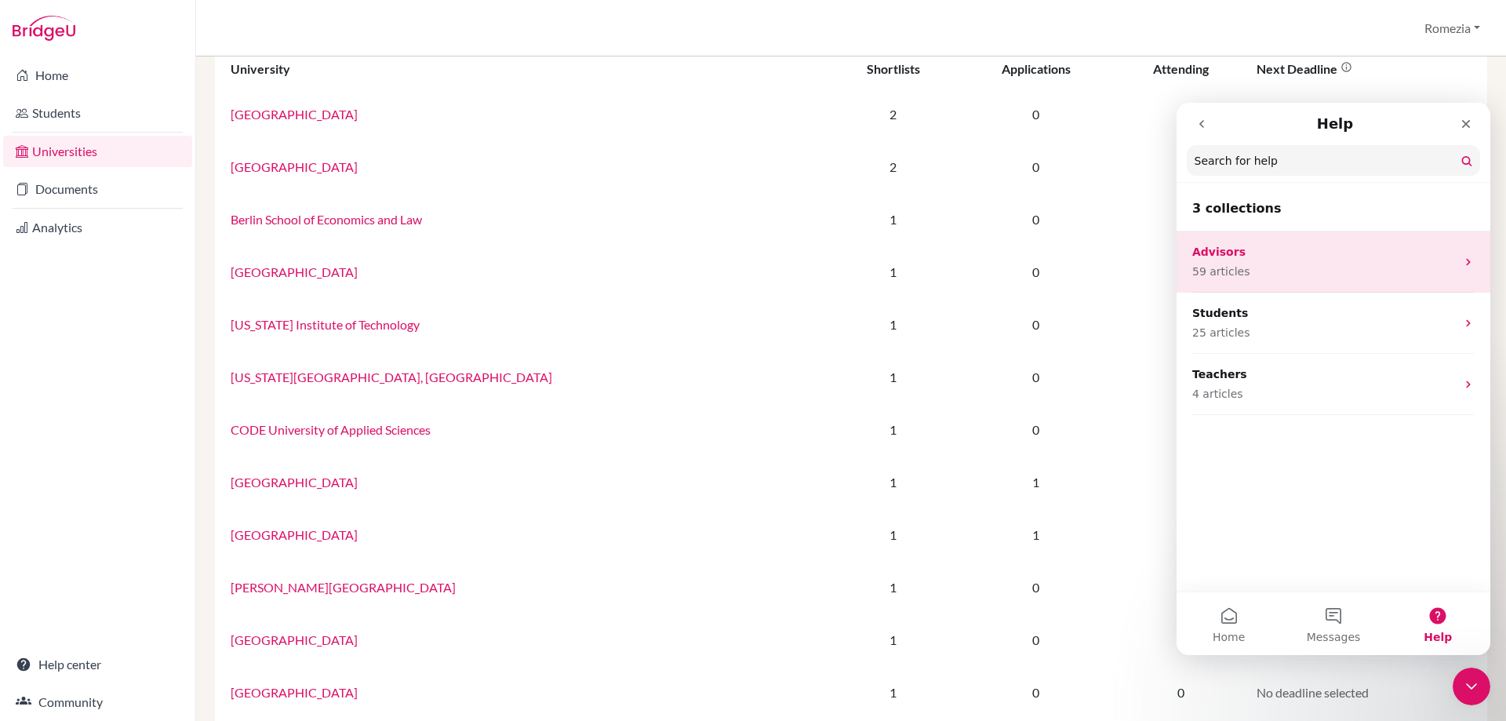
click at [1271, 269] on p "59 articles" at bounding box center [1324, 272] width 264 height 16
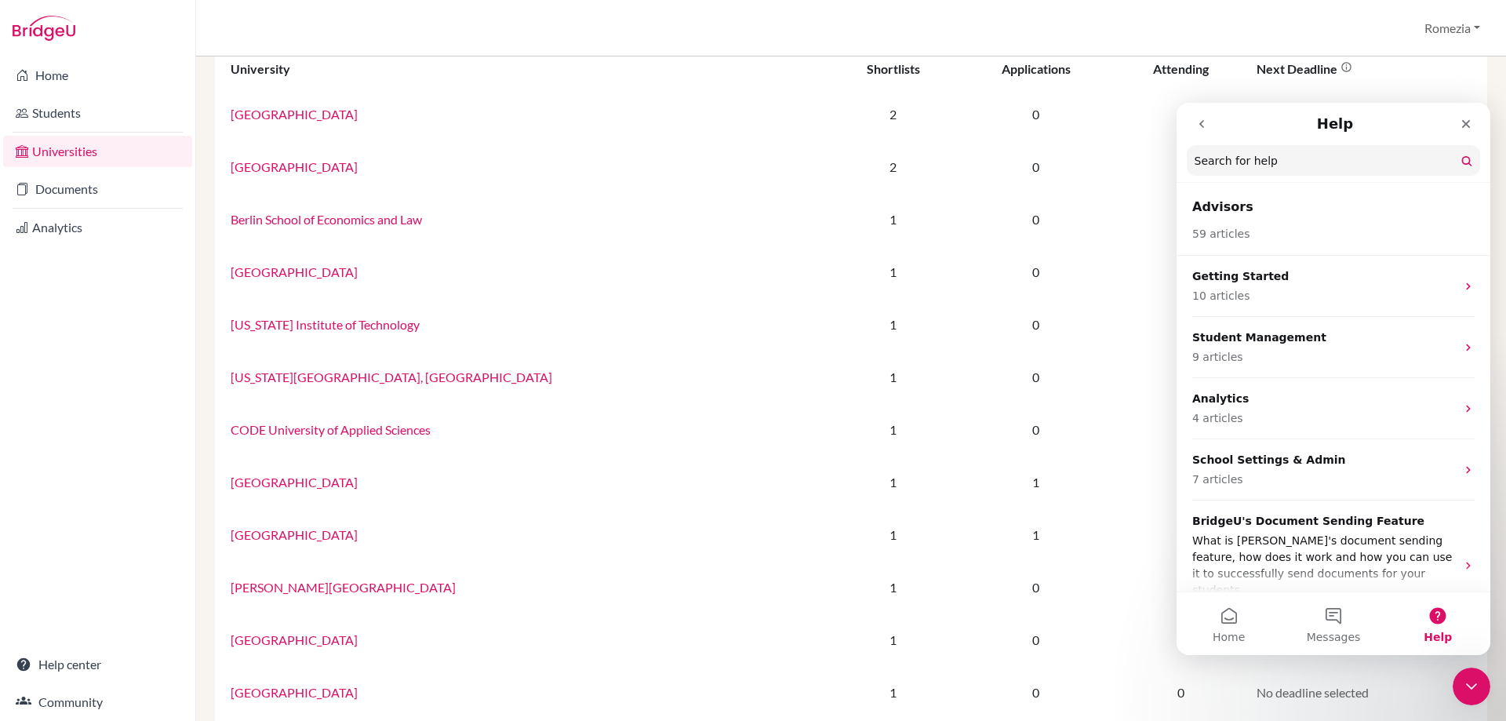
click at [1277, 173] on input "Search for help" at bounding box center [1333, 160] width 293 height 31
type input "pair comon app with bridge u"
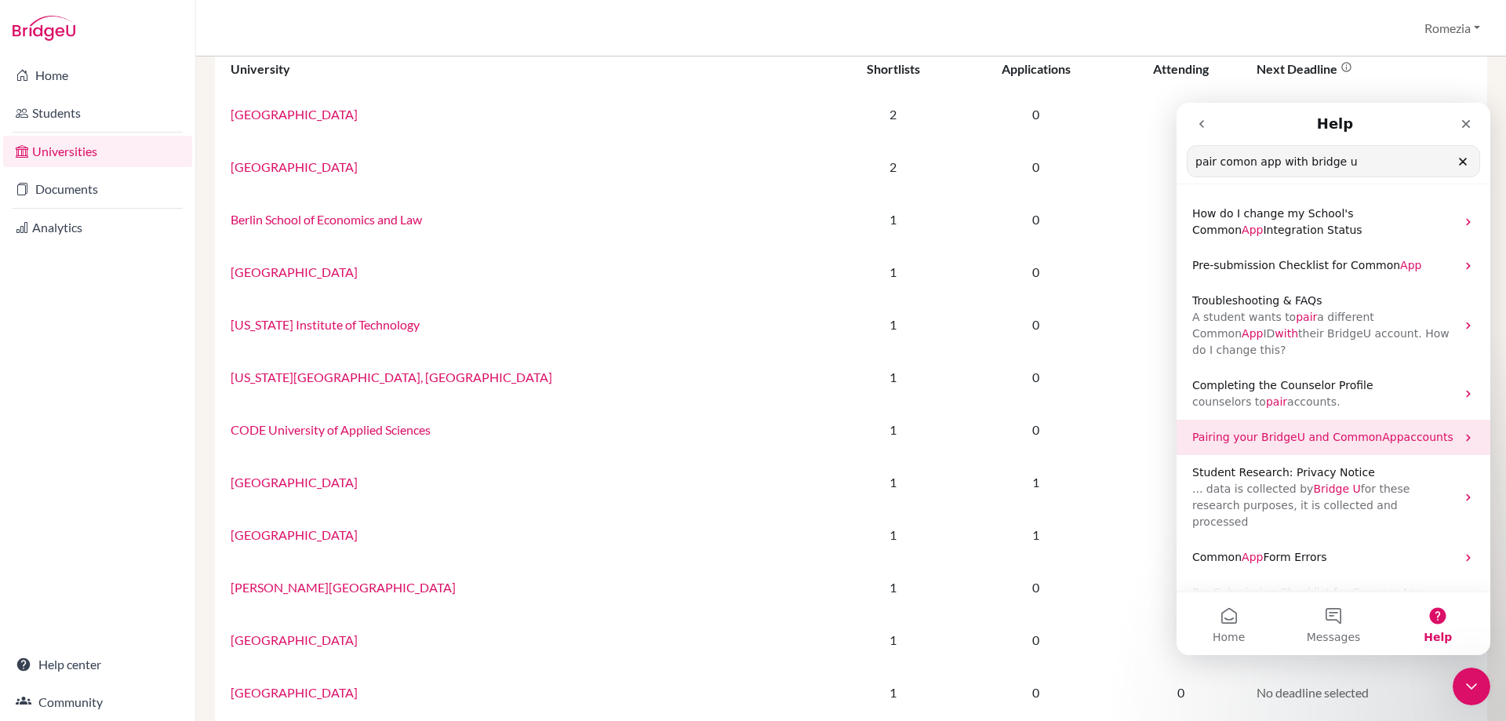
click at [1269, 431] on div "Pairing your BridgeU and Common App accounts" at bounding box center [1333, 437] width 314 height 35
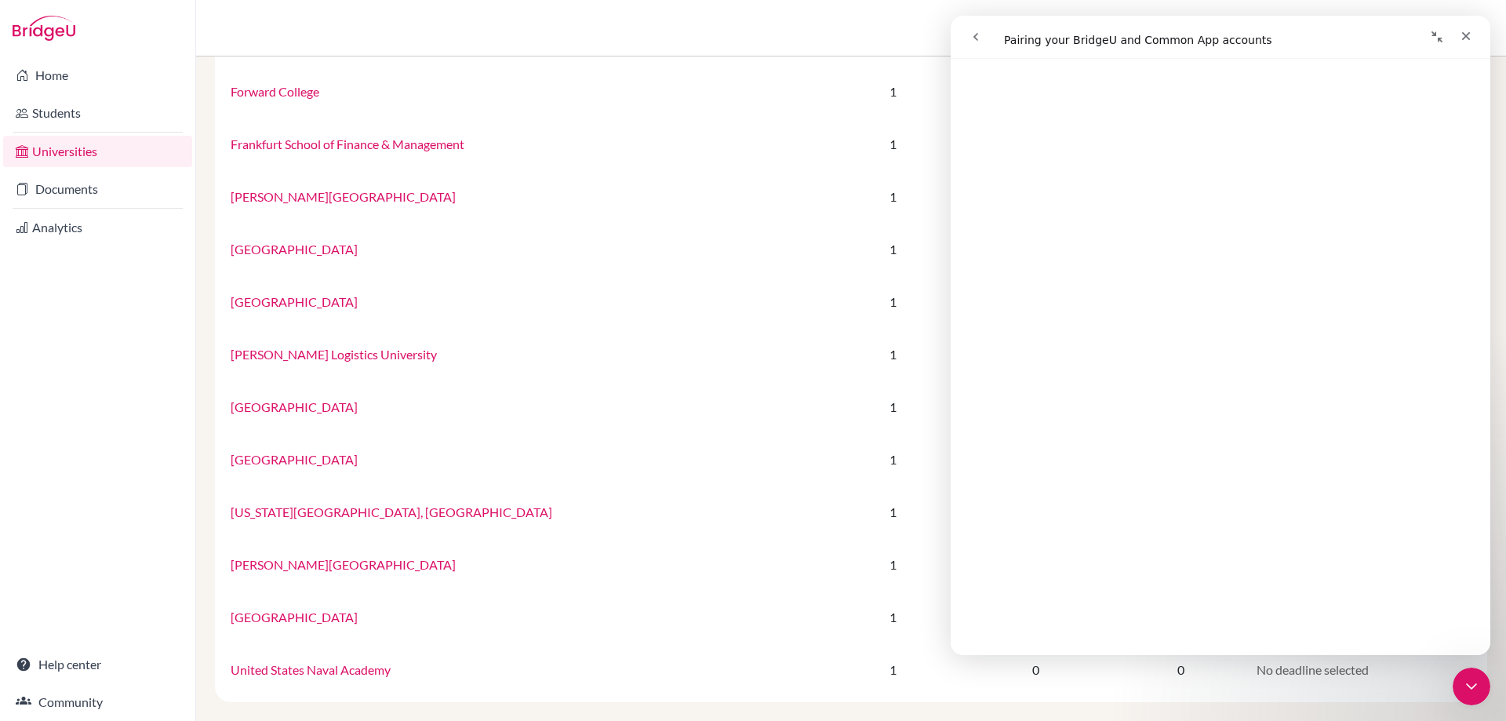
scroll to position [626, 0]
click at [1458, 38] on div "Close" at bounding box center [1466, 36] width 28 height 28
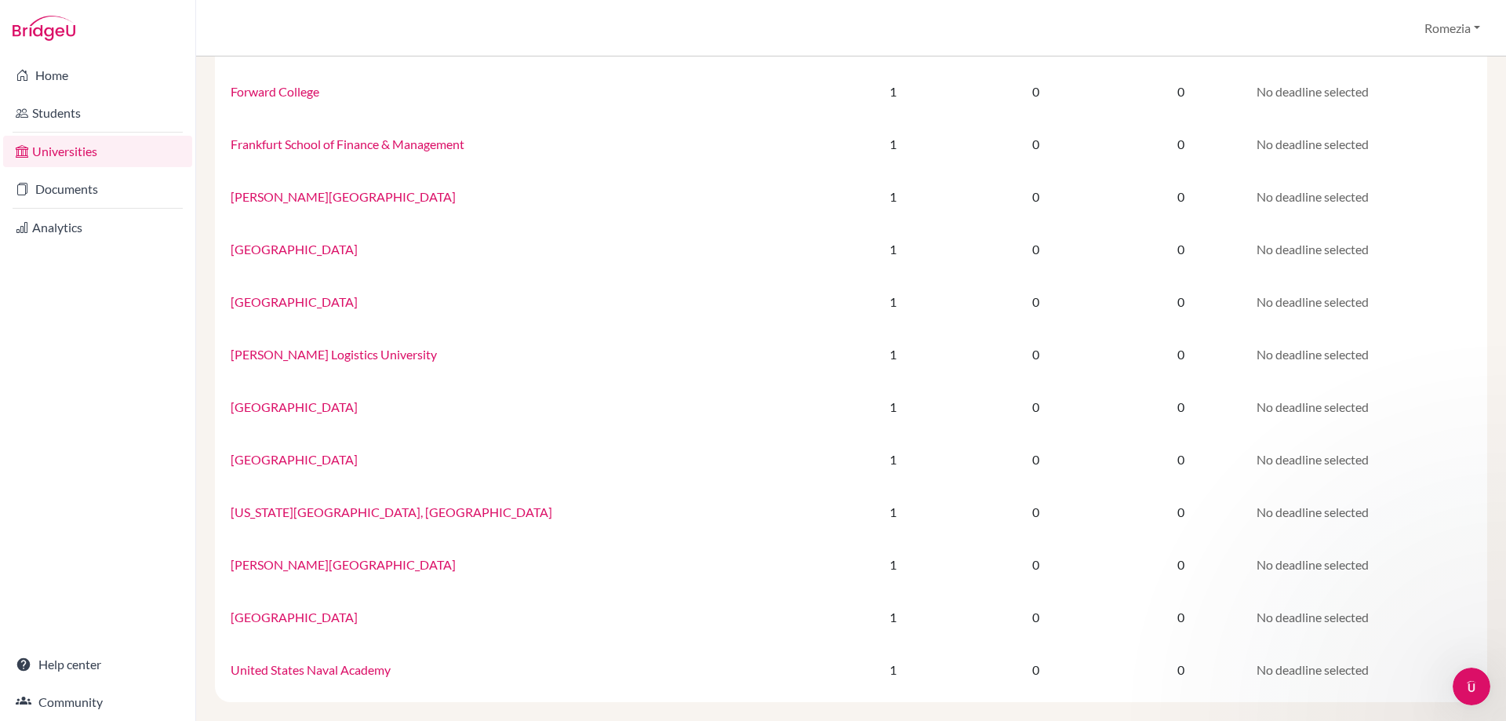
scroll to position [0, 0]
click at [1463, 32] on button "Romezia" at bounding box center [1452, 28] width 70 height 30
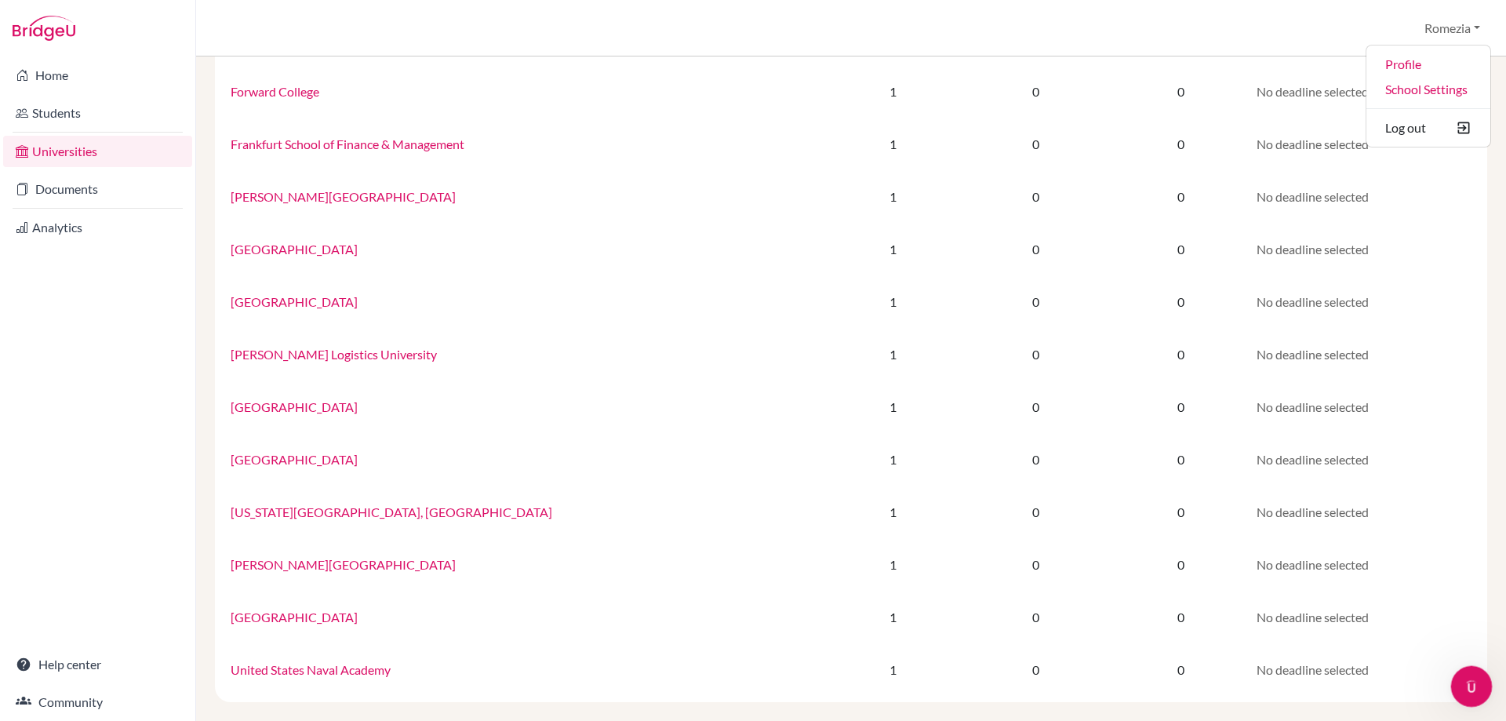
click at [1462, 693] on div "Open Intercom Messenger" at bounding box center [1469, 684] width 52 height 52
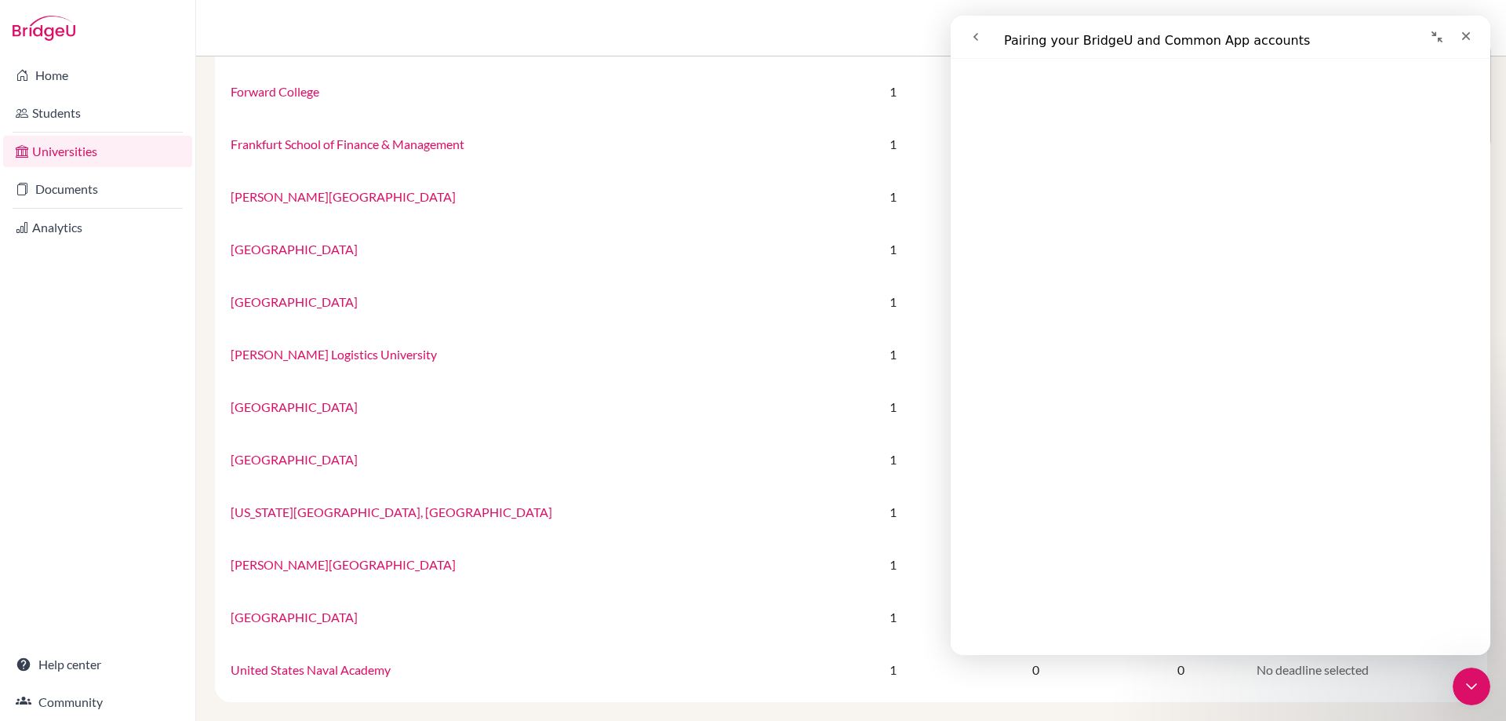
scroll to position [2588, 0]
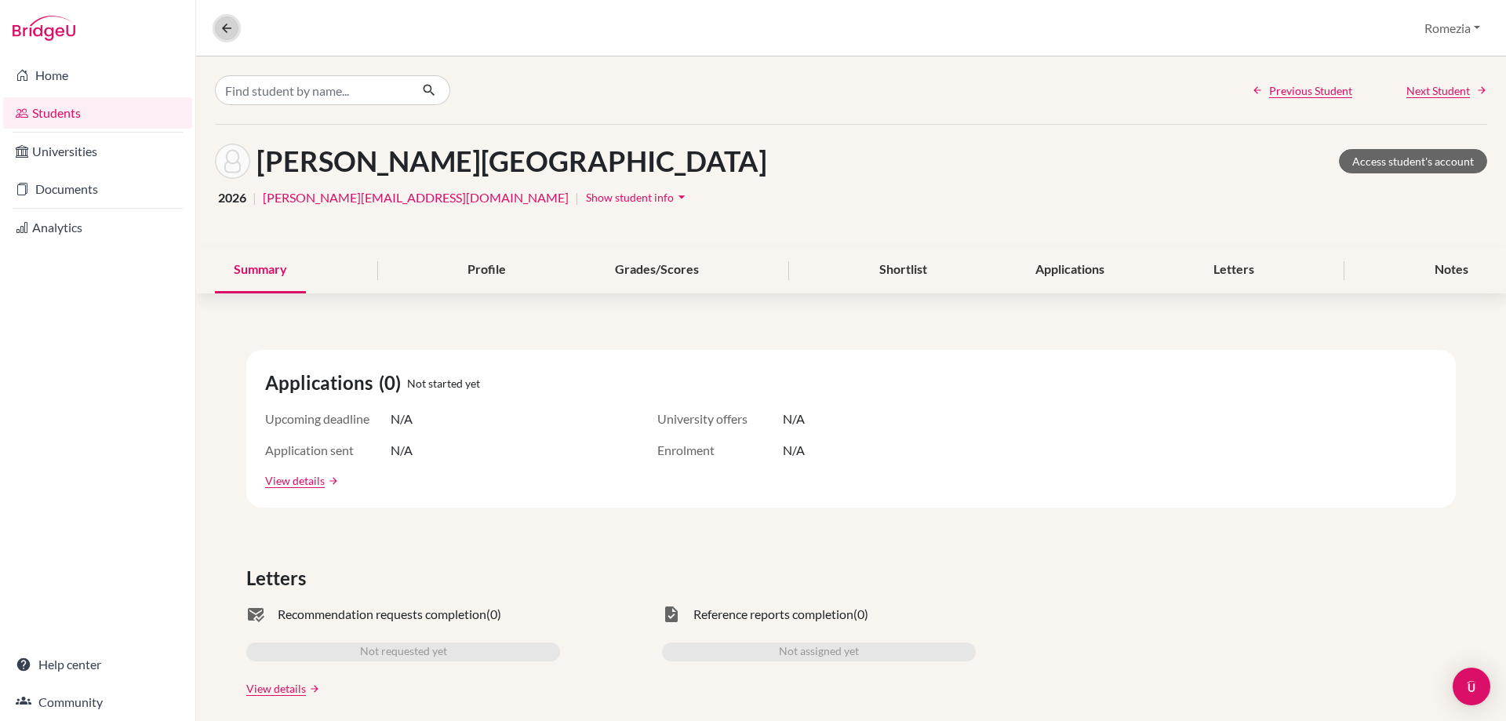
click at [231, 28] on icon at bounding box center [227, 28] width 14 height 14
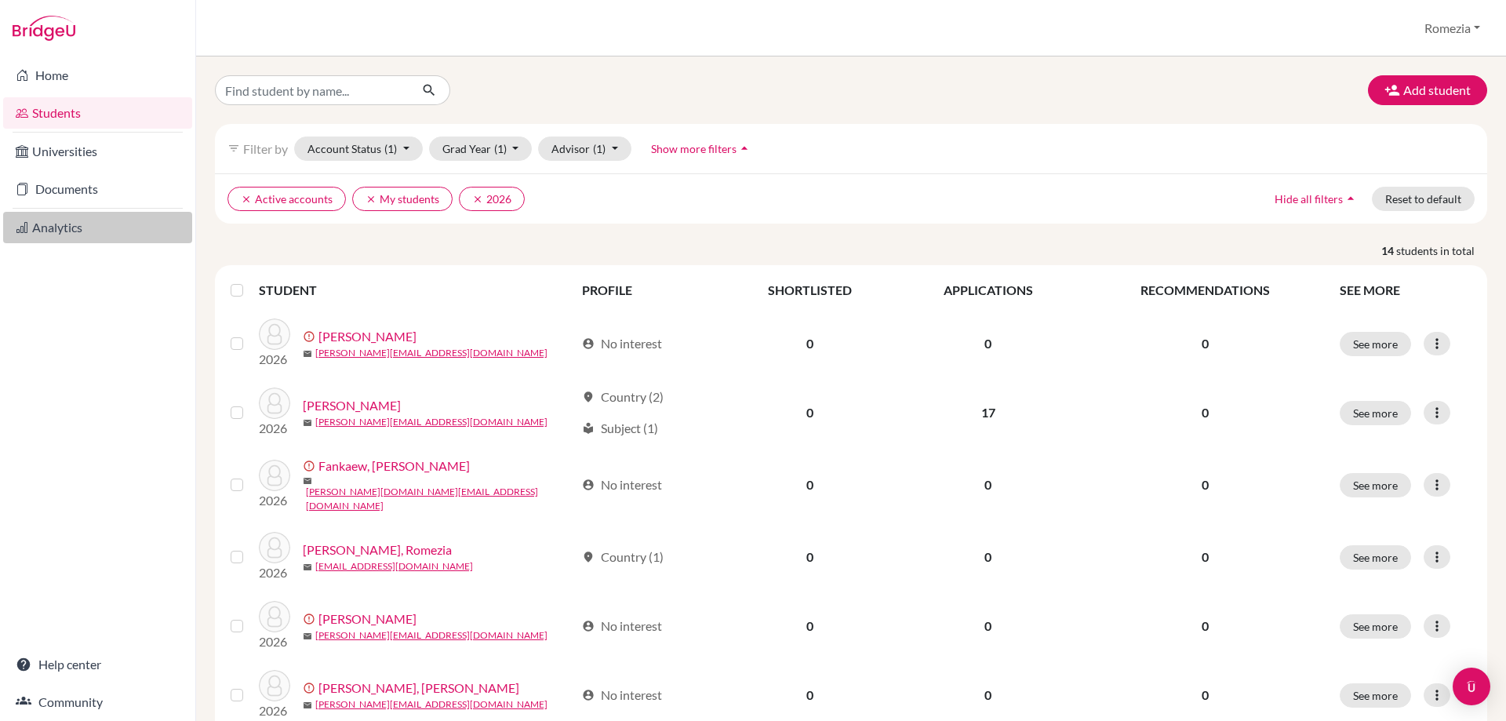
click at [87, 223] on link "Analytics" at bounding box center [97, 227] width 189 height 31
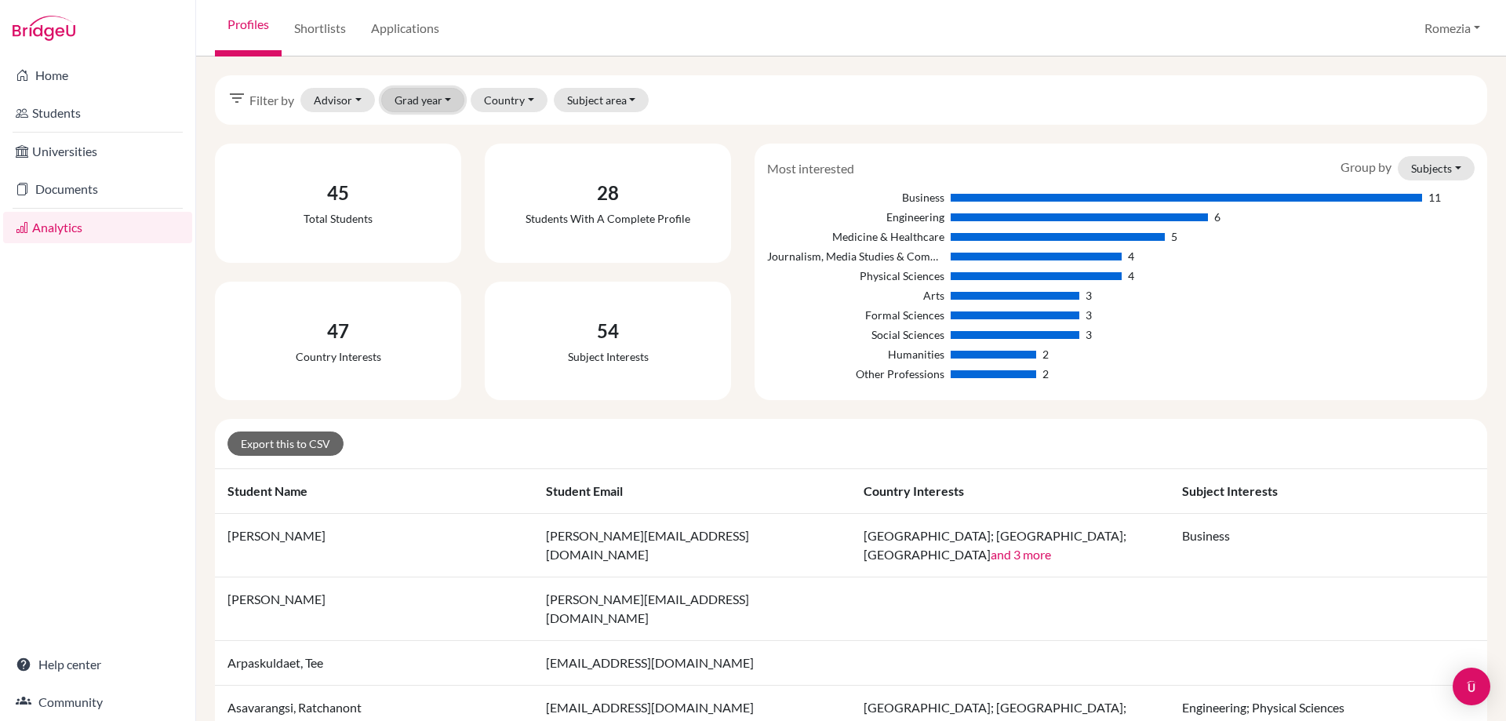
click at [434, 106] on button "Grad year" at bounding box center [423, 100] width 84 height 24
click at [443, 133] on div "2026" at bounding box center [444, 133] width 86 height 19
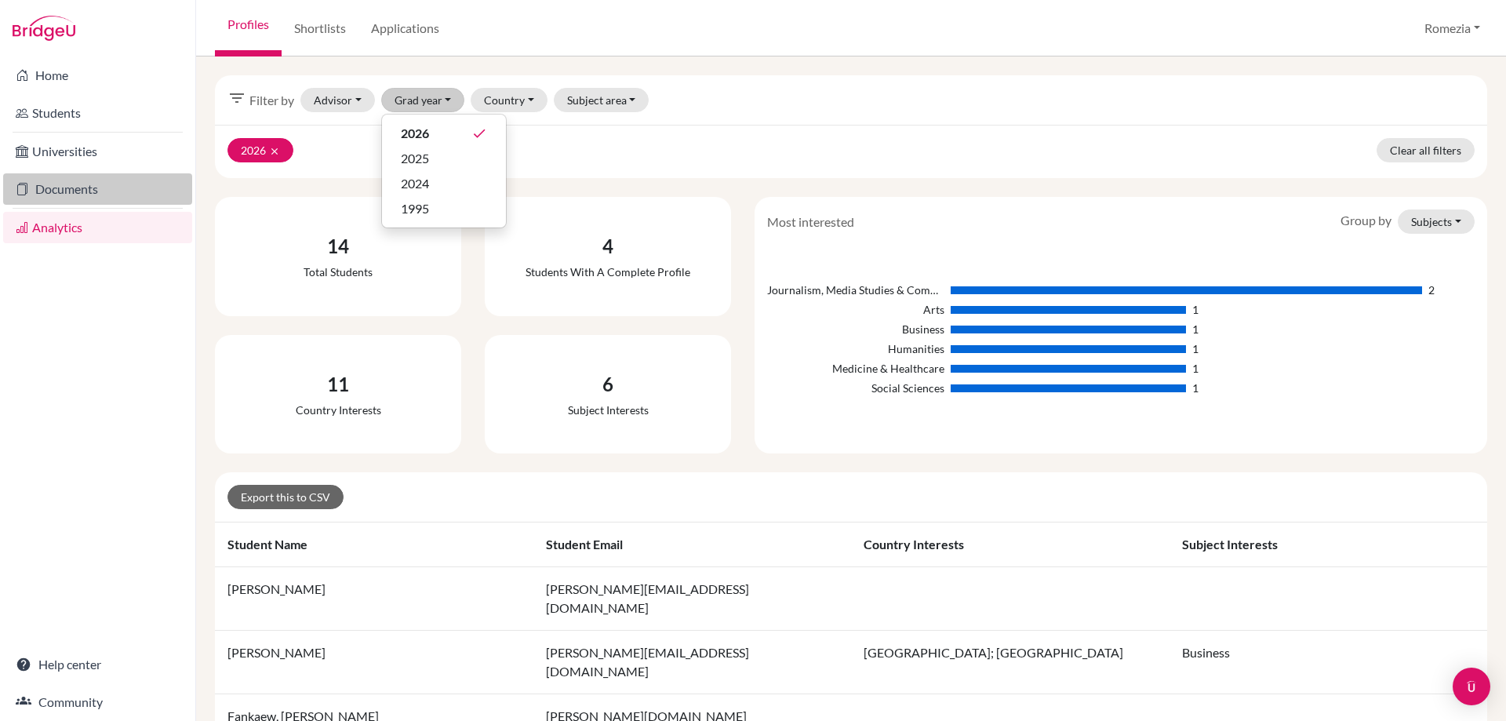
click at [78, 194] on link "Documents" at bounding box center [97, 188] width 189 height 31
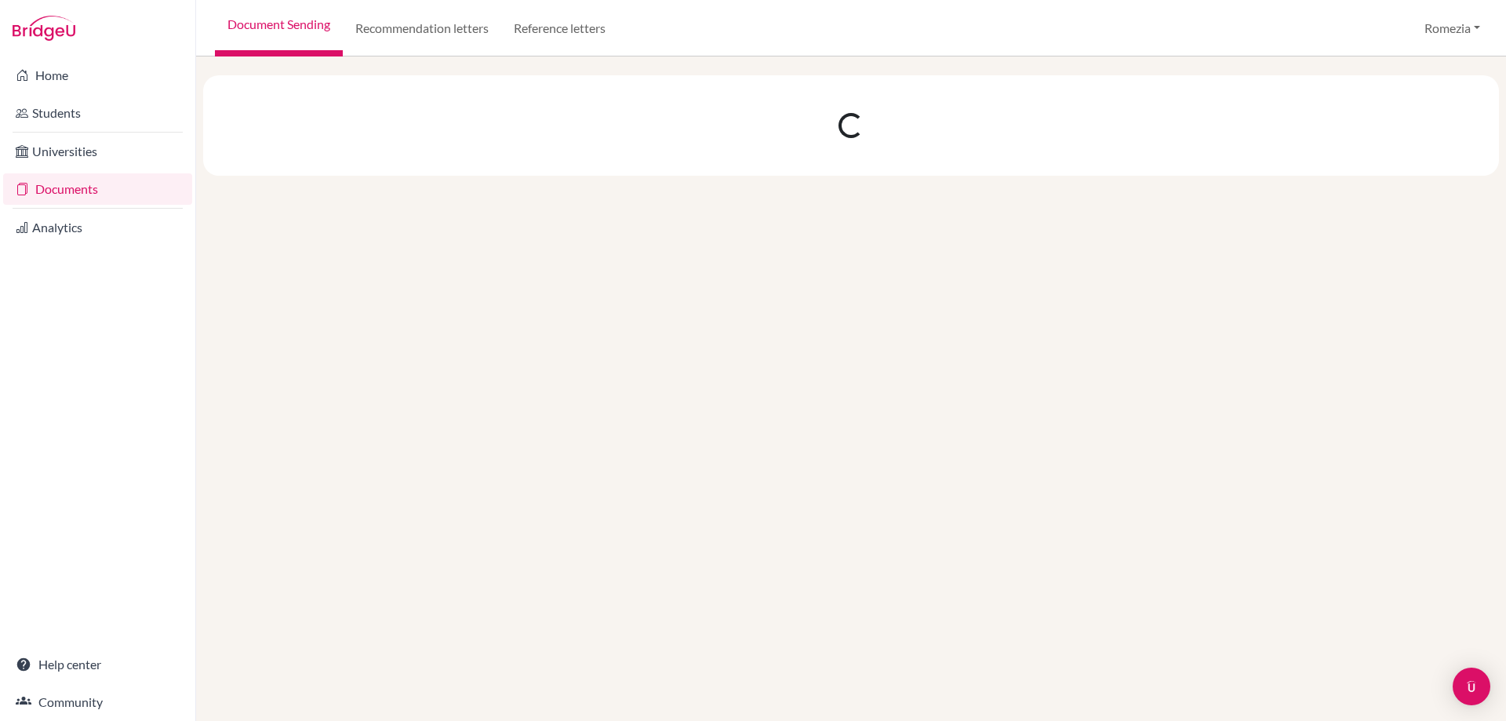
click at [77, 160] on link "Universities" at bounding box center [97, 151] width 189 height 31
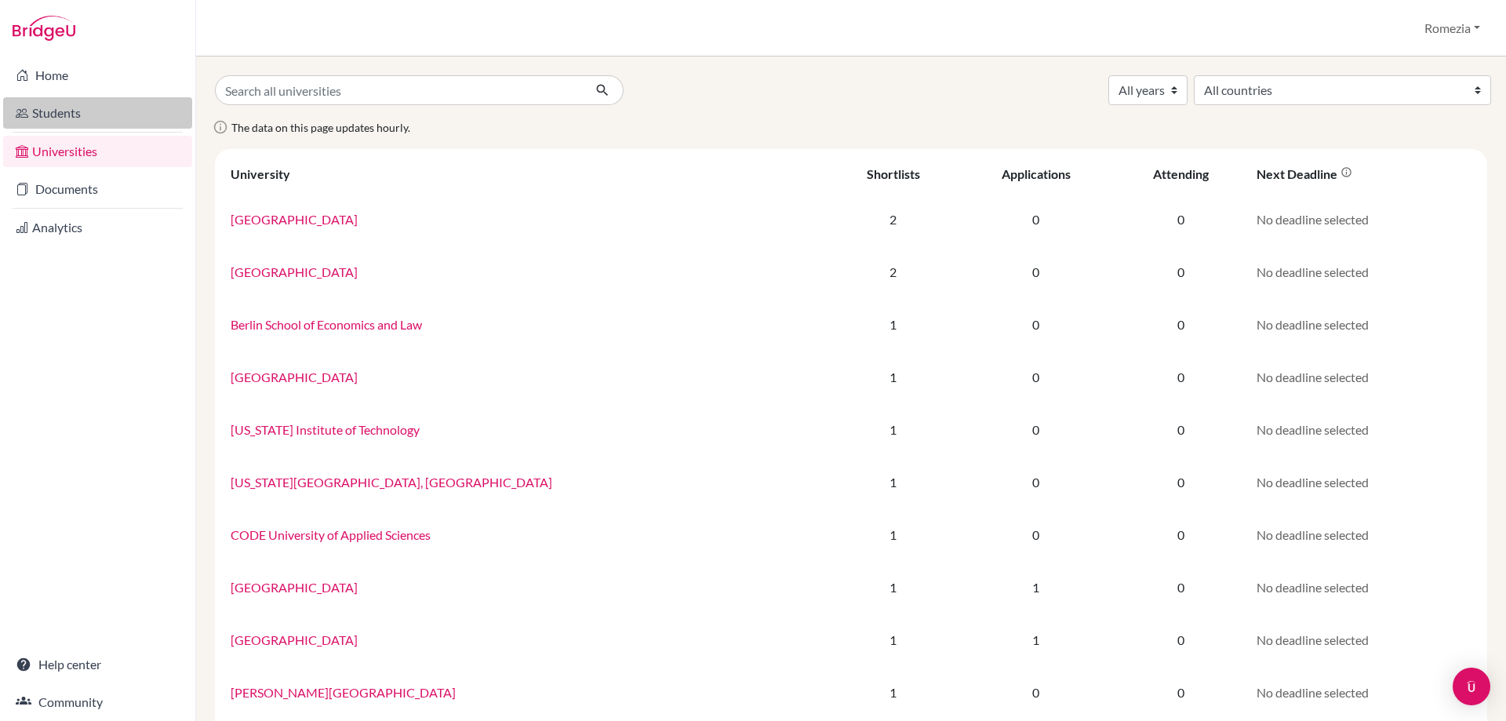
click at [103, 114] on link "Students" at bounding box center [97, 112] width 189 height 31
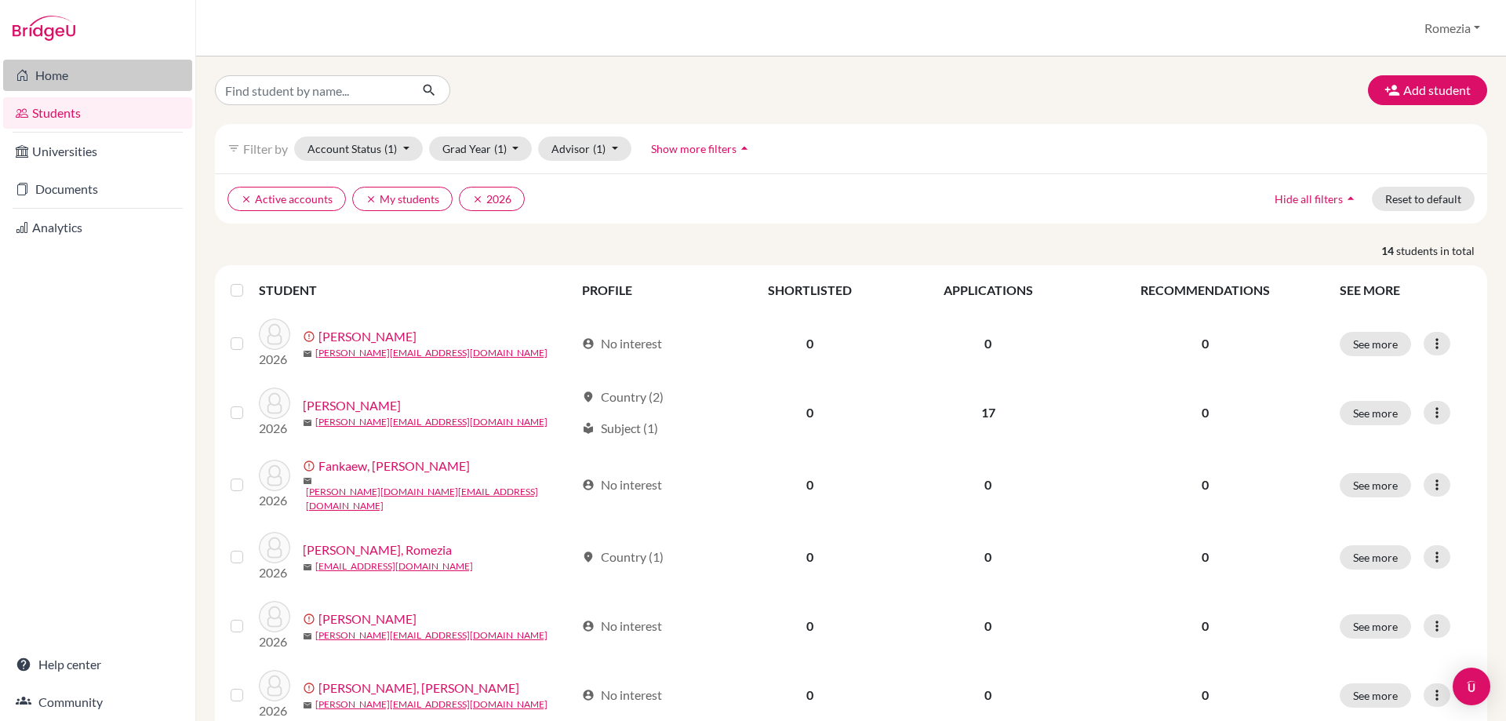
click at [131, 84] on link "Home" at bounding box center [97, 75] width 189 height 31
